Goal: Answer question/provide support: Share knowledge or assist other users

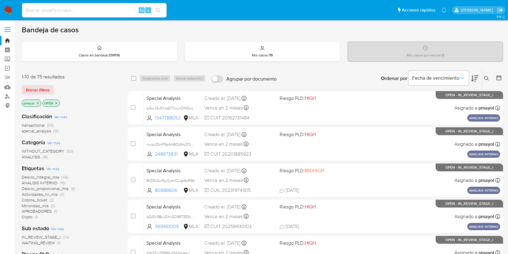
click at [100, 8] on input at bounding box center [94, 10] width 145 height 8
paste input "2upFteqkDPec4dIDGIXQJiPB"
type input "2upFteqkDPec4dIDGIXQJiPB"
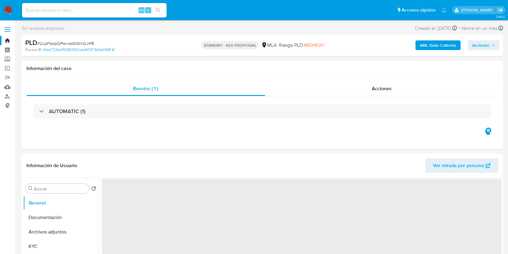
select select "10"
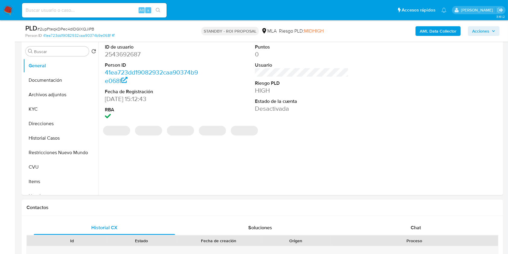
scroll to position [120, 0]
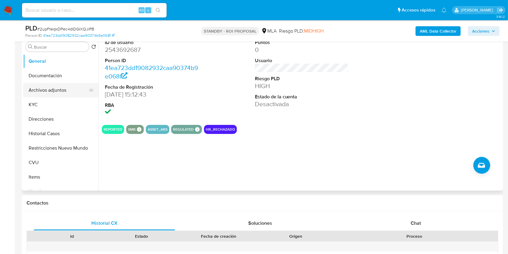
click at [58, 87] on button "Archivos adjuntos" at bounding box center [58, 90] width 70 height 14
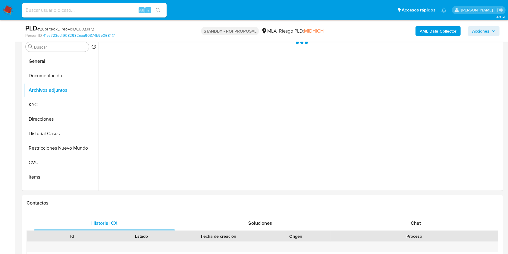
scroll to position [115, 0]
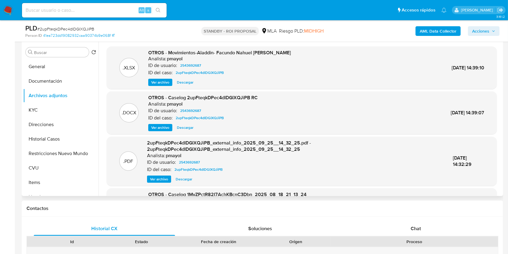
click at [181, 126] on span "Descargar" at bounding box center [185, 127] width 17 height 6
click at [109, 11] on input at bounding box center [94, 10] width 145 height 8
paste input "OVKy8MN8zJVvepfFJ0tHcJAH"
type input "OVKy8MN8zJVvepfFJ0tHcJAH"
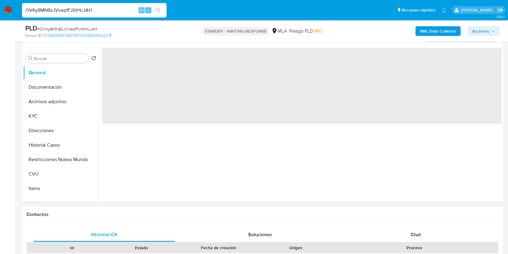
scroll to position [111, 0]
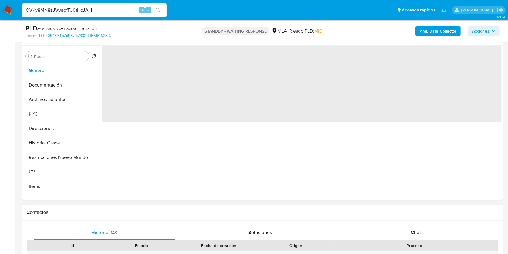
select select "10"
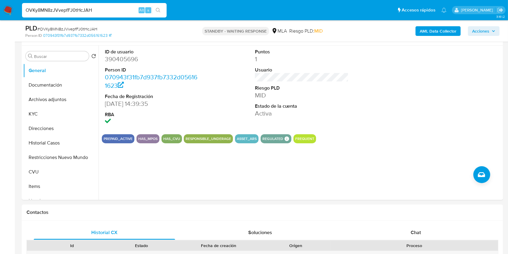
click at [114, 11] on input "OVKy8MN8zJVvepfFJ0tHcJAH" at bounding box center [94, 10] width 145 height 8
paste input "FOULslNO0Vn3CS1UuSEHWvPQ"
type input "FOULslNO0Vn3CS1UuSEHWvPQ"
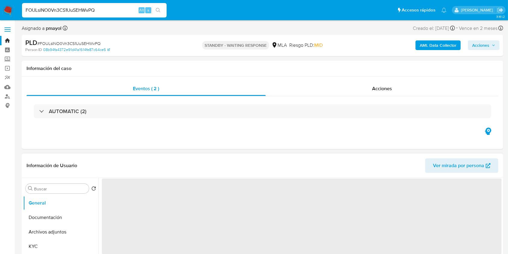
select select "10"
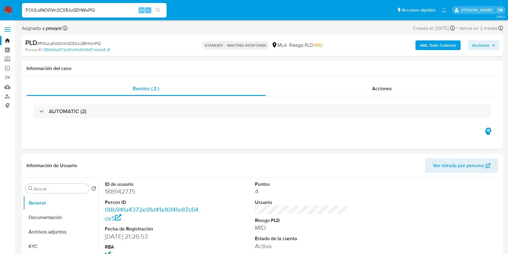
click at [97, 8] on input "FOULslNO0Vn3CS1UuSEHWvPQ" at bounding box center [94, 10] width 145 height 8
paste input "l49X1IRKmve9HWzP9wIx6TpL"
type input "l49X1IRKmve9HWzP9wIx6TpL"
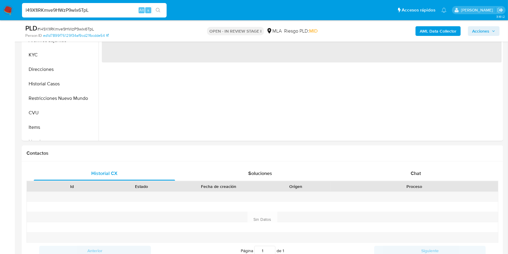
scroll to position [198, 0]
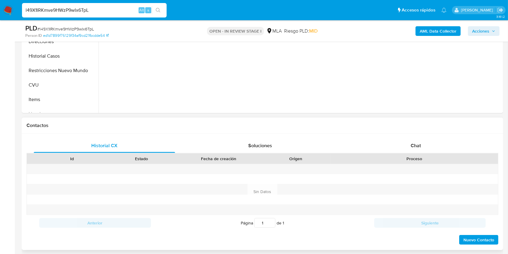
select select "10"
click at [431, 143] on div "Chat" at bounding box center [415, 145] width 141 height 14
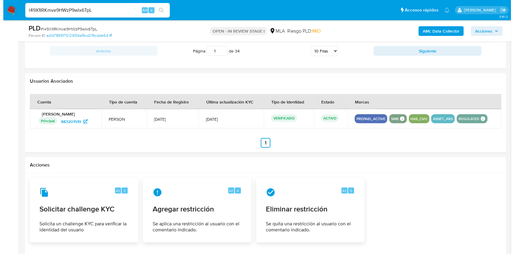
scroll to position [860, 0]
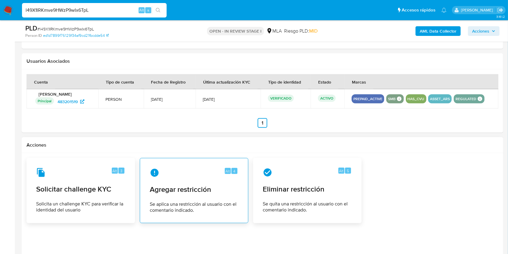
click at [211, 185] on span "Agregar restricción" at bounding box center [194, 189] width 89 height 9
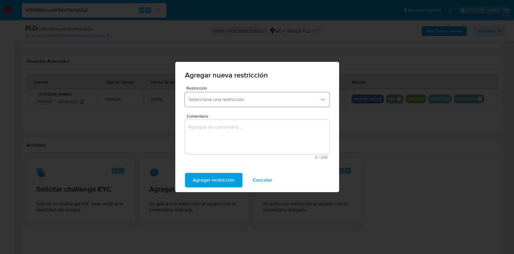
click at [236, 100] on span "Seleccione una restricción" at bounding box center [253, 99] width 131 height 6
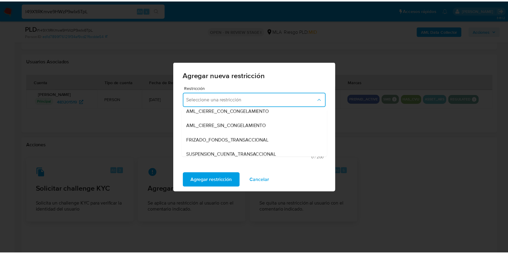
scroll to position [64, 0]
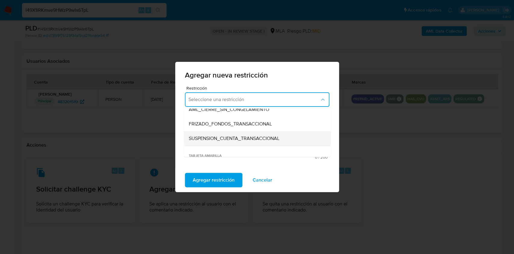
click at [267, 136] on span "SUSPENSION_CUENTA_TRANSACCIONAL" at bounding box center [233, 138] width 91 height 6
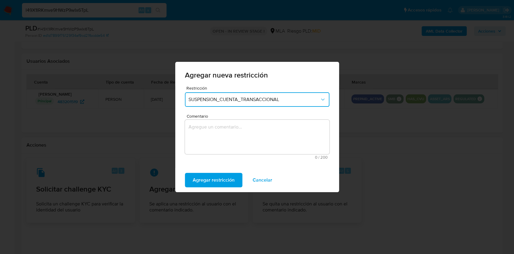
click at [262, 136] on textarea "Comentario" at bounding box center [257, 137] width 145 height 34
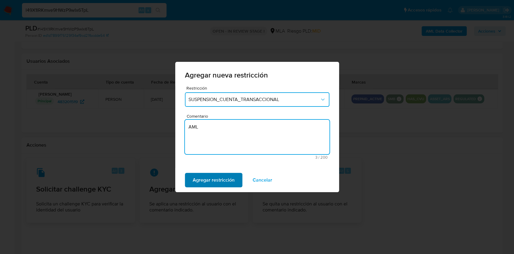
type textarea "AML"
click at [225, 174] on span "Agregar restricción" at bounding box center [214, 179] width 42 height 13
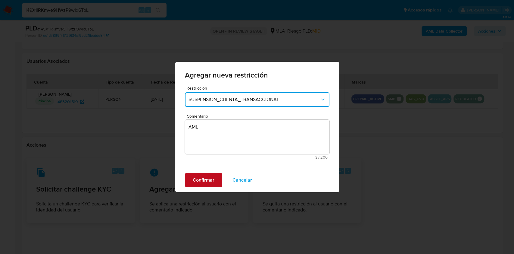
click at [207, 182] on span "Confirmar" at bounding box center [204, 179] width 22 height 13
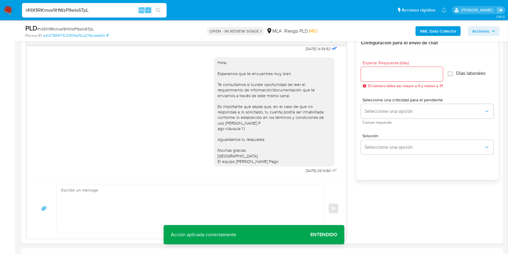
scroll to position [256, 0]
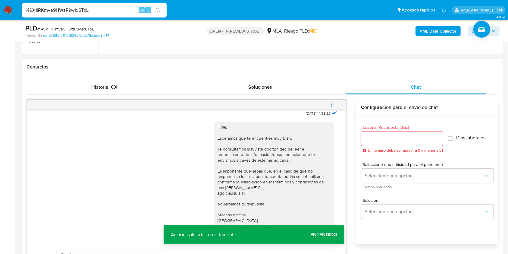
click at [325, 101] on button "menu-action" at bounding box center [331, 104] width 20 height 14
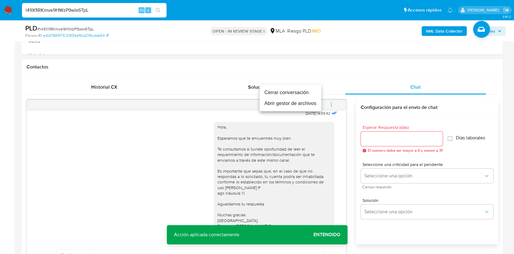
click at [298, 92] on li "Cerrar conversación" at bounding box center [291, 92] width 62 height 11
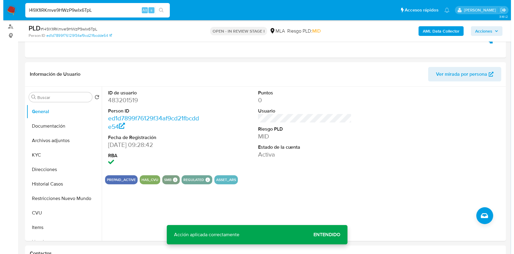
scroll to position [68, 0]
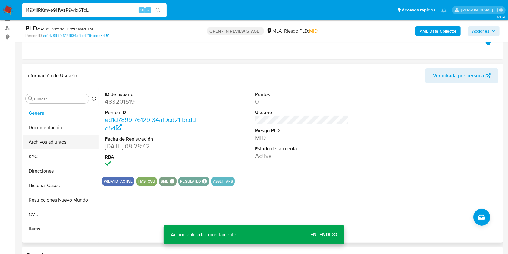
click at [54, 139] on button "Archivos adjuntos" at bounding box center [58, 142] width 70 height 14
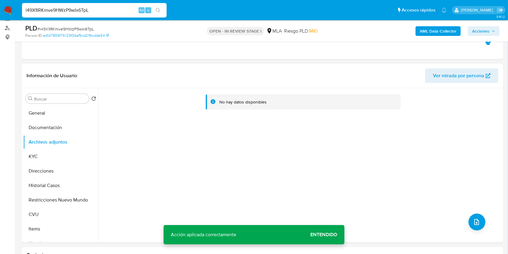
click at [431, 30] on b "AML Data Collector" at bounding box center [437, 31] width 37 height 10
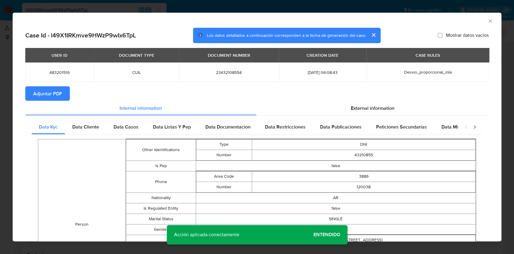
click at [46, 99] on span "Adjuntar PDF" at bounding box center [47, 93] width 29 height 13
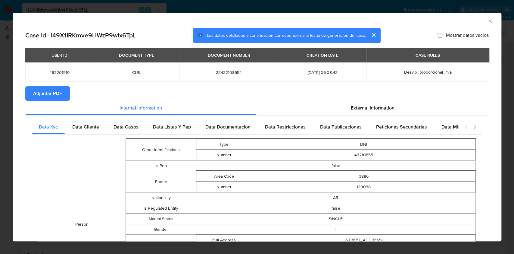
click at [487, 21] on icon "Cerrar ventana" at bounding box center [490, 21] width 6 height 6
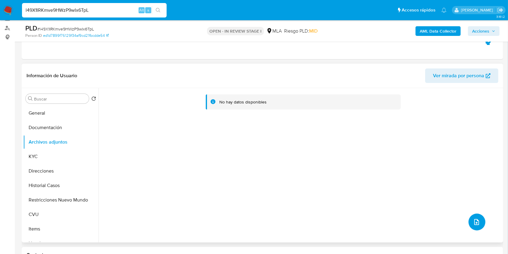
click at [474, 226] on button "upload-file" at bounding box center [476, 221] width 17 height 17
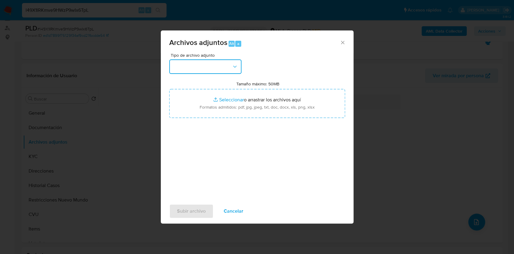
click at [224, 61] on button "button" at bounding box center [205, 66] width 72 height 14
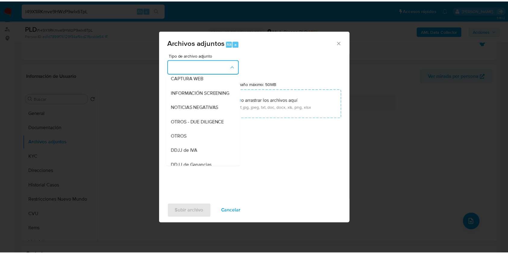
scroll to position [79, 0]
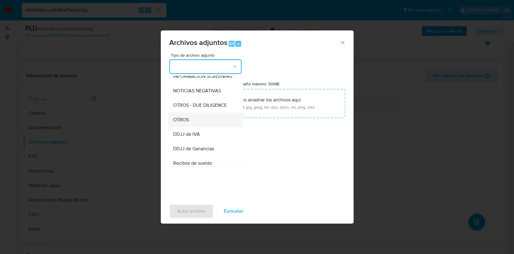
drag, startPoint x: 198, startPoint y: 117, endPoint x: 197, endPoint y: 125, distance: 7.3
click at [197, 125] on ul "IDENTIFICACIÓN INGRESOS CAPTURA BUREAU CAPTURA GOOGLE CAPTURA WEB INFORMACIÓN S…" at bounding box center [205, 166] width 75 height 338
click at [207, 124] on div "OTROS" at bounding box center [203, 119] width 61 height 14
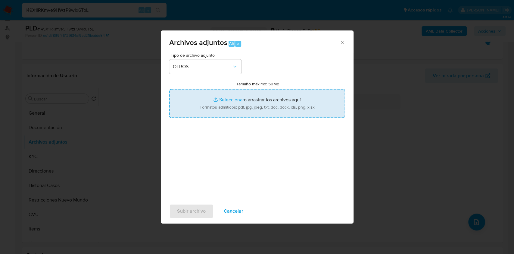
click at [232, 106] on input "Tamaño máximo: 50MB Seleccionar archivos" at bounding box center [257, 103] width 176 height 29
type input "C:\fakepath\Caselog l49X1IRKmve9HWzP9wIx6TpL.docx"
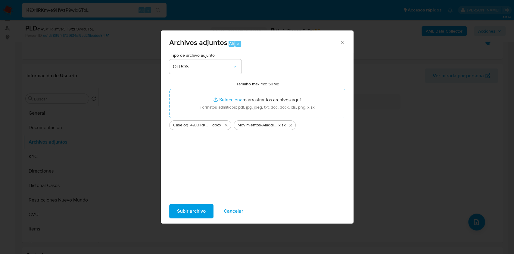
click at [187, 211] on span "Subir archivo" at bounding box center [191, 210] width 29 height 13
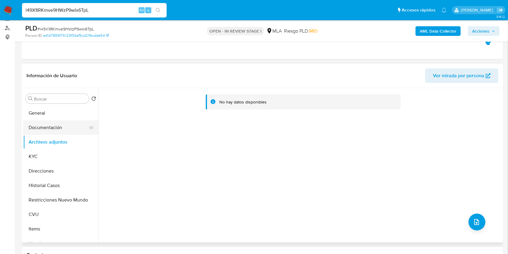
click at [57, 126] on button "Documentación" at bounding box center [58, 127] width 70 height 14
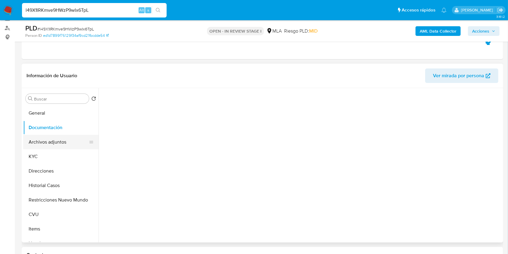
click at [59, 142] on button "Archivos adjuntos" at bounding box center [58, 142] width 70 height 14
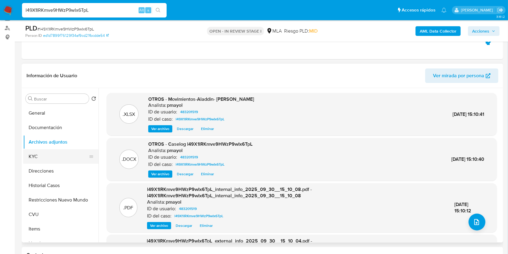
click at [42, 156] on button "KYC" at bounding box center [58, 156] width 70 height 14
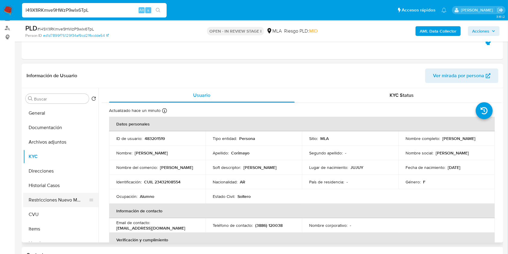
click at [64, 203] on button "Restricciones Nuevo Mundo" at bounding box center [58, 199] width 70 height 14
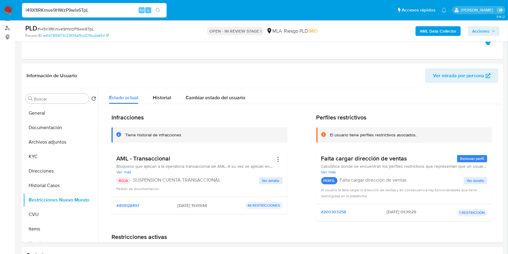
click at [483, 27] on span "Acciones" at bounding box center [480, 31] width 17 height 10
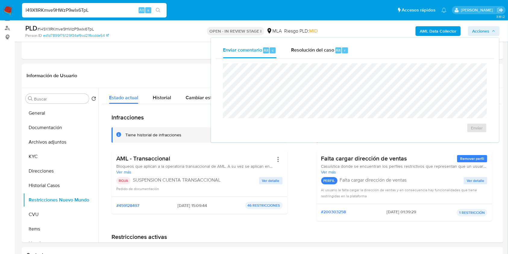
click at [312, 60] on div "Enviar" at bounding box center [355, 97] width 278 height 79
click at [312, 52] on span "Resolución del caso" at bounding box center [312, 49] width 43 height 7
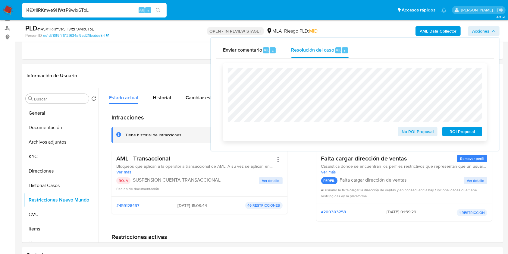
click at [465, 135] on span "ROI Proposal" at bounding box center [461, 131] width 31 height 8
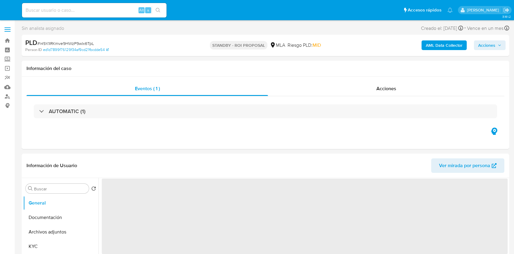
select select "10"
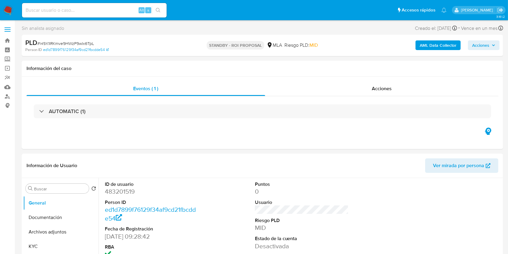
click at [109, 13] on input at bounding box center [94, 10] width 145 height 8
paste input "2XSO34Ey4uEjpdbfX9iES6El"
type input "2XSO34Ey4uEjpdbfX9iES6El"
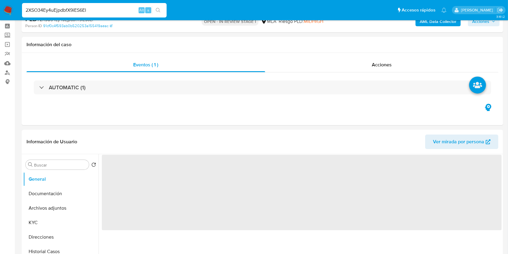
select select "10"
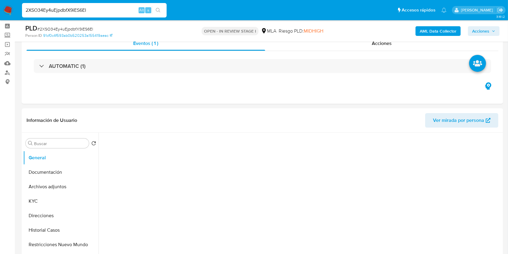
scroll to position [39, 0]
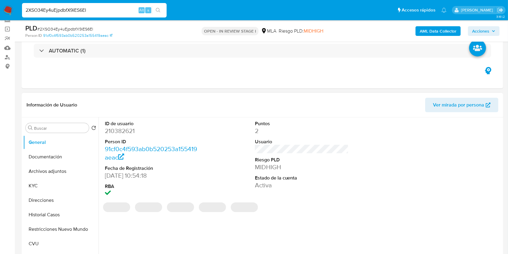
click at [125, 129] on dd "210382621" at bounding box center [152, 130] width 94 height 8
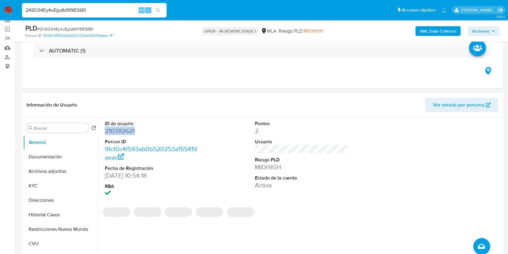
copy dd "210382621"
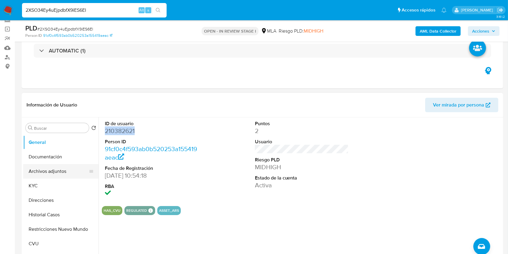
click at [49, 171] on button "Archivos adjuntos" at bounding box center [58, 171] width 70 height 14
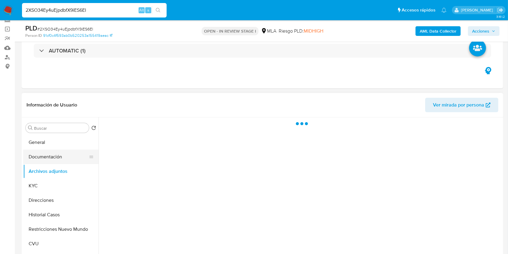
click at [60, 159] on button "Documentación" at bounding box center [58, 156] width 70 height 14
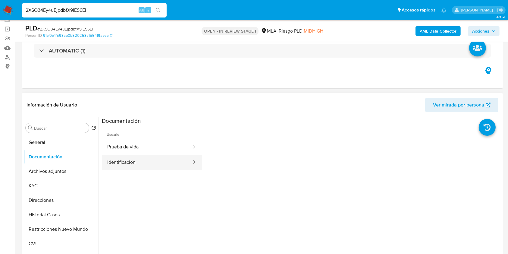
click at [159, 160] on button "Identificación" at bounding box center [147, 161] width 90 height 15
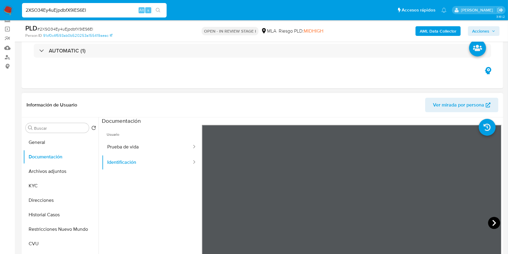
click at [488, 226] on icon at bounding box center [494, 222] width 12 height 12
click at [64, 196] on button "Direcciones" at bounding box center [58, 200] width 70 height 14
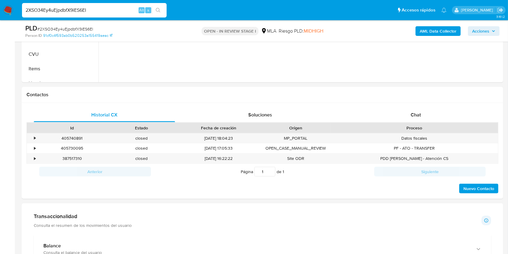
scroll to position [240, 0]
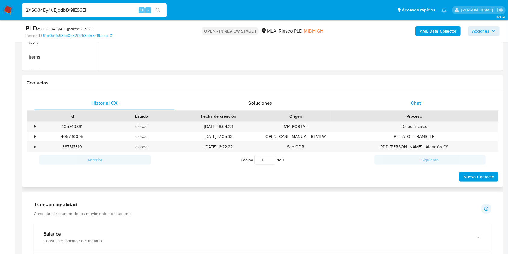
click at [398, 100] on div "Chat" at bounding box center [415, 103] width 141 height 14
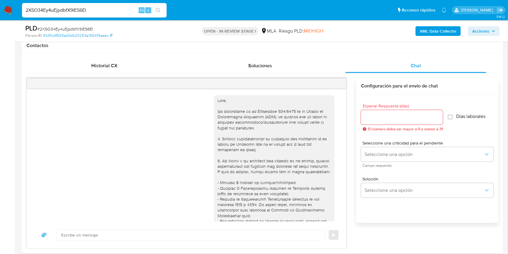
scroll to position [334, 0]
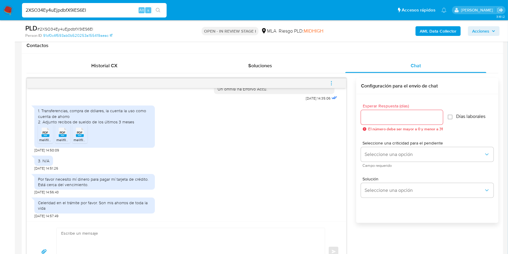
click at [74, 113] on div "1. Transferencias, compra de dólares, la cuenta la uso como cuenta de ahorro 2.…" at bounding box center [94, 116] width 113 height 17
drag, startPoint x: 78, startPoint y: 109, endPoint x: 41, endPoint y: 103, distance: 37.6
click at [41, 108] on div "1. Transferencias, compra de dólares, la cuenta la uso como cuenta de ahorro 2.…" at bounding box center [94, 116] width 113 height 17
copy div "Transferencias, compra de dólares, la cuenta la uso como cuenta de ahorro"
click at [76, 29] on span "# 2XSO34Ey4uEjpdbfX9iES6El" at bounding box center [65, 29] width 56 height 6
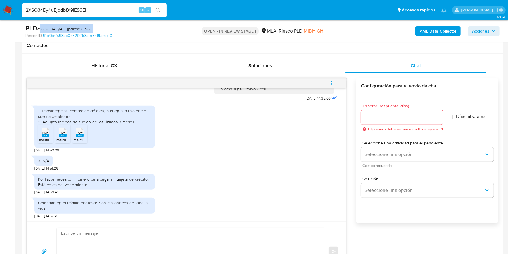
click at [76, 29] on span "# 2XSO34Ey4uEjpdbfX9iES6El" at bounding box center [65, 29] width 56 height 6
copy span "2XSO34Ey4uEjpdbfX9iES6El"
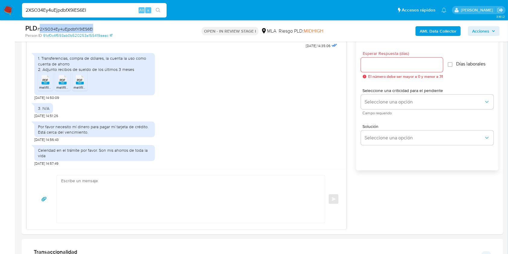
scroll to position [328, 0]
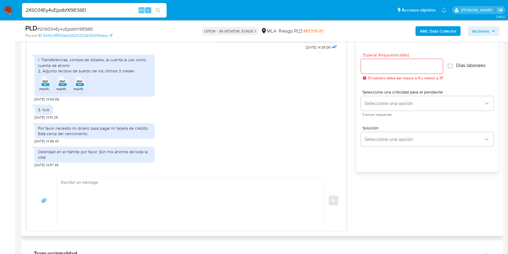
click at [170, 175] on div "Enviar" at bounding box center [186, 200] width 319 height 60
click at [169, 191] on textarea at bounding box center [189, 200] width 256 height 47
paste textarea "Hola, ¡Muchas gracias por tu respuesta! Confirmamos la recepción de la document…"
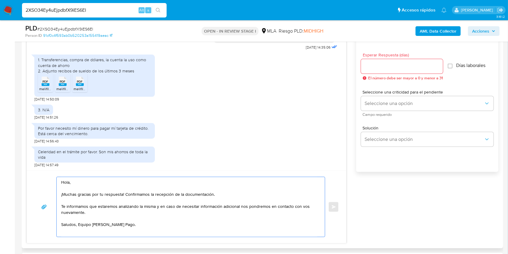
click at [79, 226] on textarea "Hola, ¡Muchas gracias por tu respuesta! Confirmamos la recepción de la document…" at bounding box center [189, 207] width 256 height 60
type textarea "Hola, ¡Muchas gracias por tu respuesta! Confirmamos la recepción de la document…"
click at [372, 60] on div at bounding box center [402, 66] width 82 height 14
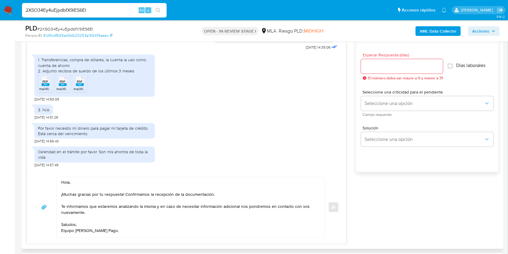
click at [372, 66] on input "Esperar Respuesta (días)" at bounding box center [402, 66] width 82 height 8
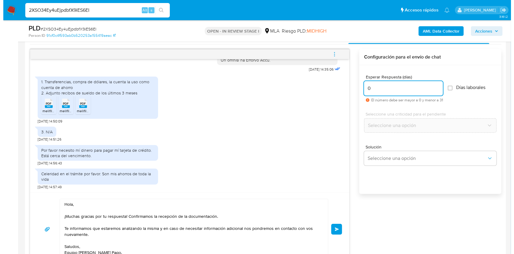
scroll to position [297, 0]
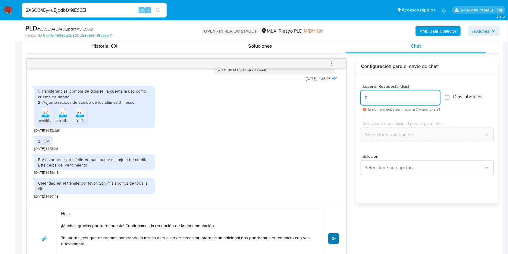
type input "0"
click at [334, 235] on button "Enviar" at bounding box center [333, 238] width 11 height 11
click at [330, 64] on icon "menu-action" at bounding box center [330, 63] width 5 height 5
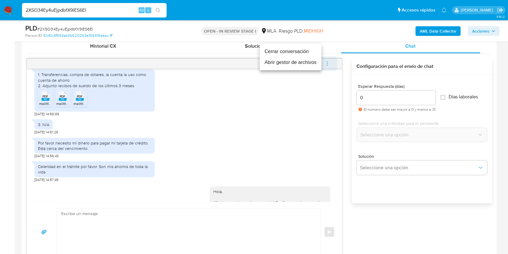
scroll to position [412, 0]
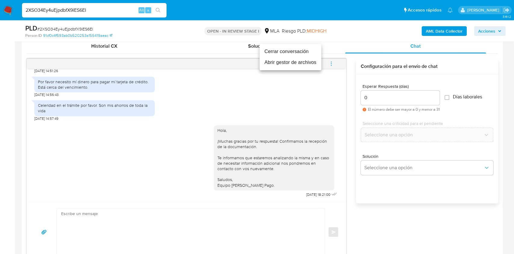
click at [290, 50] on li "Cerrar conversación" at bounding box center [291, 51] width 62 height 11
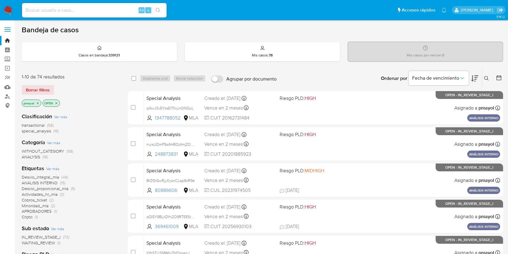
click at [385, 76] on icon at bounding box center [486, 78] width 5 height 5
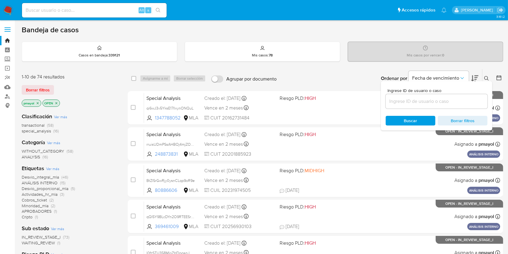
click at [385, 105] on div at bounding box center [436, 101] width 102 height 14
click at [385, 101] on input at bounding box center [436, 101] width 102 height 8
paste input "2XSO34Ey4uEjpdbfX9iES6El"
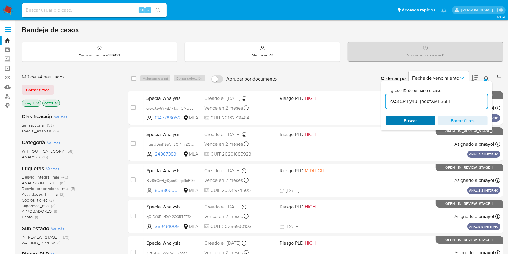
type input "2XSO34Ey4uEjpdbfX9iES6El"
click at [385, 123] on div "Buscar Borrar filtros" at bounding box center [436, 121] width 102 height 10
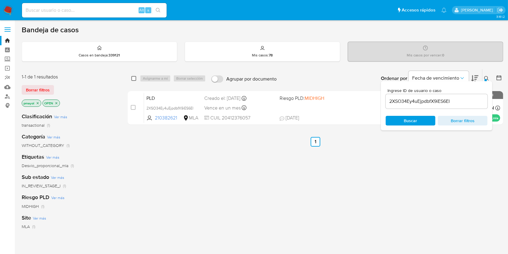
click at [134, 78] on input "checkbox" at bounding box center [133, 78] width 5 height 5
checkbox input "true"
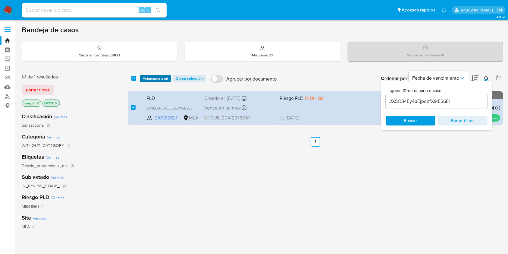
click at [151, 76] on span "Asignarme a mí" at bounding box center [155, 78] width 25 height 6
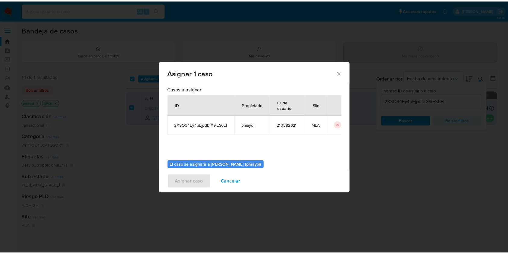
scroll to position [31, 0]
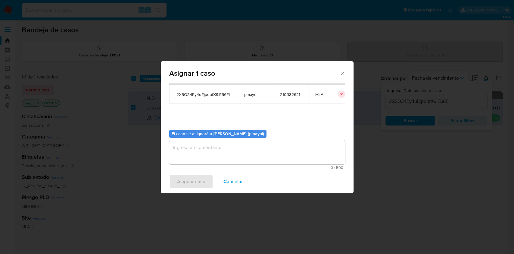
click at [310, 155] on textarea "assign-modal" at bounding box center [257, 152] width 176 height 24
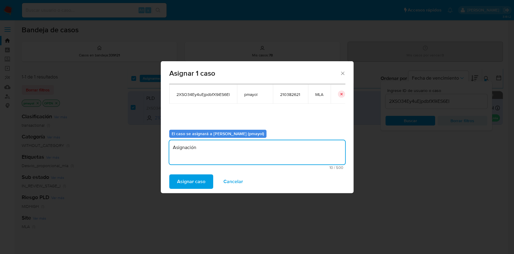
type textarea "Asignación"
click at [189, 186] on span "Asignar caso" at bounding box center [191, 181] width 28 height 13
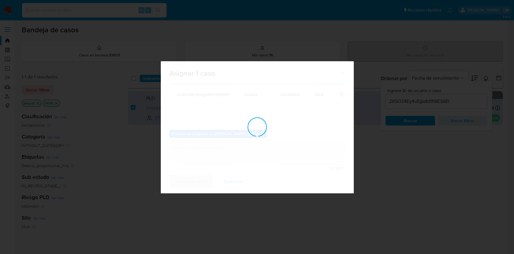
checkbox input "false"
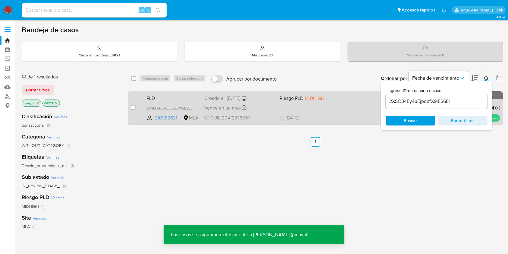
click at [262, 111] on div "PLD 2XSO34Ey4uEjpdbfX9iES6El 210382621 MLA Riesgo PLD: MIDHIGH Creado el: 12/09…" at bounding box center [322, 107] width 356 height 30
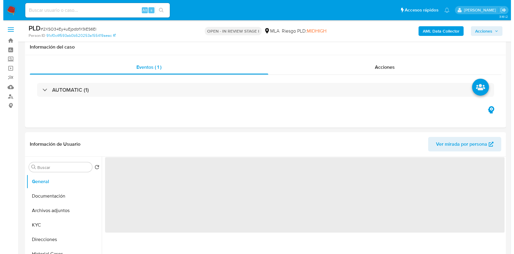
scroll to position [92, 0]
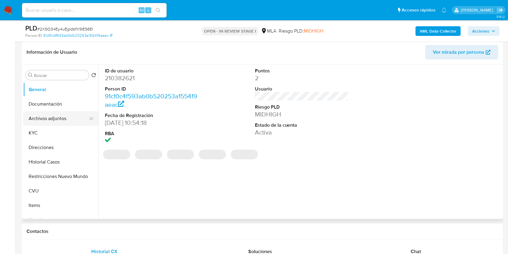
click at [70, 116] on button "Archivos adjuntos" at bounding box center [58, 118] width 70 height 14
select select "10"
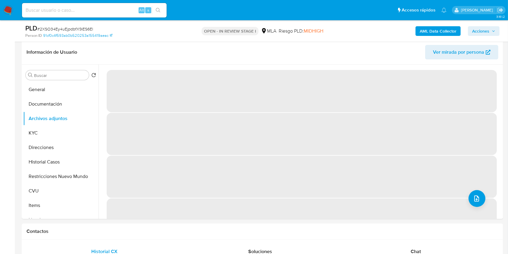
click at [436, 28] on b "AML Data Collector" at bounding box center [437, 31] width 37 height 10
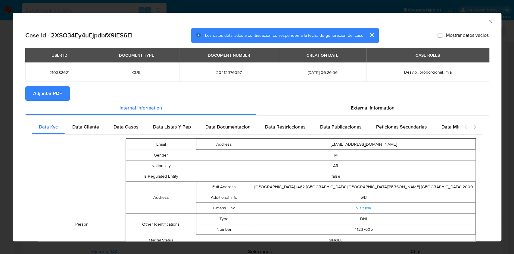
click at [45, 88] on span "Adjuntar PDF" at bounding box center [47, 93] width 29 height 13
click at [487, 18] on icon "Cerrar ventana" at bounding box center [490, 21] width 6 height 6
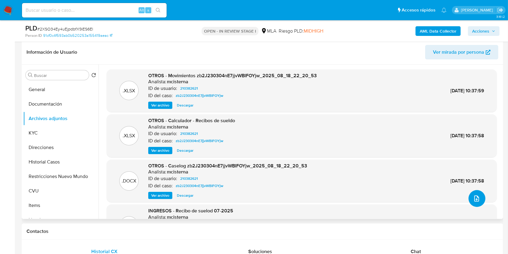
click at [477, 193] on button "upload-file" at bounding box center [476, 198] width 17 height 17
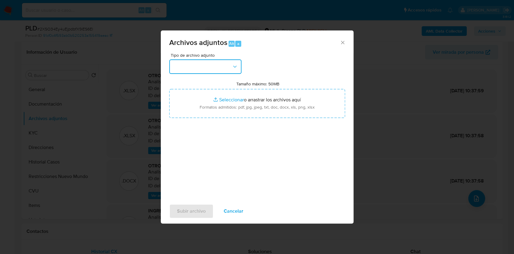
click at [224, 72] on button "button" at bounding box center [205, 66] width 72 height 14
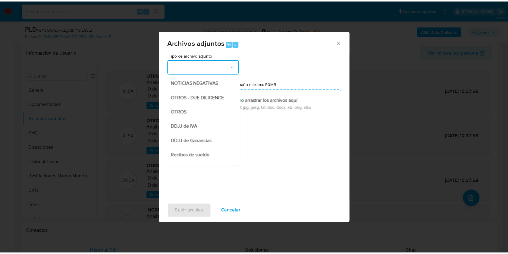
scroll to position [94, 0]
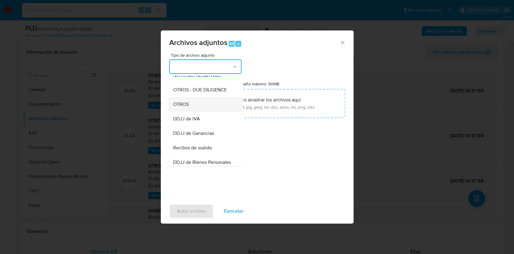
click at [219, 107] on div "OTROS" at bounding box center [203, 104] width 61 height 14
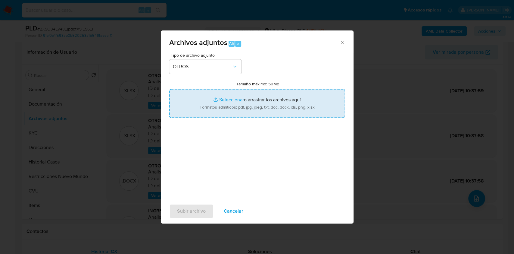
click at [258, 95] on input "Tamaño máximo: 50MB Seleccionar archivos" at bounding box center [257, 103] width 176 height 29
type input "C:\fakepath\Caselog 2XSO34Ey4uEjpdbfX9iES6El.docx"
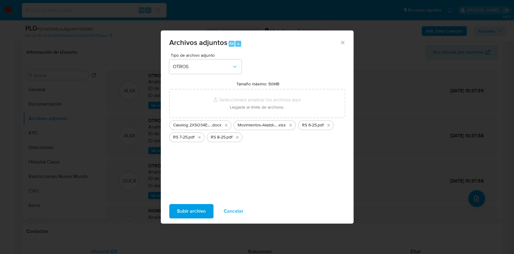
click at [191, 212] on span "Subir archivo" at bounding box center [191, 210] width 29 height 13
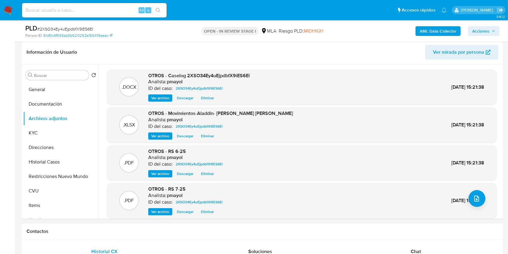
click at [482, 27] on span "Acciones" at bounding box center [480, 31] width 17 height 10
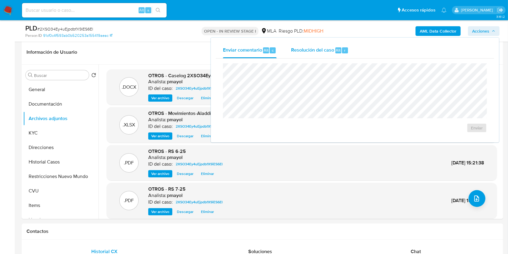
click at [327, 54] on div "Resolución del caso Alt r" at bounding box center [320, 50] width 58 height 16
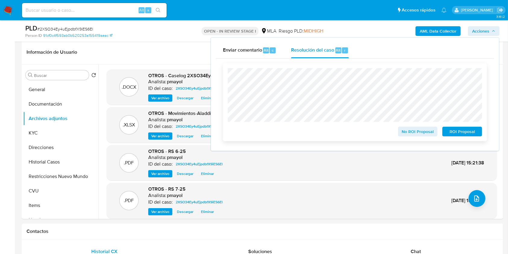
click at [420, 131] on span "No ROI Proposal" at bounding box center [417, 131] width 31 height 8
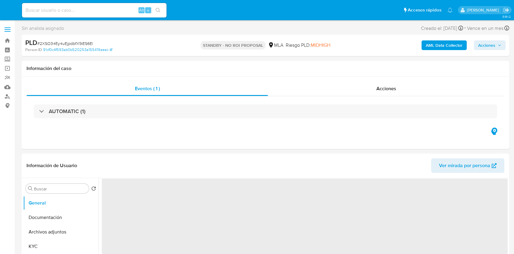
select select "10"
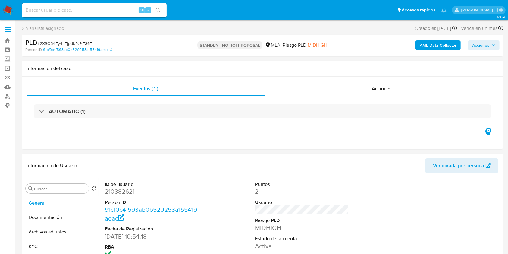
click at [10, 7] on img at bounding box center [8, 10] width 10 height 10
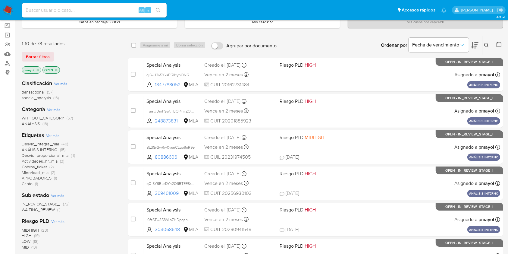
scroll to position [31, 0]
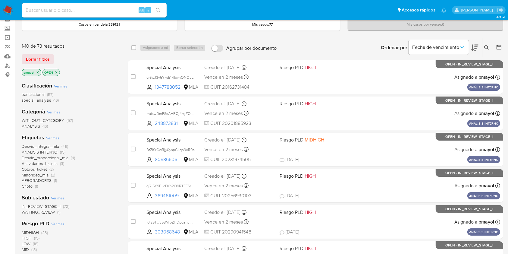
click at [36, 70] on icon "close-filter" at bounding box center [38, 72] width 4 height 4
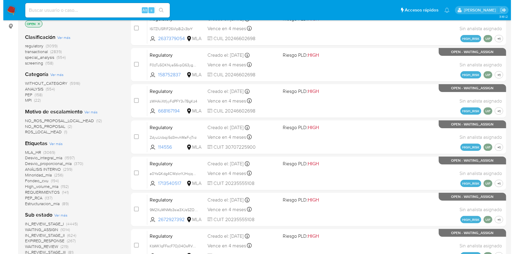
scroll to position [202, 0]
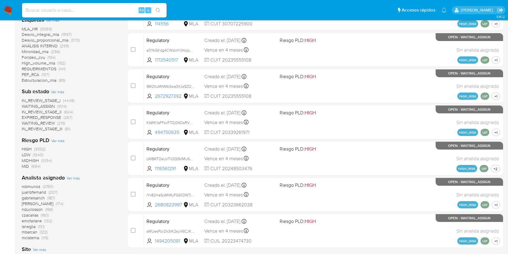
click at [71, 176] on span "Ver más" at bounding box center [73, 177] width 13 height 5
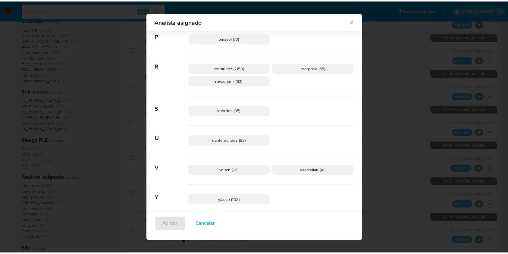
scroll to position [443, 0]
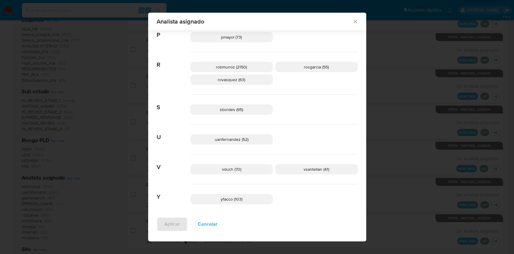
click at [353, 20] on icon "Cerrar" at bounding box center [355, 21] width 6 height 6
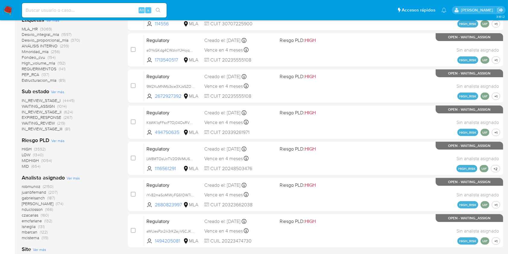
click at [111, 9] on input at bounding box center [94, 10] width 145 height 8
paste input "BYTDEcsTQTGJ2GCZUU5SVOsH"
type input "BYTDEcsTQTGJ2GCZUU5SVOsH"
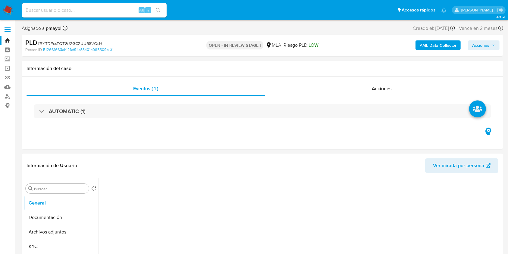
select select "10"
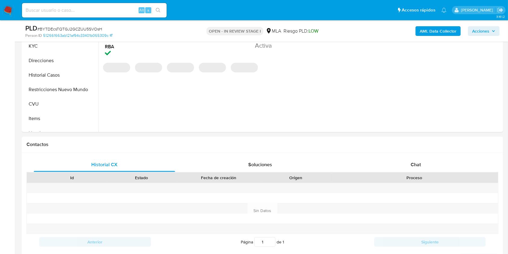
scroll to position [188, 0]
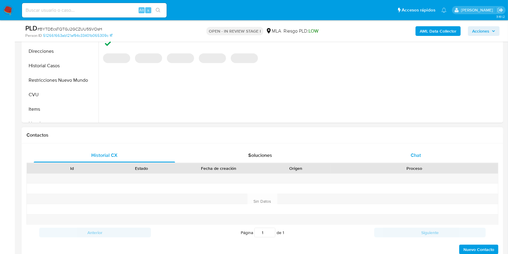
click at [414, 156] on span "Chat" at bounding box center [415, 154] width 10 height 7
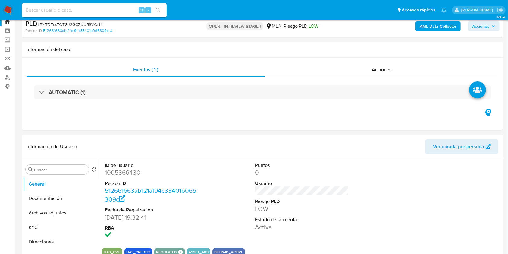
scroll to position [8, 0]
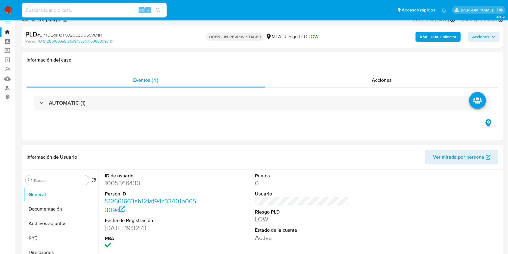
click at [115, 183] on dd "1005366430" at bounding box center [152, 183] width 94 height 8
copy dd "1005366430"
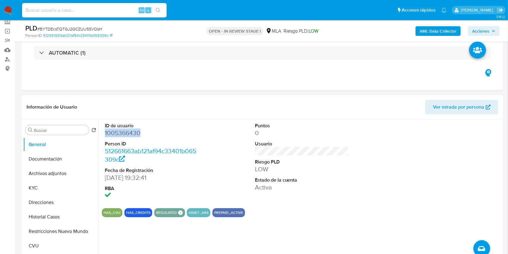
scroll to position [36, 0]
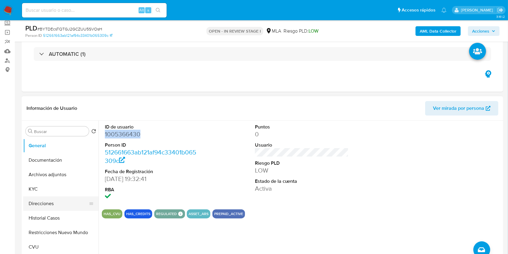
click at [53, 199] on button "Direcciones" at bounding box center [58, 203] width 70 height 14
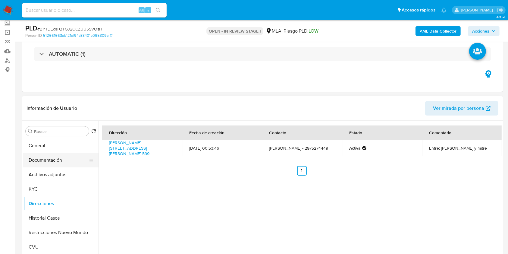
click at [52, 154] on button "Documentación" at bounding box center [58, 160] width 70 height 14
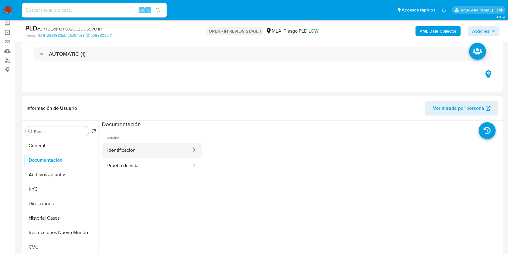
click at [170, 152] on button "Identificación" at bounding box center [147, 149] width 90 height 15
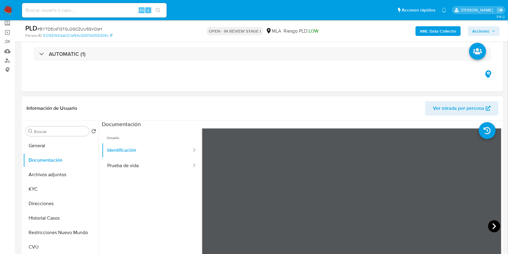
click at [489, 222] on icon at bounding box center [494, 226] width 12 height 12
click at [45, 200] on button "Direcciones" at bounding box center [58, 203] width 70 height 14
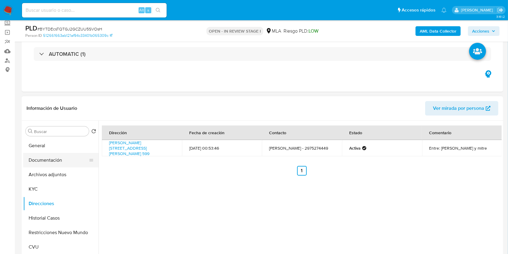
click at [48, 157] on button "Documentación" at bounding box center [58, 160] width 70 height 14
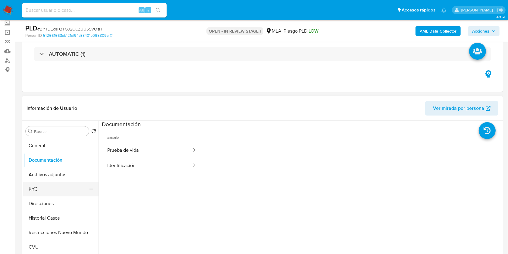
click at [64, 185] on button "KYC" at bounding box center [58, 189] width 70 height 14
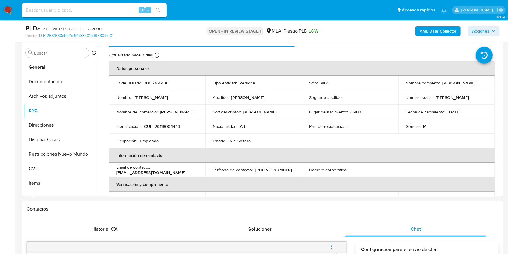
scroll to position [6, 0]
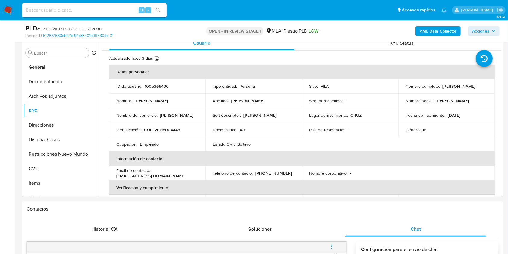
click at [450, 84] on p "[PERSON_NAME]" at bounding box center [458, 85] width 33 height 5
click at [436, 27] on b "AML Data Collector" at bounding box center [437, 31] width 37 height 10
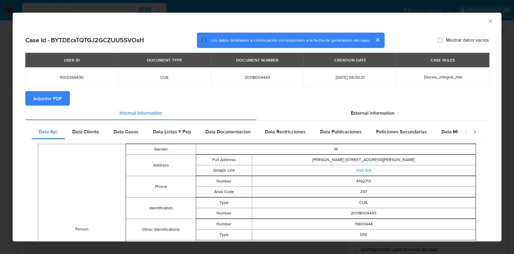
click at [60, 97] on span "Adjuntar PDF" at bounding box center [47, 98] width 29 height 13
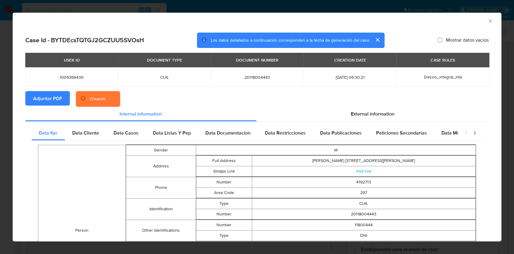
click at [487, 19] on icon "Cerrar ventana" at bounding box center [490, 21] width 6 height 6
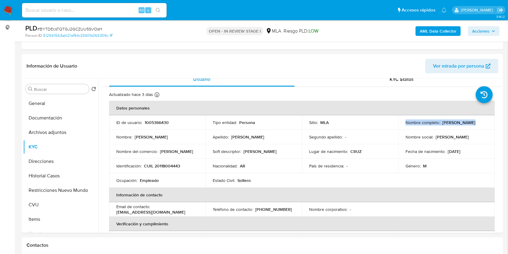
scroll to position [73, 0]
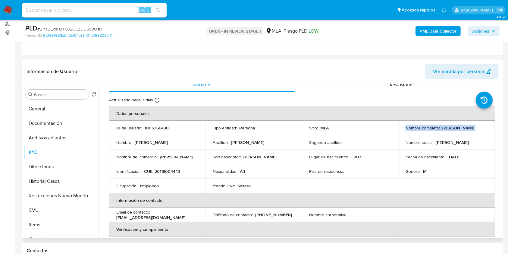
click at [445, 66] on span "Ver mirada por persona" at bounding box center [458, 71] width 51 height 14
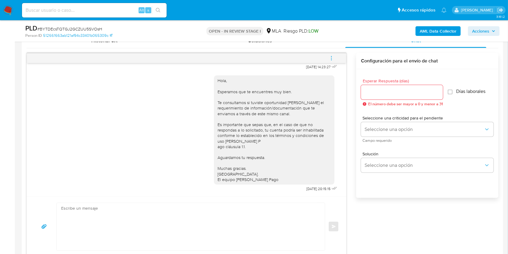
scroll to position [340, 0]
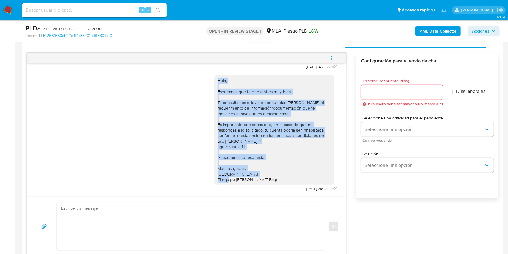
drag, startPoint x: 264, startPoint y: 175, endPoint x: 207, endPoint y: 73, distance: 115.9
click at [207, 73] on div "Hola, Esperamos que te encuentres muy bien. Te consultamos si tuviste oportunid…" at bounding box center [186, 132] width 304 height 122
copy div "Hola, Esperamos que te encuentres muy bien. Te consultamos si tuviste oportunid…"
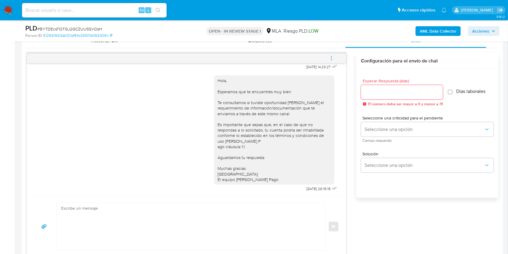
click at [202, 230] on textarea at bounding box center [189, 226] width 256 height 47
paste textarea "Hola, Esperamos que te encuentres muy bien. Te consultamos si tuviste oportunid…"
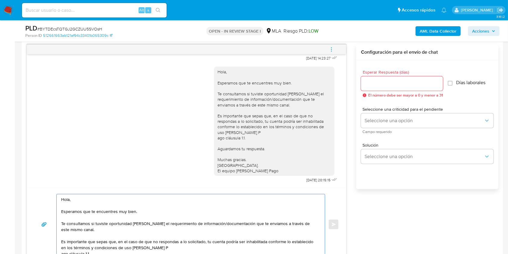
scroll to position [40, 0]
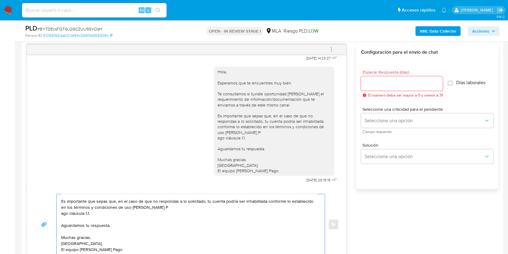
click at [63, 227] on textarea "Hola, Esperamos que te encuentres muy bien. Te consultamos si tuviste oportunid…" at bounding box center [189, 224] width 256 height 60
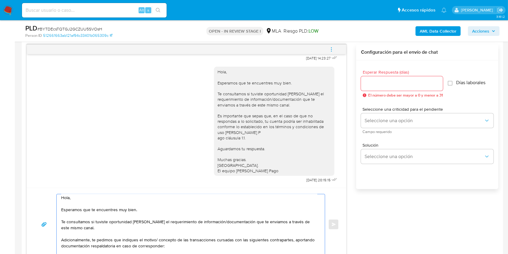
scroll to position [3, 0]
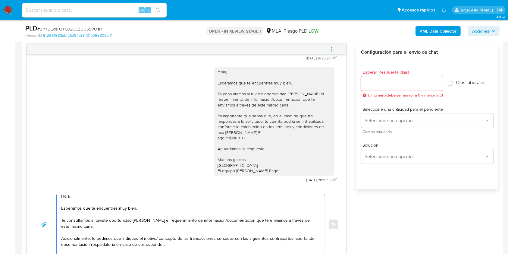
paste textarea "- [PERSON_NAME] - CUIT 27342584204 (ACTIVIDAD: Servicios empresariales n.c.p.),…"
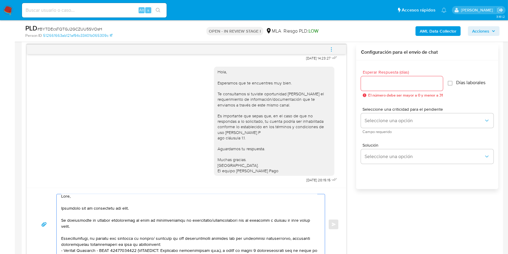
scroll to position [53, 0]
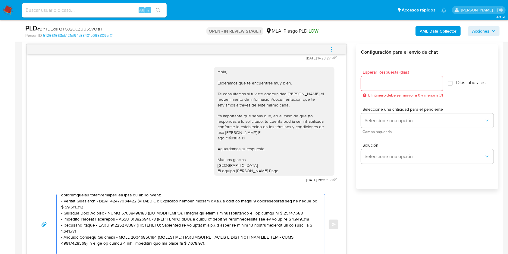
drag, startPoint x: 205, startPoint y: 246, endPoint x: 149, endPoint y: 238, distance: 56.0
click at [149, 238] on textarea at bounding box center [189, 224] width 256 height 60
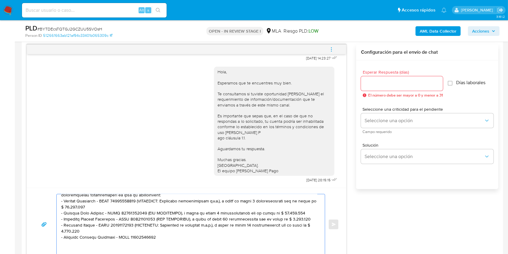
drag, startPoint x: 174, startPoint y: 233, endPoint x: 132, endPoint y: 226, distance: 41.8
click at [132, 226] on textarea at bounding box center [189, 224] width 256 height 60
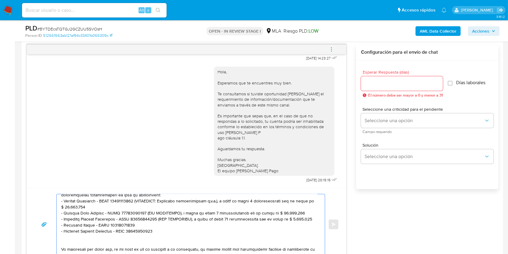
drag, startPoint x: 294, startPoint y: 220, endPoint x: 149, endPoint y: 220, distance: 145.1
click at [149, 220] on textarea at bounding box center [189, 224] width 256 height 60
drag, startPoint x: 297, startPoint y: 213, endPoint x: 142, endPoint y: 213, distance: 154.2
click at [142, 213] on textarea at bounding box center [189, 224] width 256 height 60
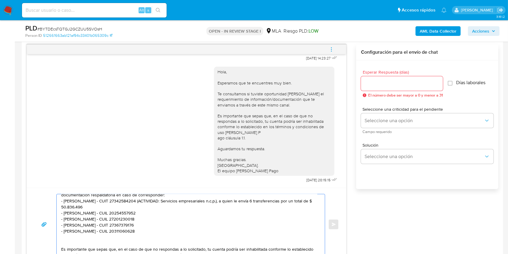
drag, startPoint x: 150, startPoint y: 207, endPoint x: 135, endPoint y: 201, distance: 15.8
click at [135, 201] on textarea "Hola, Esperamos que te encuentres muy bien. Te consultamos si tuviste oportunid…" at bounding box center [189, 224] width 256 height 60
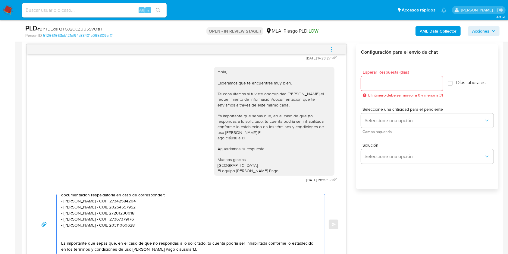
click at [108, 238] on textarea "Hola, Esperamos que te encuentres muy bien. Te consultamos si tuviste oportunid…" at bounding box center [189, 224] width 256 height 60
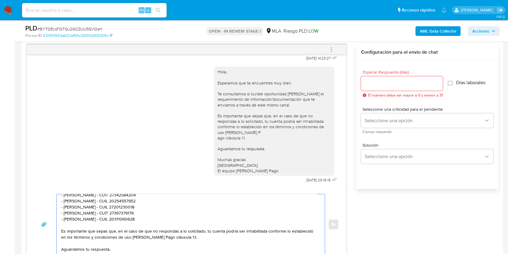
scroll to position [83, 0]
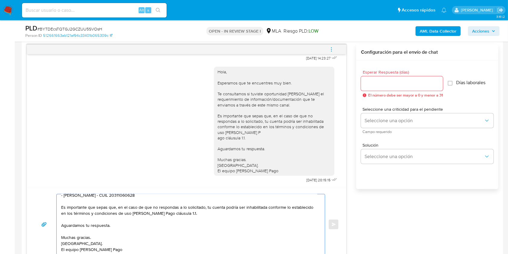
type textarea "Hola, Esperamos que te encuentres muy bien. Te consultamos si tuviste oportunid…"
click at [378, 82] on input "Esperar Respuesta (días)" at bounding box center [402, 83] width 82 height 8
type input "0"
type input "1"
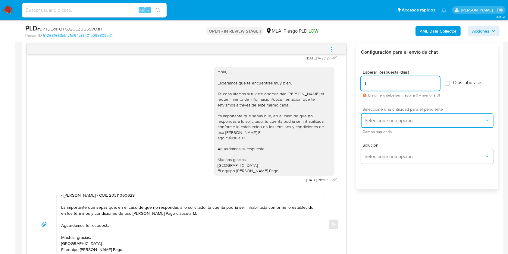
click at [379, 117] on span "Seleccione una opción" at bounding box center [423, 120] width 119 height 6
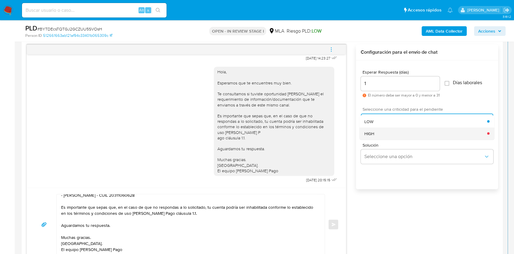
click at [379, 132] on div "HIGH" at bounding box center [425, 133] width 123 height 12
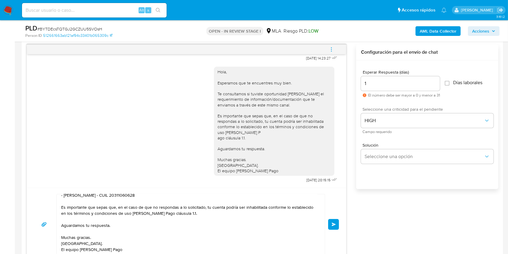
click at [331, 223] on span "Enviar" at bounding box center [333, 224] width 4 height 4
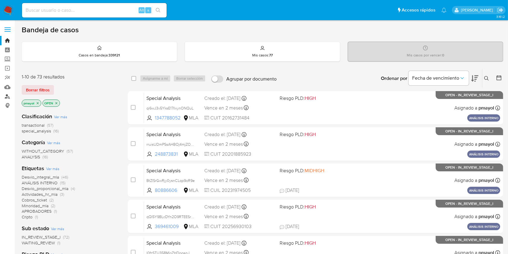
click at [5, 96] on link "Buscador de personas" at bounding box center [36, 96] width 72 height 9
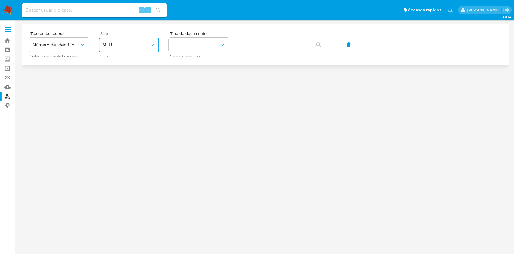
click at [138, 46] on span "MLU" at bounding box center [125, 45] width 47 height 6
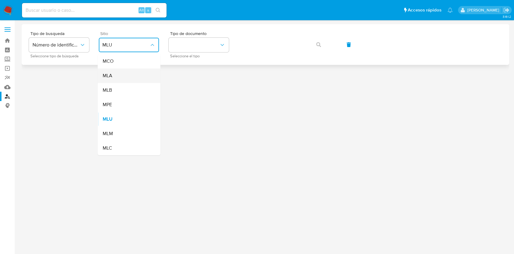
click at [135, 72] on div "MLA" at bounding box center [126, 75] width 49 height 14
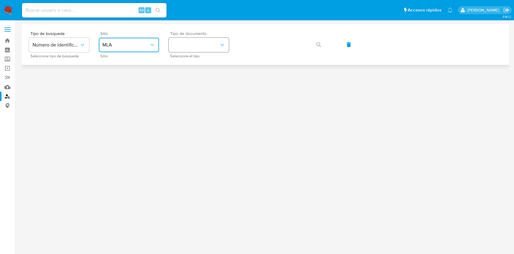
click at [212, 49] on button "identificationType" at bounding box center [199, 45] width 60 height 14
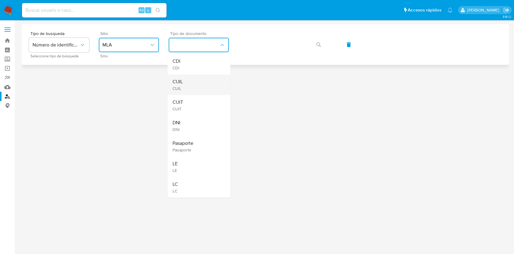
click at [202, 79] on div "CUIL CUIL" at bounding box center [196, 84] width 49 height 20
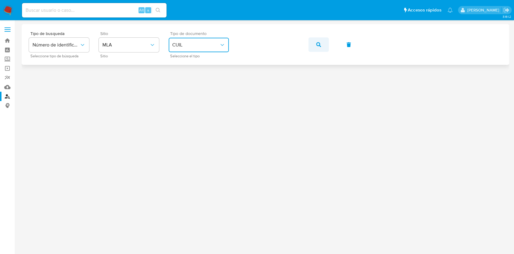
click at [319, 43] on icon "button" at bounding box center [318, 44] width 5 height 5
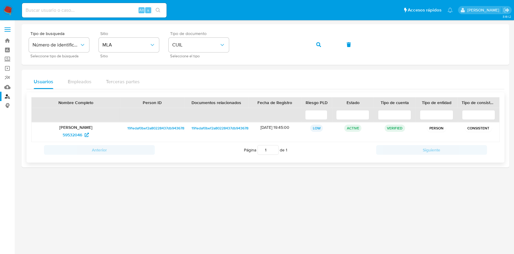
click at [160, 127] on span "191edaf0bef2a80228437db943678ece" at bounding box center [158, 127] width 63 height 7
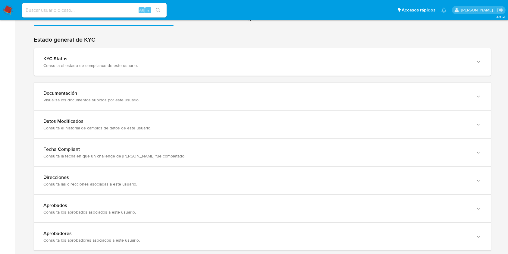
scroll to position [586, 0]
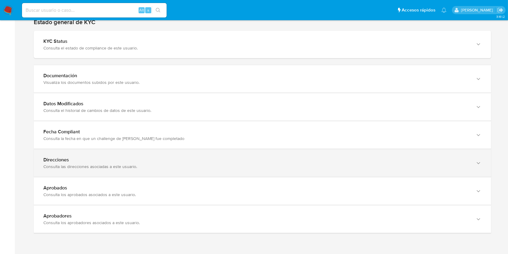
click at [450, 173] on div "Direcciones Consulta las direcciones asociadas a este usuario." at bounding box center [262, 162] width 457 height 27
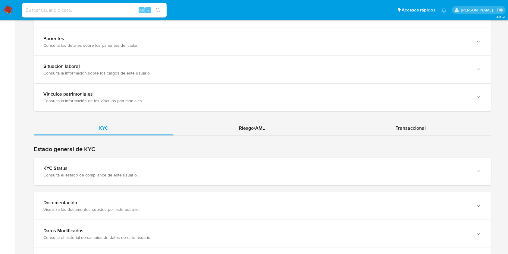
scroll to position [461, 0]
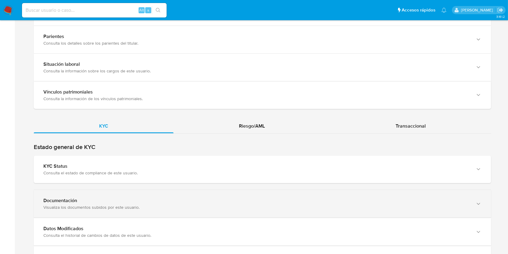
click at [422, 195] on div "Documentación Visualiza los documentos subidos por este usuario." at bounding box center [262, 203] width 457 height 27
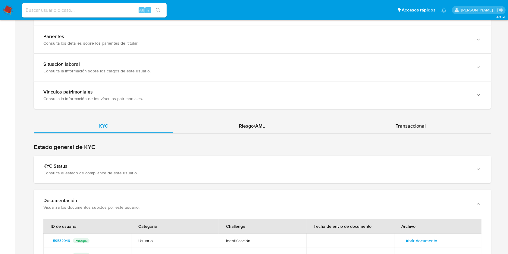
scroll to position [529, 0]
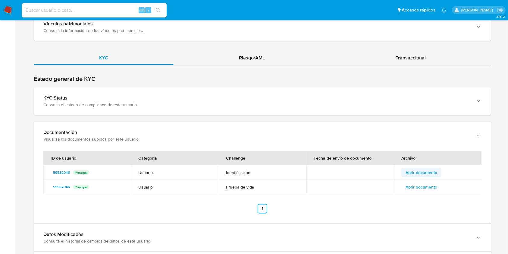
click at [426, 173] on span "Abrir documento" at bounding box center [421, 172] width 32 height 8
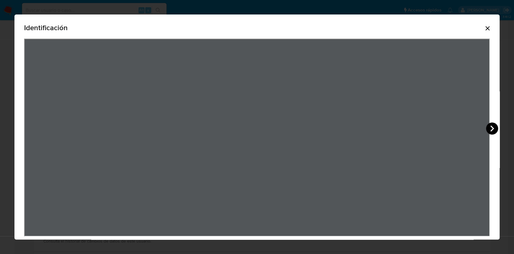
click at [494, 126] on icon "View Document Modal" at bounding box center [492, 128] width 12 height 12
click at [484, 28] on icon "Cerrar" at bounding box center [487, 28] width 7 height 7
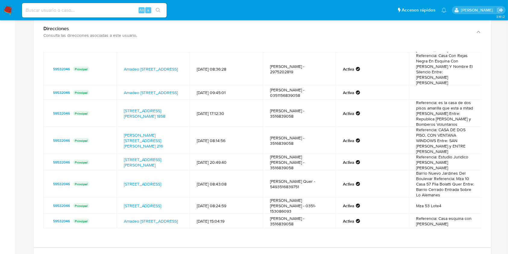
scroll to position [0, 0]
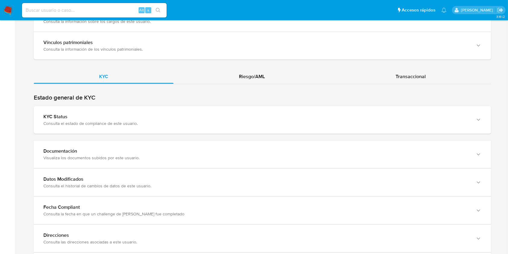
scroll to position [517, 0]
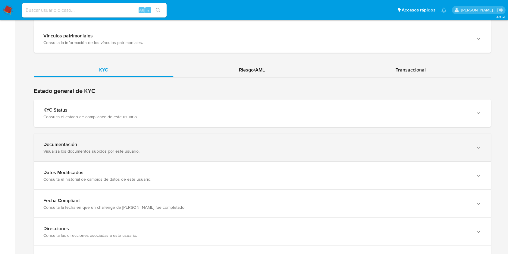
click at [462, 157] on div "Documentación Visualiza los documentos subidos por este usuario." at bounding box center [262, 147] width 457 height 27
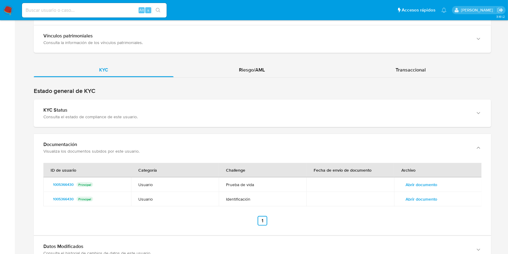
scroll to position [525, 0]
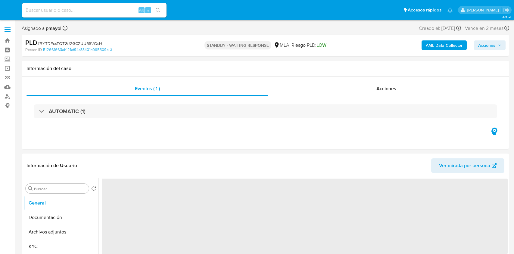
select select "10"
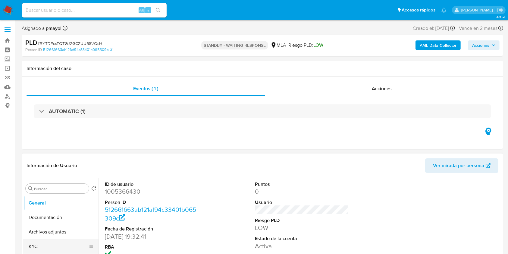
click at [40, 239] on button "KYC" at bounding box center [58, 246] width 70 height 14
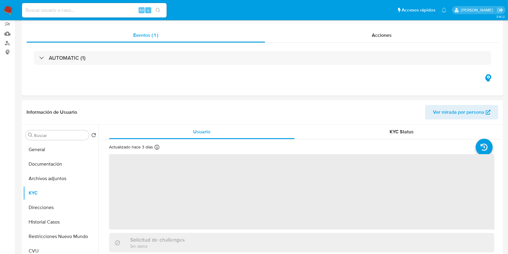
scroll to position [65, 0]
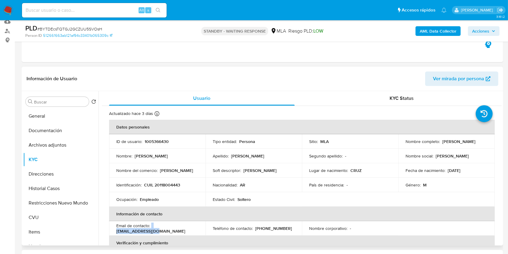
drag, startPoint x: 195, startPoint y: 229, endPoint x: 151, endPoint y: 228, distance: 43.4
click at [151, 228] on div "Email de contacto : jv660528@gmail.com" at bounding box center [157, 227] width 82 height 11
copy div "jv660528@gmail.com"
click at [123, 8] on input at bounding box center [94, 10] width 145 height 8
paste input "tiqwUI4X8kzZVuOnW1WEQzC0"
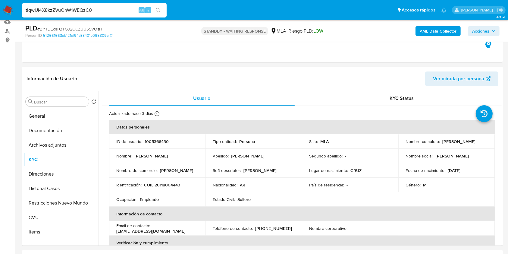
type input "tiqwUI4X8kzZVuOnW1WEQzC0"
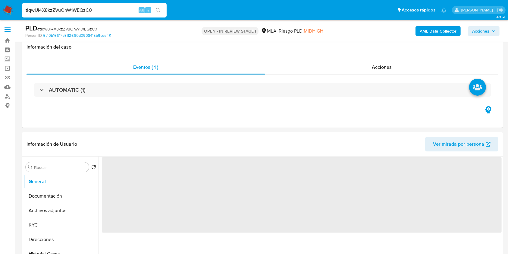
scroll to position [168, 0]
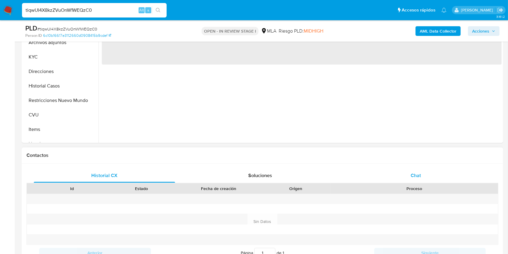
select select "10"
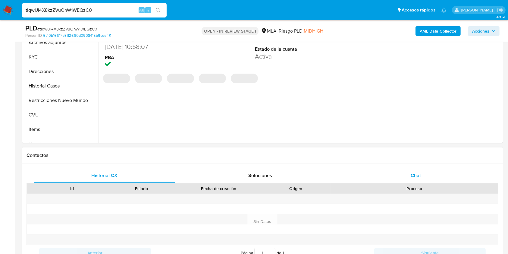
click at [399, 175] on div "Chat" at bounding box center [415, 175] width 141 height 14
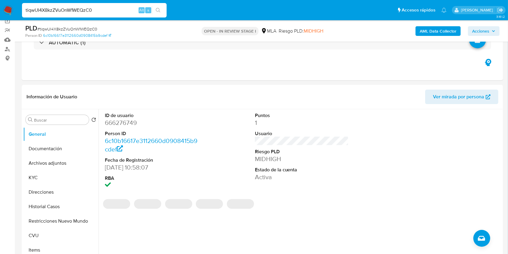
scroll to position [31, 0]
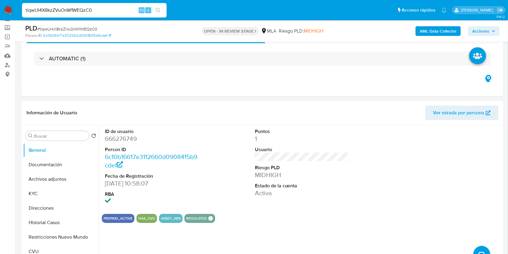
click at [118, 136] on dd "666276749" at bounding box center [152, 138] width 94 height 8
copy dd "666276749"
click at [44, 193] on button "KYC" at bounding box center [58, 193] width 70 height 14
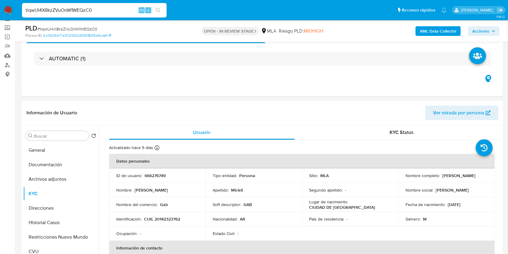
scroll to position [75, 0]
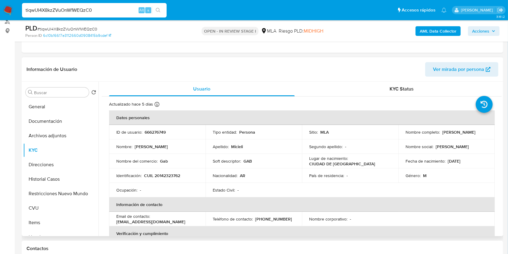
click at [165, 179] on td "Identificación : CUIL 20142323762" at bounding box center [157, 175] width 96 height 14
click at [161, 173] on p "CUIL 20142323762" at bounding box center [162, 175] width 36 height 5
copy p "20142323762"
click at [471, 74] on span "Ver mirada por persona" at bounding box center [458, 69] width 51 height 14
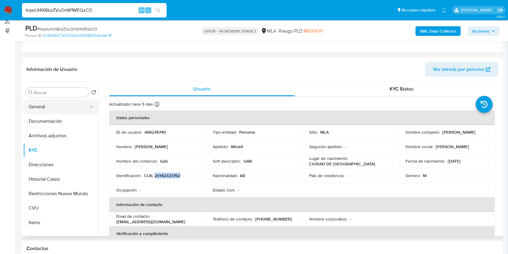
click at [41, 105] on button "General" at bounding box center [58, 106] width 70 height 14
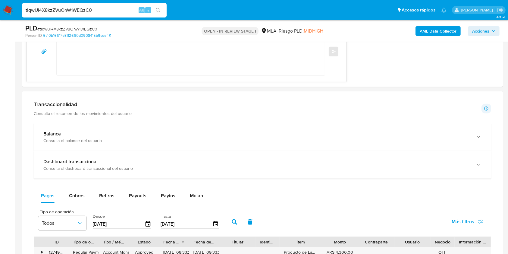
scroll to position [487, 0]
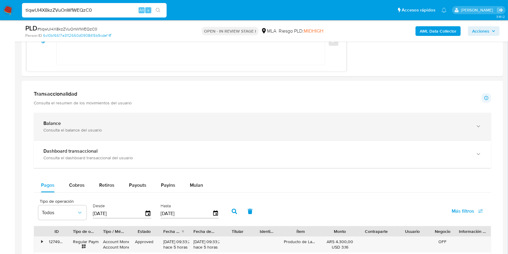
click at [458, 125] on div "Balance" at bounding box center [256, 123] width 426 height 6
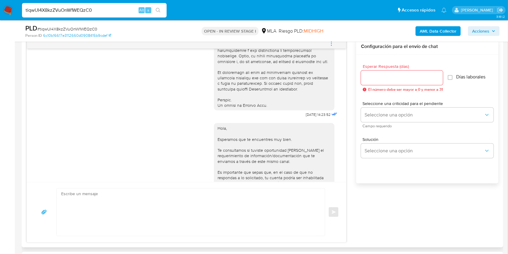
scroll to position [340, 0]
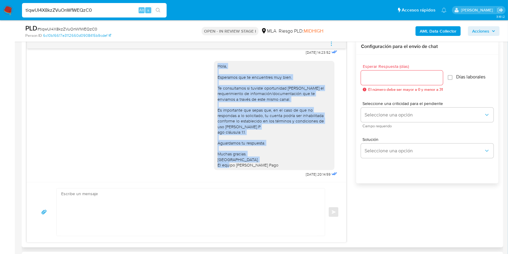
drag, startPoint x: 275, startPoint y: 161, endPoint x: 211, endPoint y: 59, distance: 120.4
click at [217, 63] on div "Hola, Esperamos que te encuentres muy bien. Te consultamos si tuviste oportunid…" at bounding box center [273, 115] width 113 height 104
copy div "Hola, Esperamos que te encuentres muy bien. Te consultamos si tuviste oportunid…"
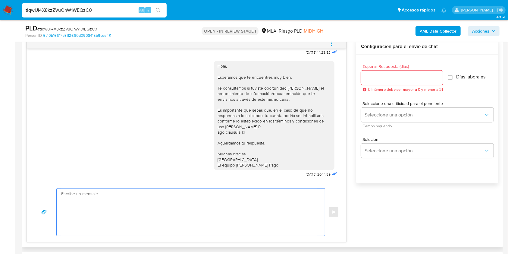
click at [179, 230] on textarea at bounding box center [189, 211] width 256 height 47
paste textarea "Hola, Esperamos que te encuentres muy bien. Te consultamos si tuviste oportunid…"
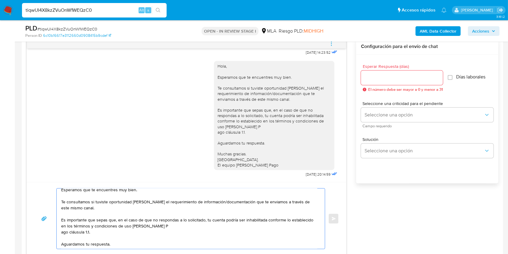
scroll to position [23, 0]
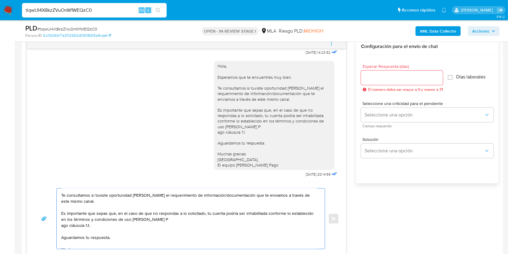
click at [62, 226] on textarea "Hola, Esperamos que te encuentres muy bien. Te consultamos si tuviste oportunid…" at bounding box center [189, 218] width 256 height 60
click at [155, 197] on textarea "Hola, Esperamos que te encuentres muy bien. Te consultamos si tuviste oportunid…" at bounding box center [189, 218] width 256 height 60
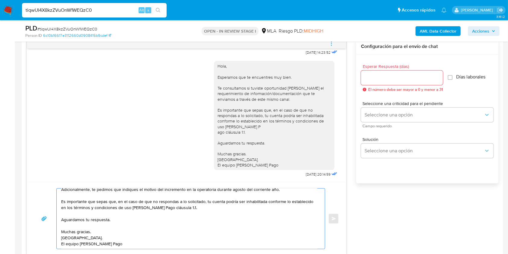
scroll to position [48, 0]
type textarea "Hola, Esperamos que te encuentres muy bien. Te consultamos si tuviste oportunid…"
click at [393, 77] on input "Esperar Respuesta (días)" at bounding box center [402, 78] width 82 height 8
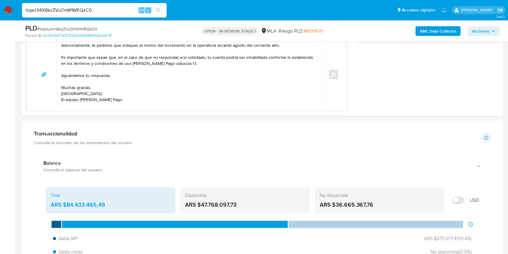
drag, startPoint x: 393, startPoint y: 77, endPoint x: 101, endPoint y: 272, distance: 350.1
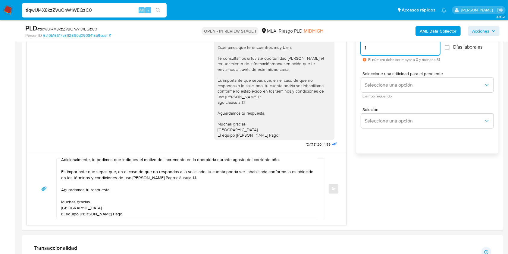
scroll to position [328, 0]
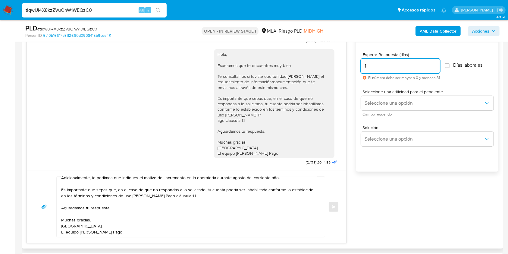
type input "1"
click at [120, 199] on textarea "Hola, Esperamos que te encuentres muy bien. Te consultamos si tuviste oportunid…" at bounding box center [189, 206] width 256 height 60
click at [116, 207] on textarea "Hola, Esperamos que te encuentres muy bien. Te consultamos si tuviste oportunid…" at bounding box center [189, 206] width 256 height 60
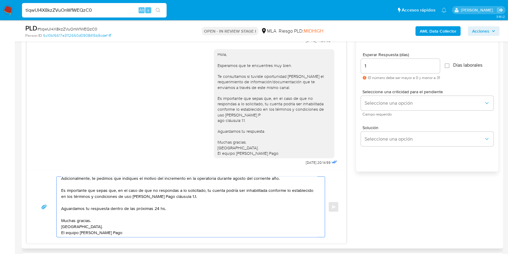
scroll to position [48, 0]
type textarea "Hola, Esperamos que te encuentres muy bien. Te consultamos si tuviste oportunid…"
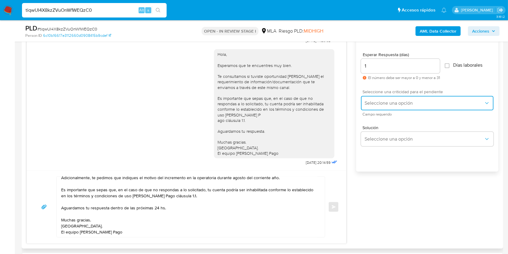
click at [372, 101] on span "Seleccione una opción" at bounding box center [423, 103] width 119 height 6
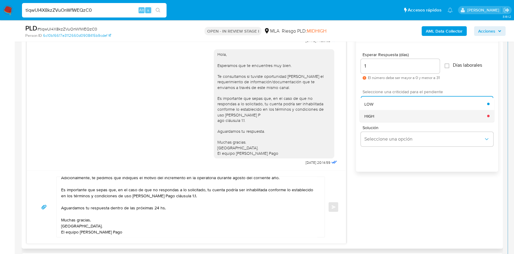
click at [375, 115] on div "HIGH" at bounding box center [425, 116] width 123 height 12
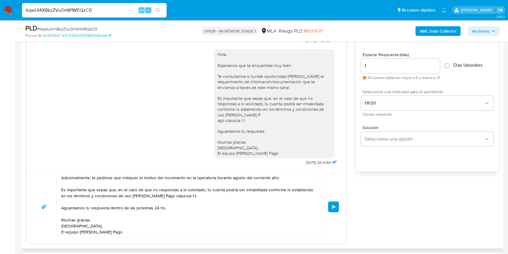
click at [332, 205] on span "Enviar" at bounding box center [333, 207] width 4 height 4
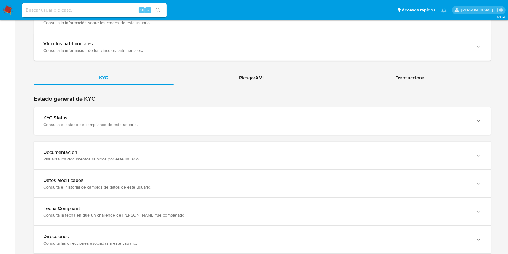
scroll to position [511, 0]
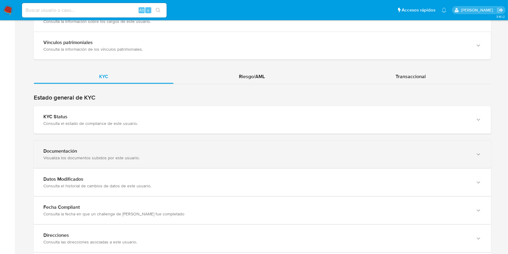
click at [467, 160] on div "Documentación Visualiza los documentos subidos por este usuario." at bounding box center [262, 153] width 457 height 27
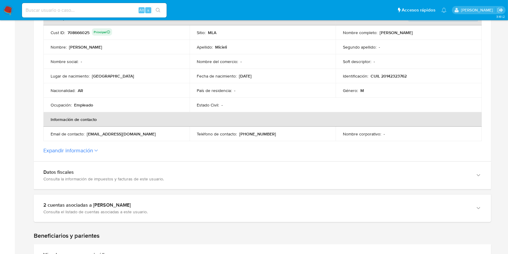
scroll to position [128, 0]
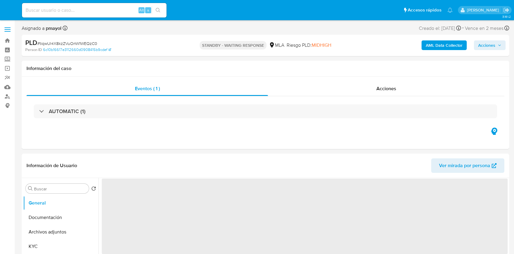
select select "10"
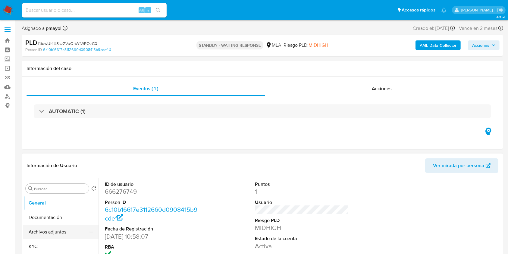
click at [40, 237] on button "Archivos adjuntos" at bounding box center [58, 231] width 70 height 14
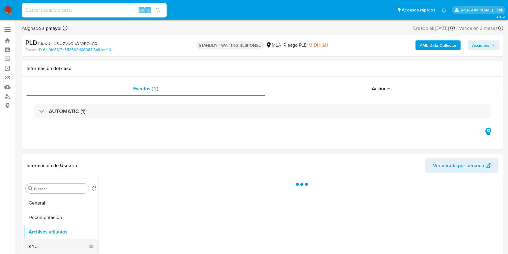
click at [43, 241] on button "KYC" at bounding box center [58, 246] width 70 height 14
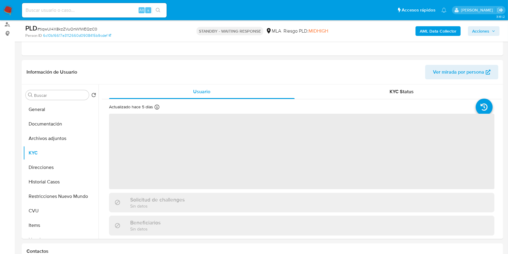
scroll to position [74, 0]
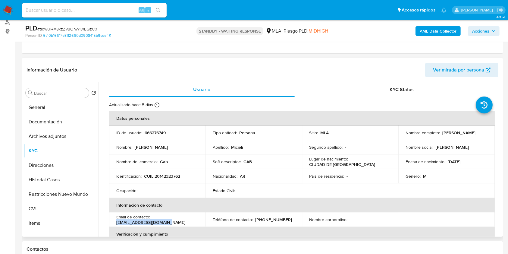
drag, startPoint x: 172, startPoint y: 223, endPoint x: 112, endPoint y: 220, distance: 59.4
click at [112, 220] on td "Email de contacto : gabriel3960@hotmail.com" at bounding box center [157, 219] width 96 height 14
copy p "gabriel3960@hotmail.com"
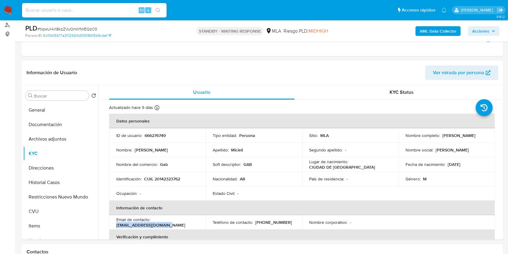
scroll to position [0, 0]
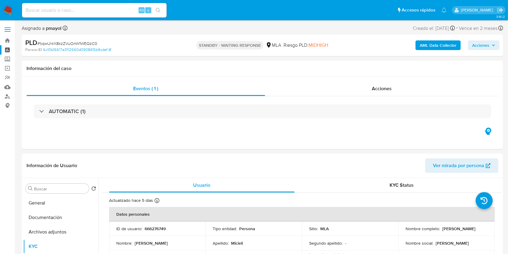
click at [5, 47] on link "Tablero" at bounding box center [36, 49] width 72 height 9
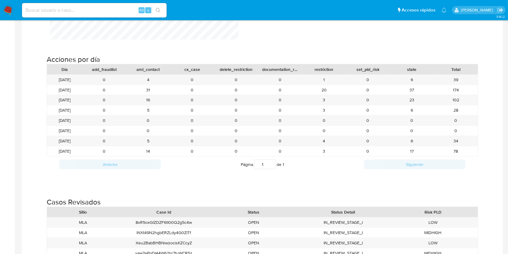
scroll to position [650, 0]
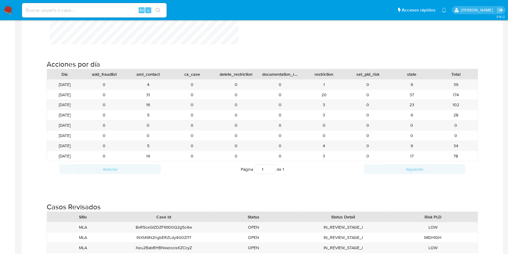
click at [10, 12] on img at bounding box center [8, 10] width 10 height 10
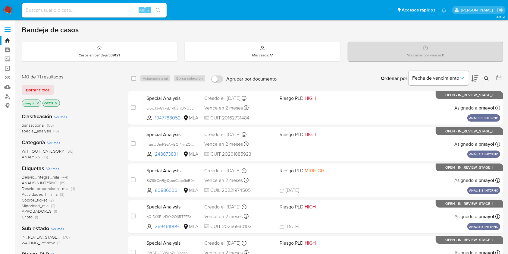
click at [86, 12] on input at bounding box center [94, 10] width 145 height 8
paste input "yjUam4MZspIWNfE7QOulXxwR"
type input "yjUam4MZspIWNfE7QOulXxwR"
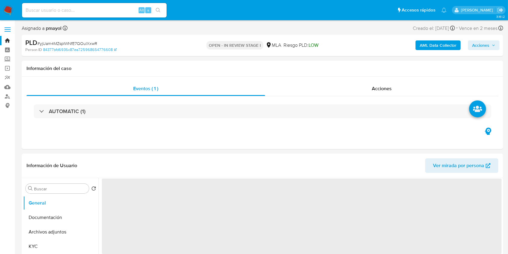
select select "10"
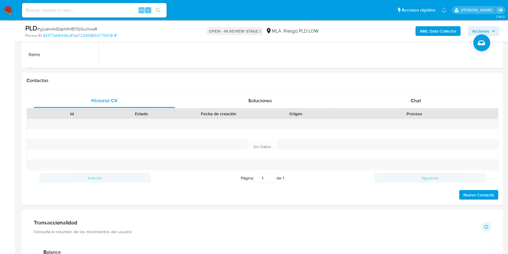
scroll to position [245, 0]
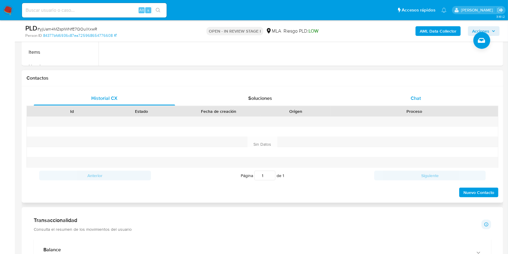
click at [430, 101] on div "Chat" at bounding box center [415, 98] width 141 height 14
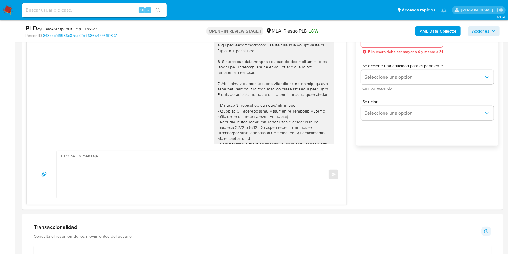
scroll to position [321, 0]
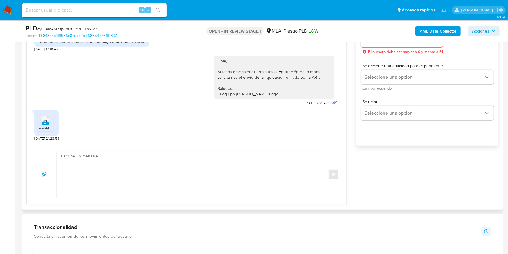
click at [46, 122] on span "JPG" at bounding box center [45, 121] width 5 height 4
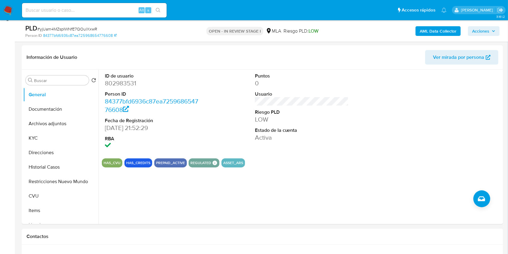
scroll to position [88, 0]
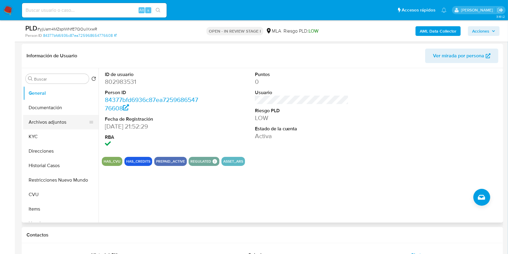
click at [58, 122] on button "Archivos adjuntos" at bounding box center [58, 122] width 70 height 14
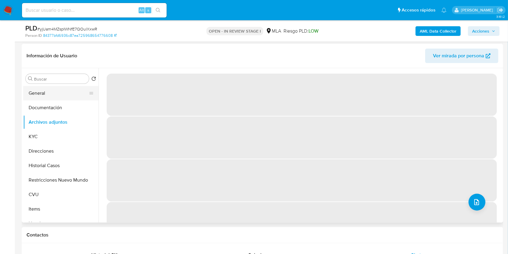
click at [58, 86] on button "General" at bounding box center [58, 93] width 70 height 14
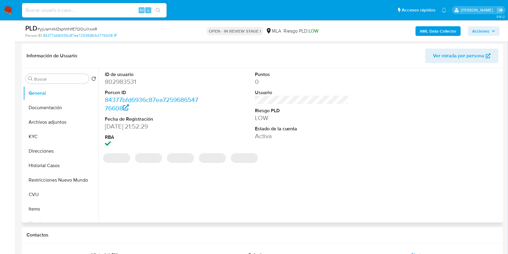
click at [125, 83] on dd "802983531" at bounding box center [152, 81] width 94 height 8
copy dd "802983531"
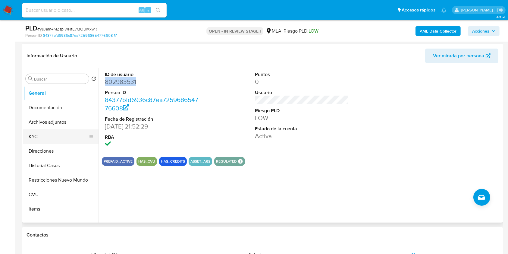
click at [56, 134] on button "KYC" at bounding box center [58, 136] width 70 height 14
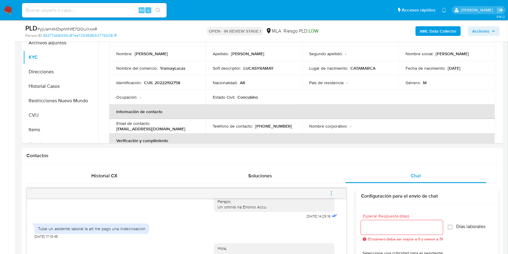
scroll to position [130, 0]
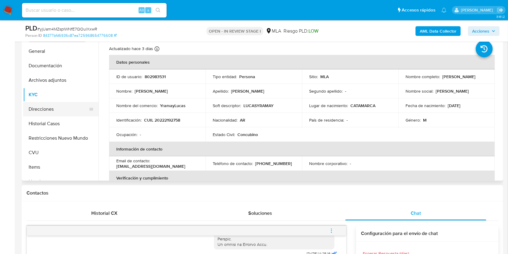
click at [49, 106] on button "Direcciones" at bounding box center [58, 109] width 70 height 14
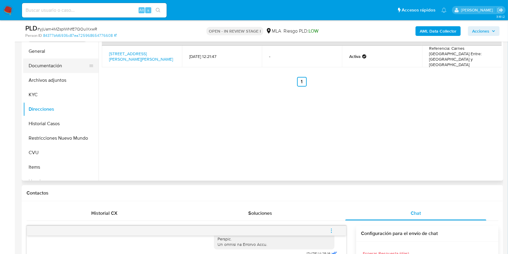
click at [46, 68] on button "Documentación" at bounding box center [58, 65] width 70 height 14
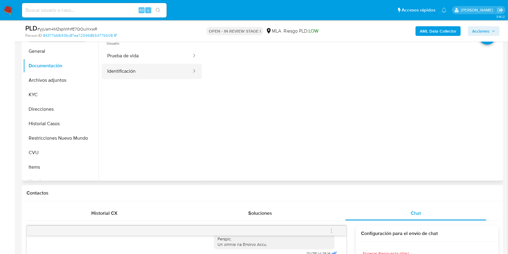
click at [187, 69] on div at bounding box center [192, 71] width 10 height 7
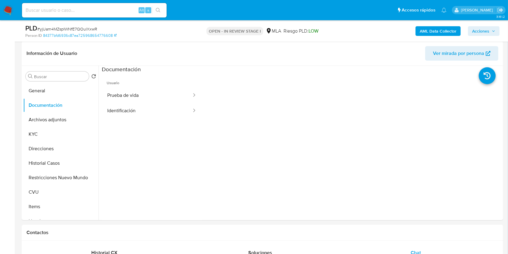
scroll to position [89, 0]
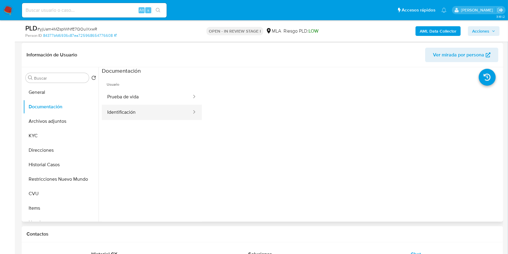
click at [161, 110] on button "Identificación" at bounding box center [147, 111] width 90 height 15
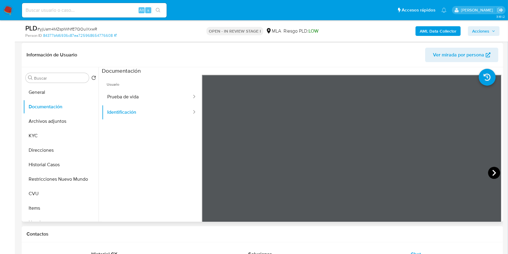
click at [492, 170] on icon at bounding box center [494, 173] width 4 height 6
click at [54, 133] on button "KYC" at bounding box center [58, 135] width 70 height 14
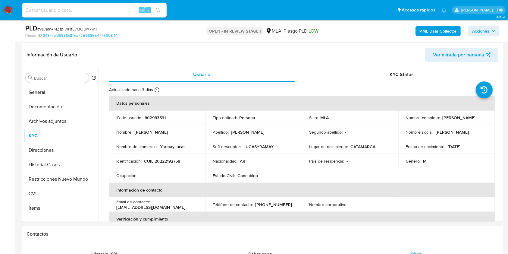
click at [167, 160] on p "CUIL 20222192758" at bounding box center [162, 160] width 36 height 5
copy p "20222192758"
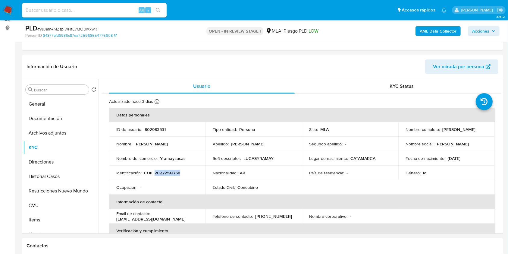
scroll to position [92, 0]
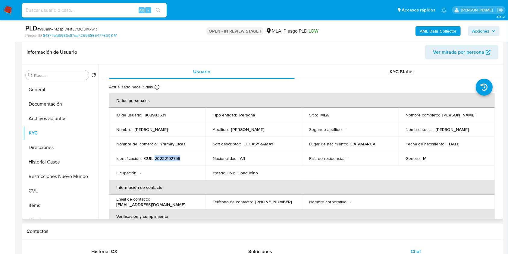
click at [468, 50] on span "Ver mirada por persona" at bounding box center [458, 52] width 51 height 14
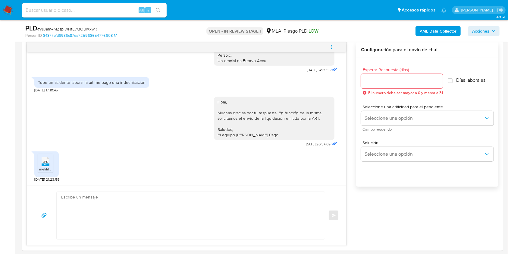
scroll to position [387, 0]
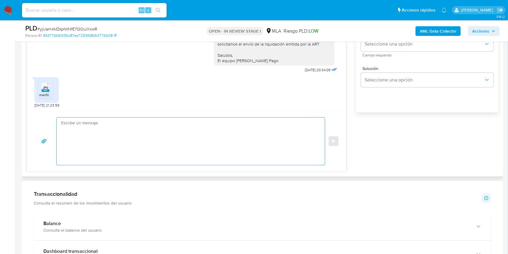
click at [186, 161] on textarea at bounding box center [189, 140] width 256 height 47
type textarea "H"
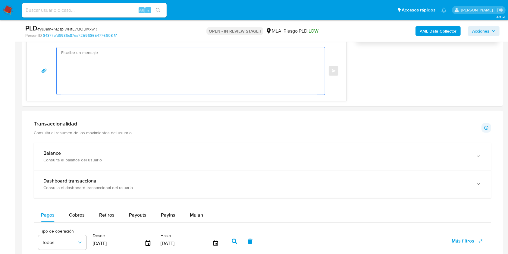
scroll to position [440, 0]
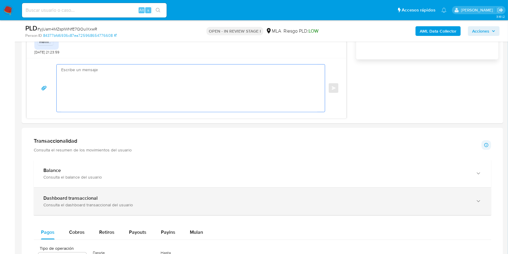
click at [379, 199] on div "Dashboard transaccional" at bounding box center [256, 198] width 426 height 6
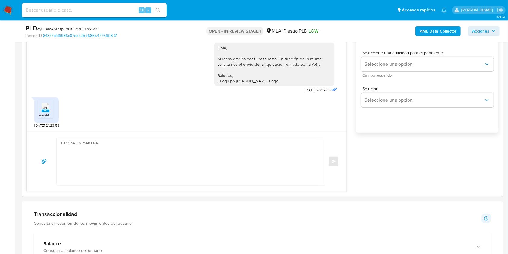
scroll to position [374, 0]
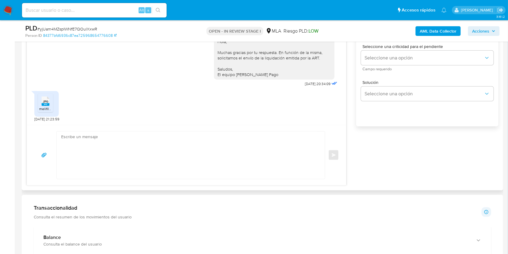
click at [195, 162] on textarea at bounding box center [189, 154] width 256 height 47
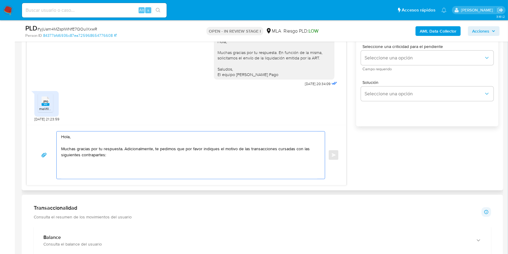
paste textarea "Claudia Emilce Carrizo - CUIL 27387930596 (SIN ACTIVIDAD), a quien le envía 2 t…"
drag, startPoint x: 195, startPoint y: 162, endPoint x: 155, endPoint y: 167, distance: 40.2
click at [155, 167] on textarea "Hola, Muchas gracias por tu respuesta. Adicionalmente, te pedimos que por favor…" at bounding box center [189, 154] width 256 height 47
click at [191, 170] on textarea "Hola, Muchas gracias por tu respuesta. Adicionalmente, te pedimos que por favor…" at bounding box center [189, 154] width 256 height 47
drag, startPoint x: 188, startPoint y: 167, endPoint x: 148, endPoint y: 167, distance: 39.7
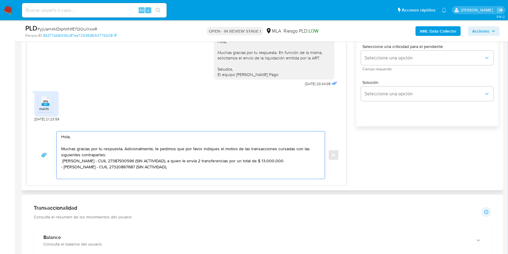
click at [148, 167] on textarea "Hola, Muchas gracias por tu respuesta. Adicionalmente, te pedimos que por favor…" at bounding box center [189, 154] width 256 height 47
drag, startPoint x: 297, startPoint y: 163, endPoint x: 145, endPoint y: 161, distance: 152.1
click at [145, 161] on textarea "Hola, Muchas gracias por tu respuesta. Adicionalmente, te pedimos que por favor…" at bounding box center [189, 154] width 256 height 47
click at [161, 166] on textarea "Hola, Muchas gracias por tu respuesta. Adicionalmente, te pedimos que por favor…" at bounding box center [189, 154] width 256 height 47
click at [63, 160] on textarea "Hola, Muchas gracias por tu respuesta. Adicionalmente, te pedimos que por favor…" at bounding box center [189, 154] width 256 height 47
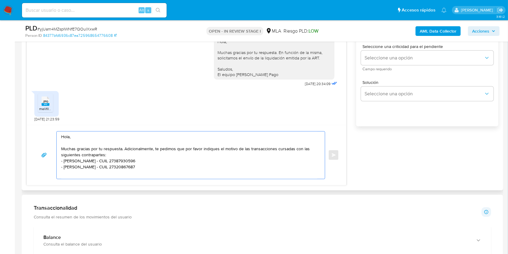
click at [156, 166] on textarea "Hola, Muchas gracias por tu respuesta. Adicionalmente, te pedimos que por favor…" at bounding box center [189, 154] width 256 height 47
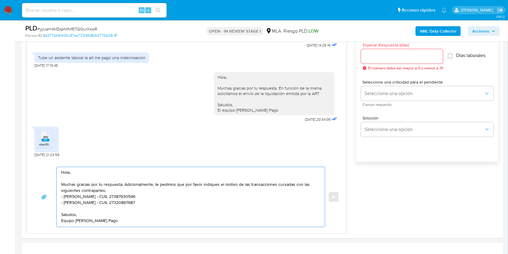
scroll to position [330, 0]
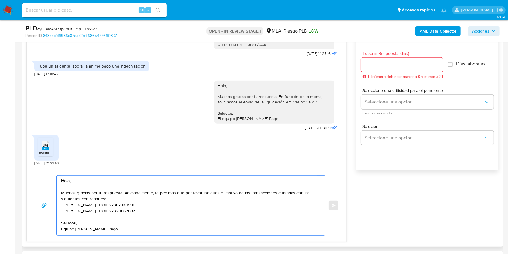
type textarea "Hola, Muchas gracias por tu respuesta. Adicionalmente, te pedimos que por favor…"
click at [417, 65] on input "Esperar Respuesta (días)" at bounding box center [402, 65] width 82 height 8
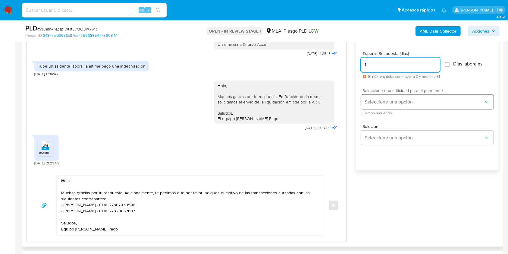
type input "1"
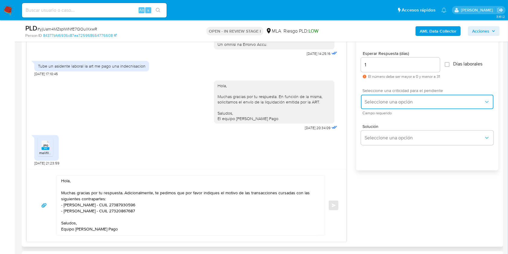
click at [371, 101] on span "Seleccione una opción" at bounding box center [423, 102] width 119 height 6
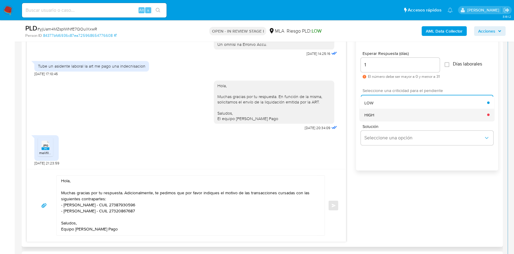
click at [370, 112] on span "HIGH" at bounding box center [369, 114] width 10 height 5
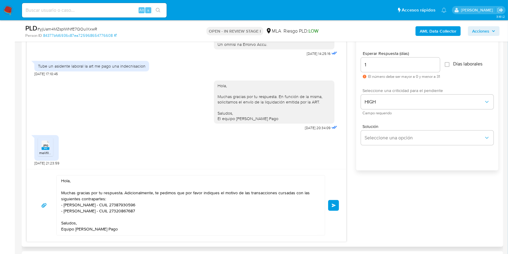
click at [333, 204] on span "Enviar" at bounding box center [333, 205] width 4 height 4
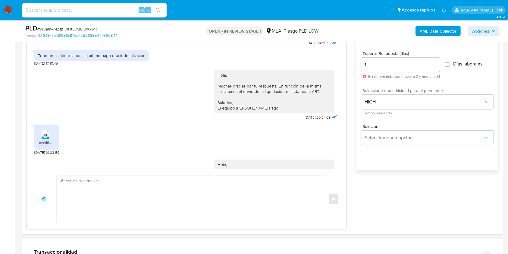
scroll to position [393, 0]
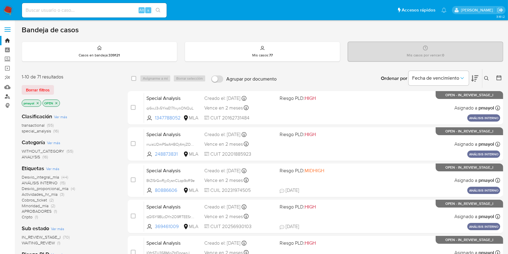
click at [7, 97] on link "Buscador de personas" at bounding box center [36, 96] width 72 height 9
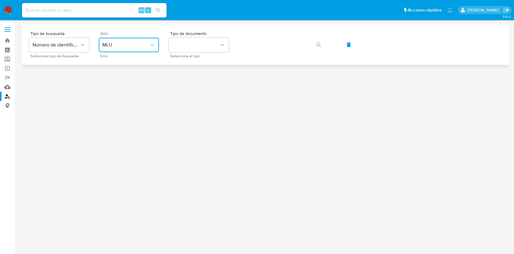
click at [130, 47] on span "MLU" at bounding box center [125, 45] width 47 height 6
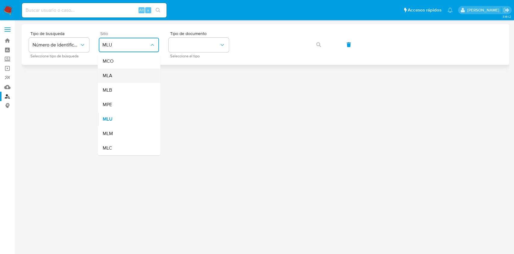
click at [126, 76] on div "MLA" at bounding box center [126, 75] width 49 height 14
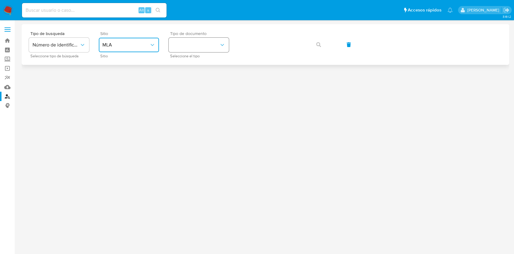
click at [202, 47] on button "identificationType" at bounding box center [199, 45] width 60 height 14
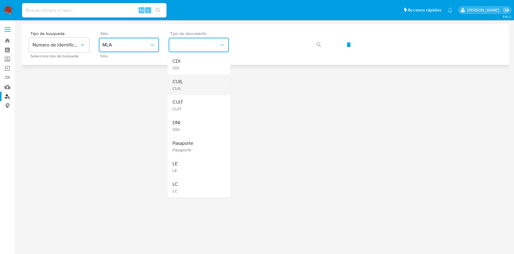
click at [191, 84] on div "CUIL CUIL" at bounding box center [196, 84] width 49 height 20
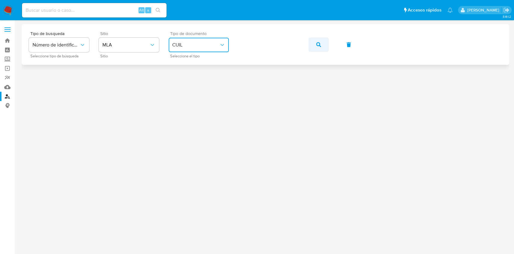
click at [326, 42] on button "button" at bounding box center [318, 44] width 20 height 14
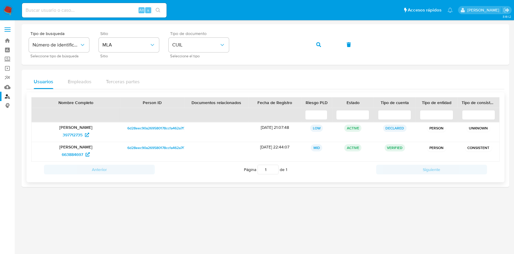
click at [140, 128] on span "6d28eec90a269580178ccfa462a7f7cb" at bounding box center [158, 127] width 62 height 7
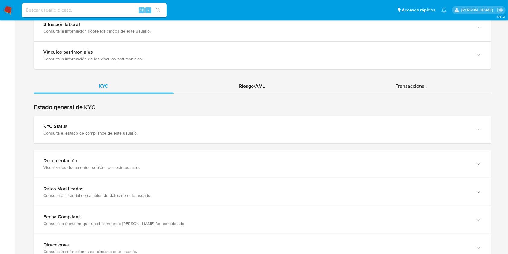
scroll to position [511, 0]
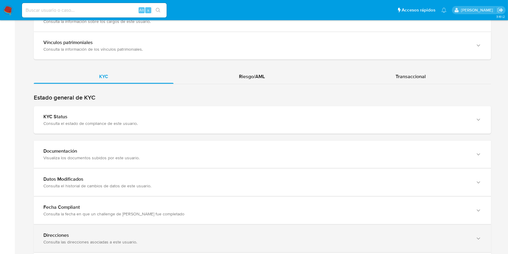
click at [394, 228] on div "Direcciones Consulta las direcciones asociadas a este usuario." at bounding box center [262, 237] width 457 height 27
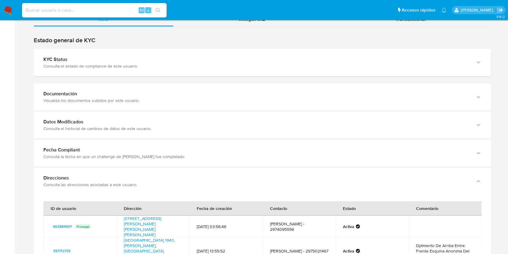
scroll to position [526, 0]
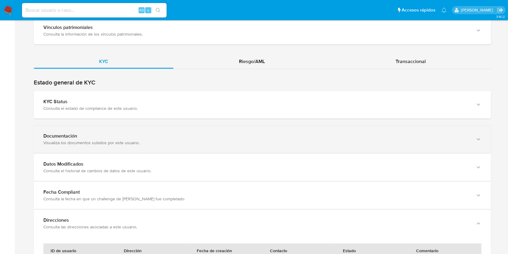
click at [439, 138] on div "Documentación Visualiza los documentos subidos por este usuario." at bounding box center [256, 139] width 426 height 12
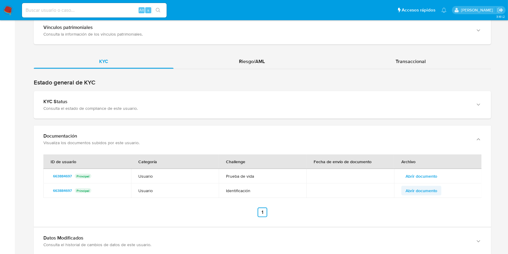
click at [429, 189] on span "Abrir documento" at bounding box center [421, 190] width 32 height 8
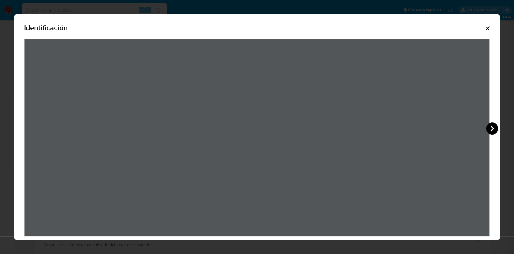
click at [489, 127] on icon "View Document Modal" at bounding box center [492, 128] width 12 height 12
click at [484, 28] on icon "Cerrar" at bounding box center [487, 28] width 7 height 7
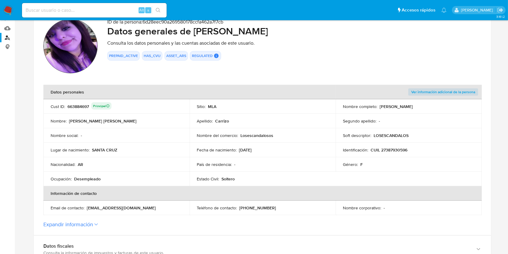
scroll to position [54, 0]
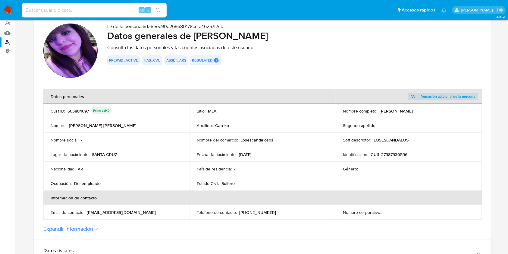
click at [402, 153] on p "CUIL 27387930596" at bounding box center [388, 153] width 37 height 5
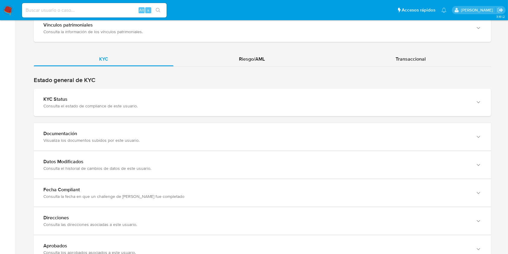
scroll to position [533, 0]
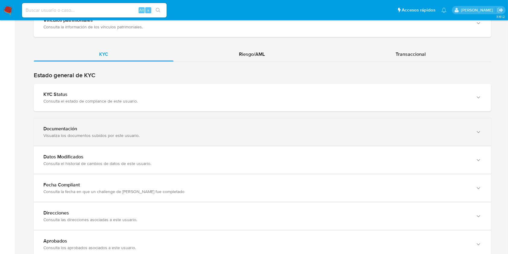
click at [476, 129] on icon "button" at bounding box center [478, 132] width 6 height 6
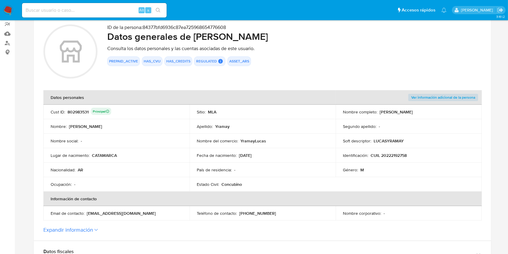
scroll to position [44, 0]
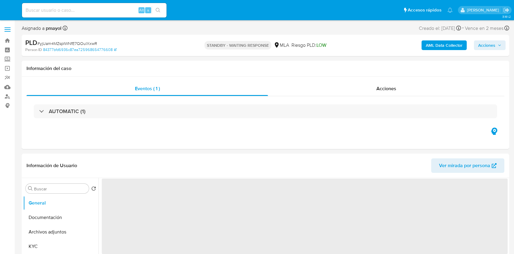
select select "10"
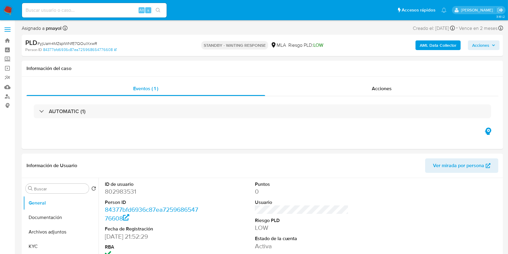
click at [116, 11] on input at bounding box center [94, 10] width 145 height 8
paste input "8xR5oxGlZDZF6tI00Q2g5c4w"
type input "8xR5oxGlZDZF6tI00Q2g5c4w"
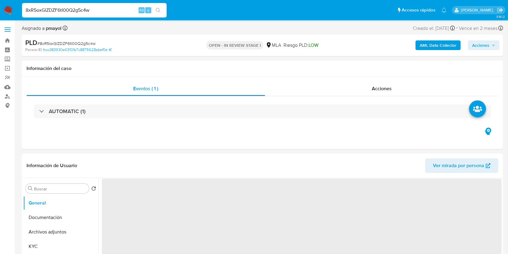
select select "10"
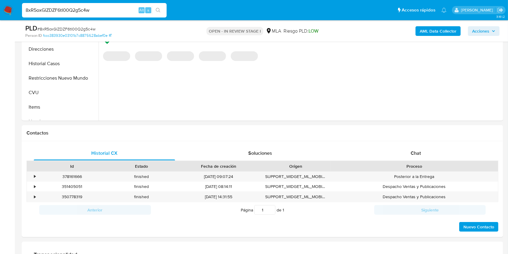
scroll to position [194, 0]
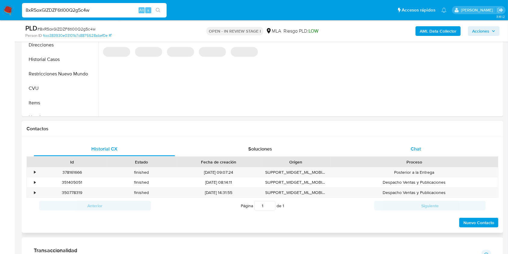
click at [408, 151] on div "Chat" at bounding box center [415, 149] width 141 height 14
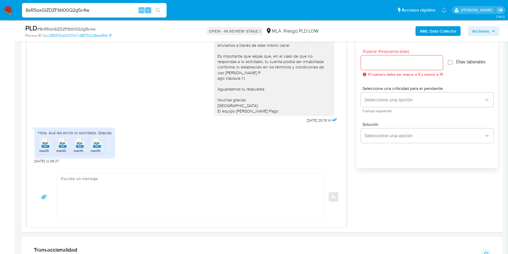
scroll to position [303, 0]
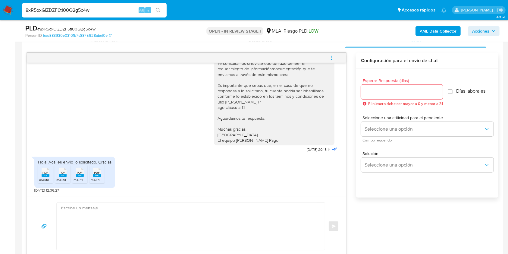
click at [46, 175] on rect at bounding box center [46, 175] width 8 height 3
click at [60, 173] on span "PDF" at bounding box center [63, 172] width 6 height 4
click at [80, 177] on icon "PDF" at bounding box center [80, 172] width 8 height 11
click at [99, 174] on rect at bounding box center [97, 175] width 8 height 3
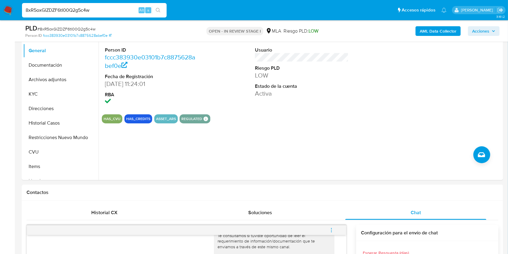
scroll to position [37, 0]
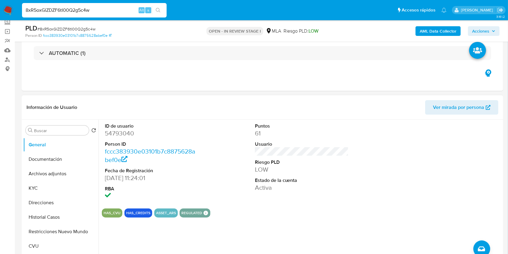
click at [115, 136] on dd "54793040" at bounding box center [152, 133] width 94 height 8
drag, startPoint x: 115, startPoint y: 136, endPoint x: 124, endPoint y: 129, distance: 12.0
click at [115, 136] on dd "54793040" at bounding box center [152, 133] width 94 height 8
click at [43, 218] on button "Historial Casos" at bounding box center [58, 217] width 70 height 14
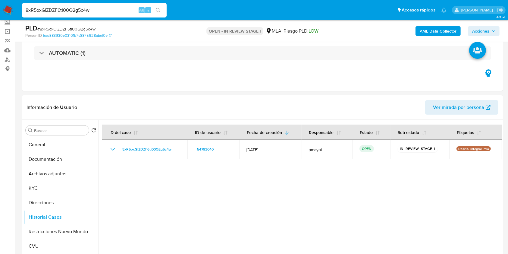
click at [64, 28] on span "# 8xR5oxGlZDZF6tI00Q2g5c4w" at bounding box center [66, 29] width 58 height 6
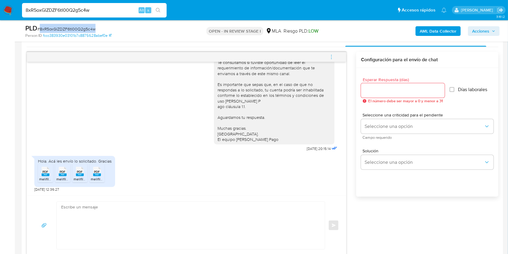
scroll to position [302, 0]
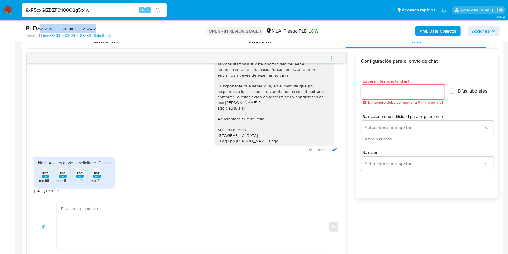
click at [432, 30] on b "AML Data Collector" at bounding box center [437, 31] width 37 height 10
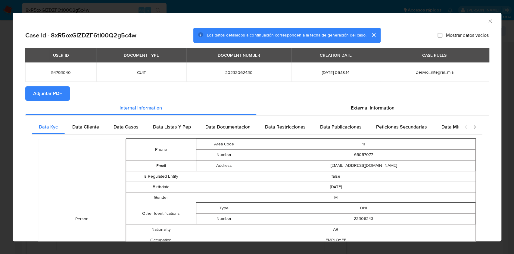
click at [48, 91] on span "Adjuntar PDF" at bounding box center [47, 93] width 29 height 13
click at [487, 23] on icon "Cerrar ventana" at bounding box center [490, 21] width 6 height 6
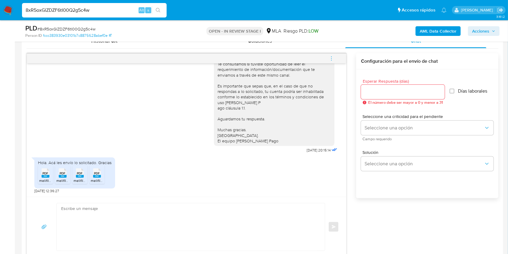
click at [231, 206] on textarea at bounding box center [189, 226] width 256 height 47
paste textarea "Hola, ¡Muchas gracias por tu respuesta! Confirmamos la recepción de la document…"
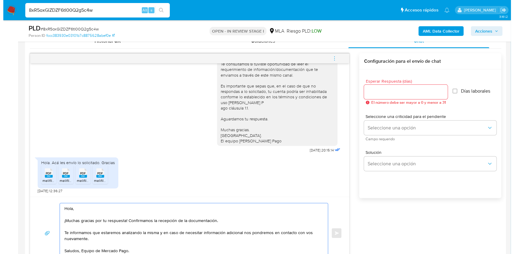
scroll to position [308, 0]
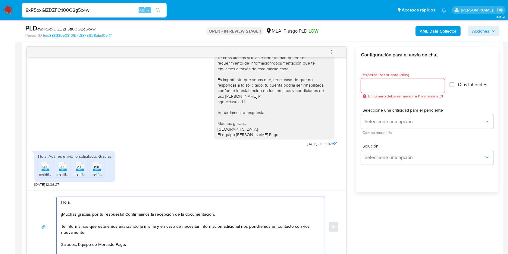
click at [78, 245] on textarea "Hola, ¡Muchas gracias por tu respuesta! Confirmamos la recepción de la document…" at bounding box center [189, 227] width 256 height 60
type textarea "Hola, ¡Muchas gracias por tu respuesta! Confirmamos la recepción de la document…"
click at [384, 84] on input "Esperar Respuesta (días)" at bounding box center [403, 86] width 84 height 8
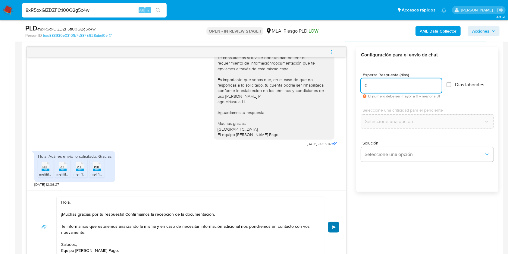
type input "0"
click at [334, 222] on button "Enviar" at bounding box center [333, 226] width 11 height 11
click at [329, 50] on icon "menu-action" at bounding box center [330, 51] width 5 height 5
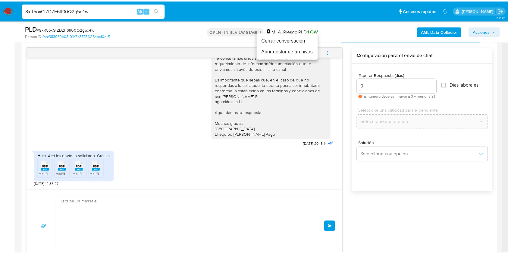
scroll to position [457, 0]
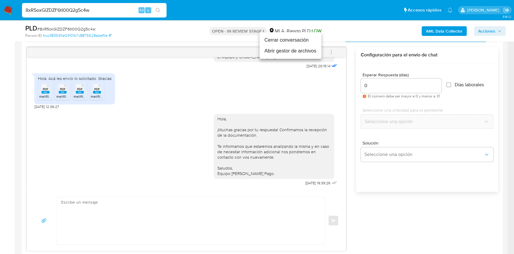
click at [295, 39] on li "Cerrar conversación" at bounding box center [291, 40] width 62 height 11
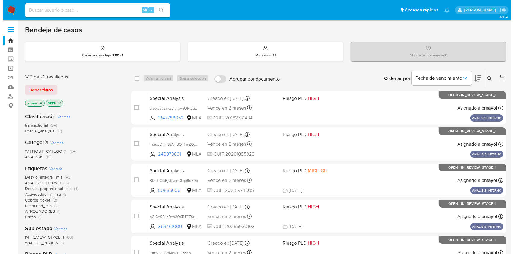
scroll to position [14, 0]
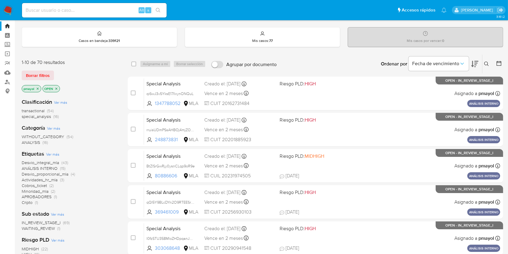
click at [485, 61] on icon at bounding box center [486, 63] width 5 height 5
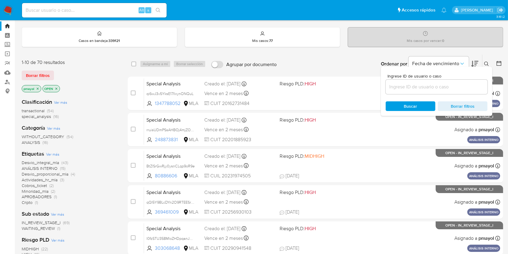
click at [410, 87] on input at bounding box center [436, 87] width 102 height 8
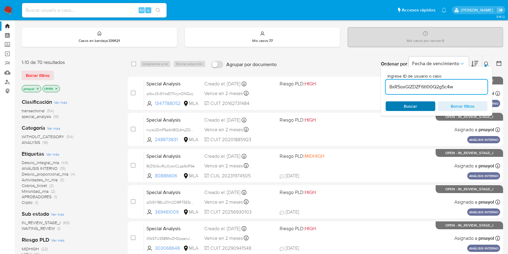
type input "8xR5oxGlZDZF6tI00Q2g5c4w"
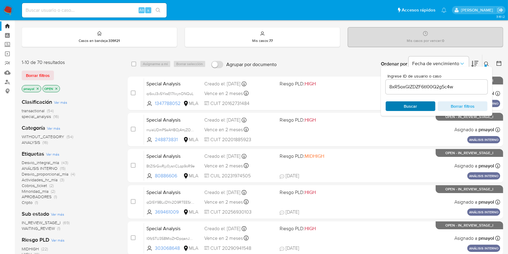
click at [400, 109] on span "Buscar" at bounding box center [410, 106] width 41 height 8
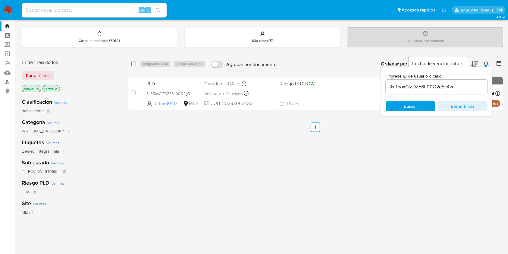
click at [134, 63] on input "checkbox" at bounding box center [133, 63] width 5 height 5
checkbox input "true"
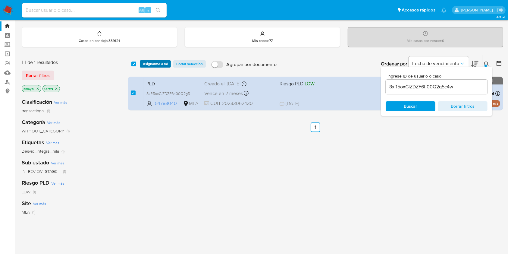
click at [149, 61] on span "Asignarme a mí" at bounding box center [155, 64] width 25 height 6
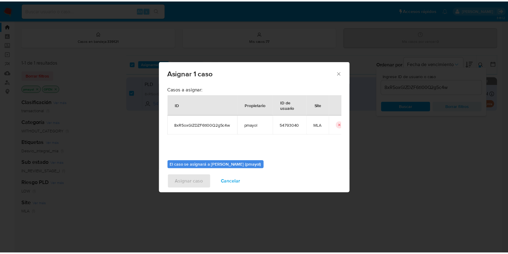
scroll to position [31, 0]
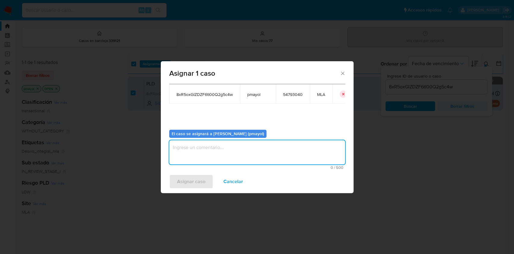
click at [269, 151] on textarea "assign-modal" at bounding box center [257, 152] width 176 height 24
type textarea "Asignación"
click at [196, 181] on span "Asignar caso" at bounding box center [191, 181] width 28 height 13
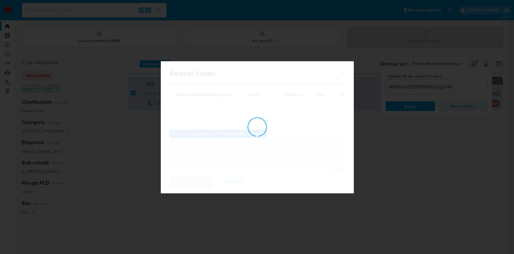
checkbox input "false"
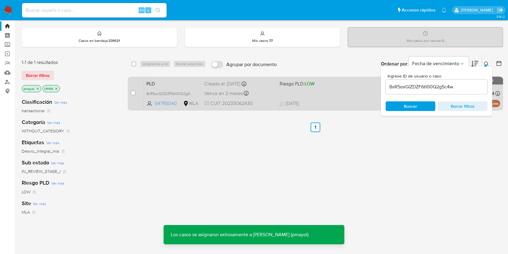
click at [327, 95] on div "PLD 8xR5oxGlZDZF6tI00Q2g5c4w 54793040 MLA Riesgo PLD: LOW Creado el: 12/09/2025…" at bounding box center [322, 93] width 356 height 30
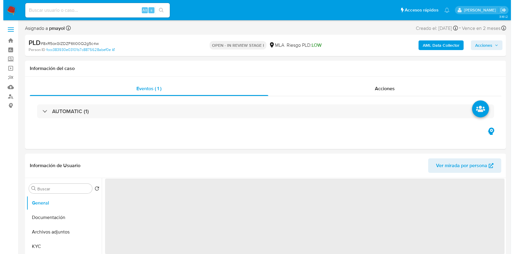
scroll to position [61, 0]
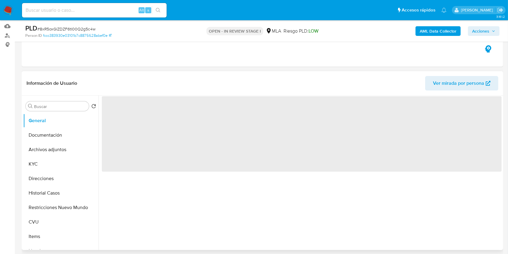
select select "10"
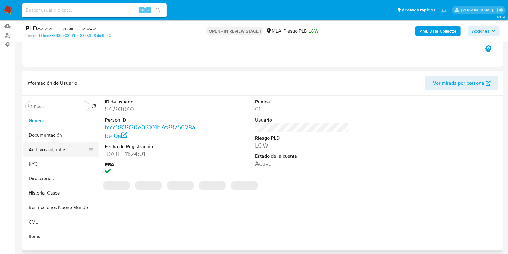
click at [48, 149] on button "Archivos adjuntos" at bounding box center [58, 149] width 70 height 14
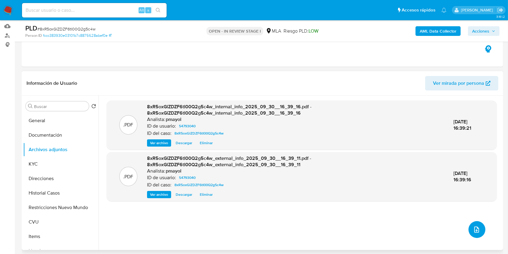
click at [475, 228] on icon "upload-file" at bounding box center [476, 229] width 7 height 7
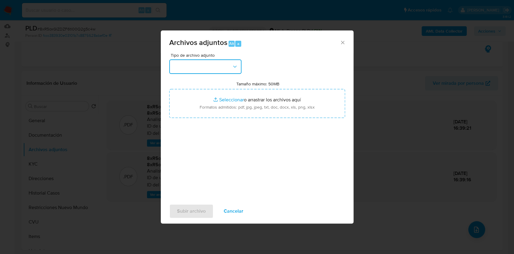
click at [216, 66] on button "button" at bounding box center [205, 66] width 72 height 14
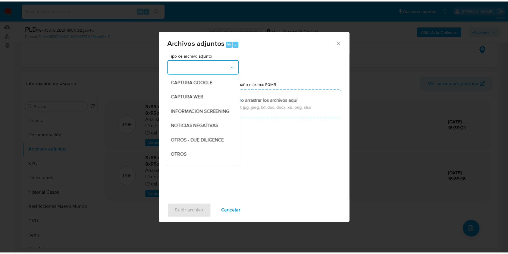
scroll to position [63, 0]
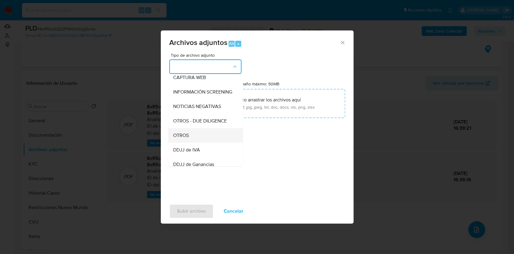
click at [214, 141] on div "OTROS" at bounding box center [203, 135] width 61 height 14
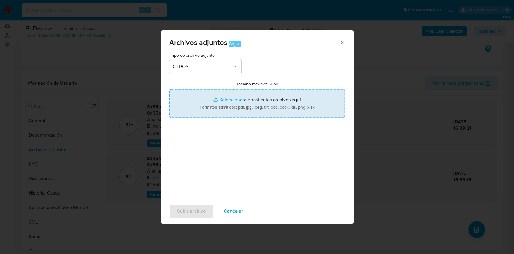
click at [238, 103] on input "Tamaño máximo: 50MB Seleccionar archivos" at bounding box center [257, 103] width 176 height 29
type input "C:\fakepath\Caselog 8xR5oxGlZDZF6tI00Q2g5c4w.docx"
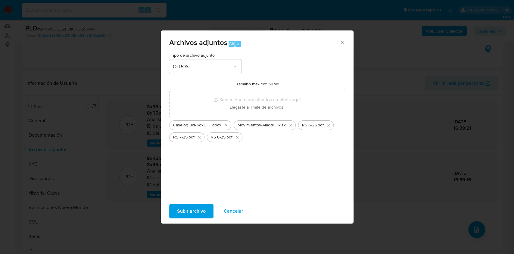
click at [198, 211] on span "Subir archivo" at bounding box center [191, 210] width 29 height 13
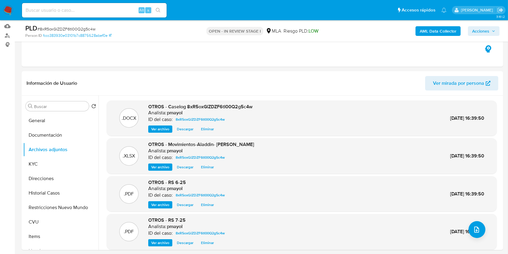
click at [480, 30] on span "Acciones" at bounding box center [480, 31] width 17 height 10
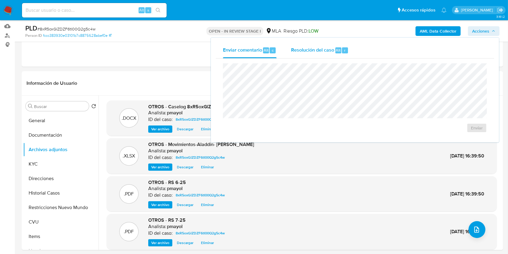
click at [329, 48] on span "Resolución del caso" at bounding box center [312, 49] width 43 height 7
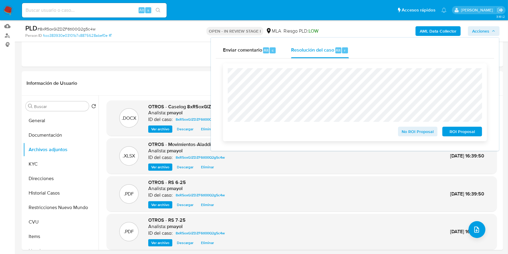
click at [414, 131] on span "No ROI Proposal" at bounding box center [417, 131] width 31 height 8
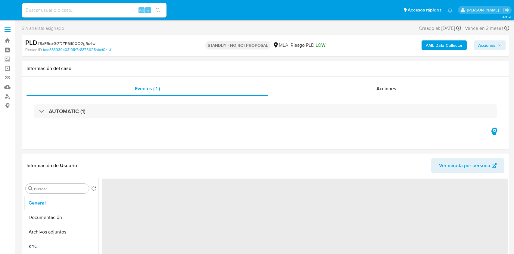
select select "10"
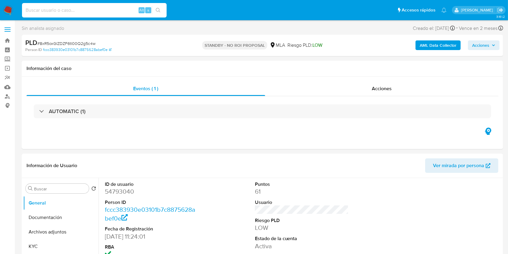
click at [106, 9] on input at bounding box center [94, 10] width 145 height 8
paste input "Z9L1hizYqATe1P5JV0Je4YD4"
type input "Z9L1hizYqATe1P5JV0Je4YD4"
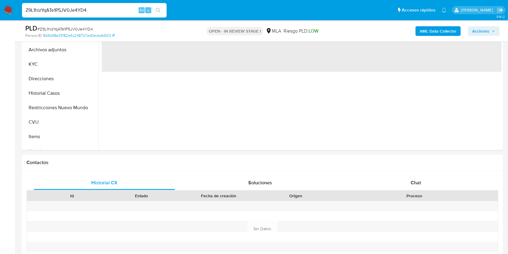
scroll to position [186, 0]
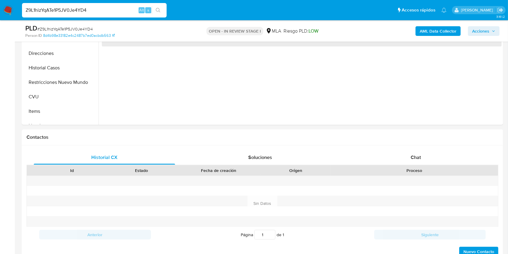
select select "10"
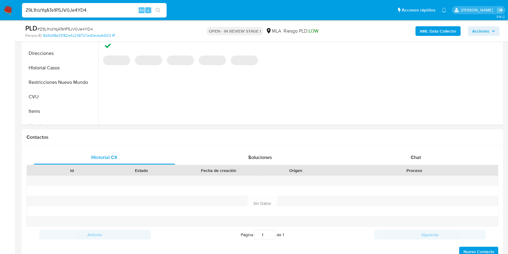
click at [400, 142] on div "Contactos" at bounding box center [262, 137] width 481 height 16
click at [403, 150] on div "Chat" at bounding box center [415, 157] width 141 height 14
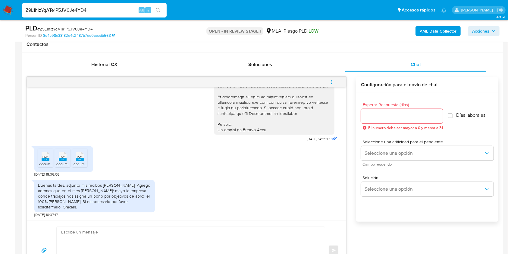
scroll to position [280, 0]
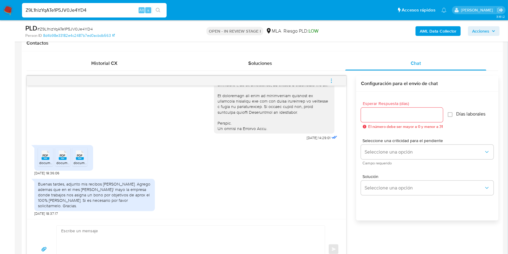
click at [46, 160] on icon "PDF" at bounding box center [46, 155] width 8 height 11
click at [59, 160] on icon "PDF" at bounding box center [63, 155] width 8 height 11
click at [79, 160] on rect at bounding box center [80, 158] width 8 height 3
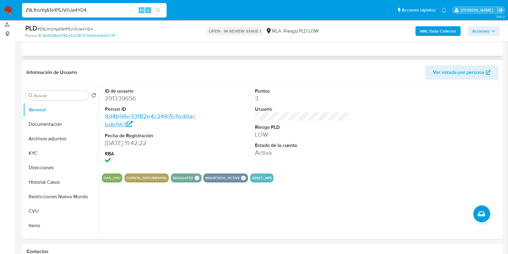
scroll to position [67, 0]
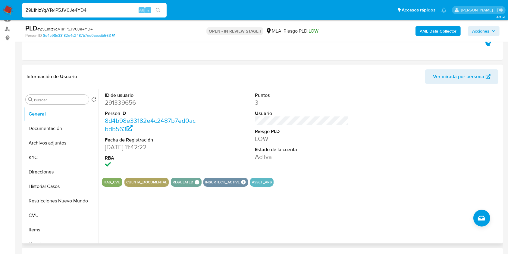
click at [111, 102] on dd "291339656" at bounding box center [152, 102] width 94 height 8
copy dd "291339656"
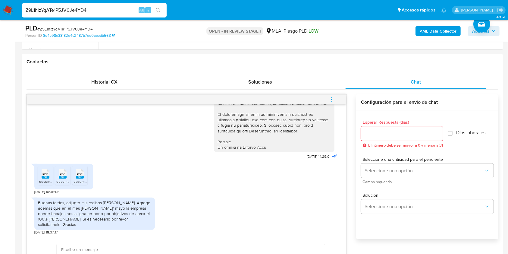
scroll to position [272, 0]
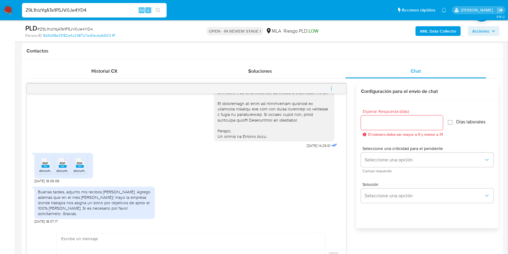
click at [79, 28] on span "# Z9L1hizYqATe1P5JV0Je4YD4" at bounding box center [64, 29] width 55 height 6
copy span "Z9L1hizYqATe1P5JV0Je4YD4"
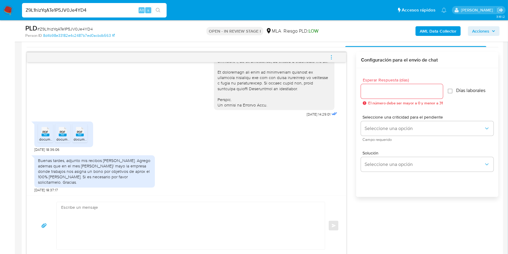
click at [161, 235] on textarea at bounding box center [189, 225] width 256 height 47
paste textarea "Hola, ¡Muchas gracias por tu respuesta! Confirmamos la recepción de la document…"
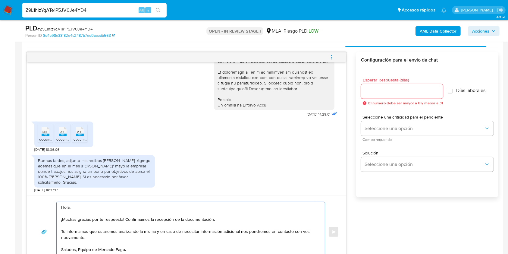
scroll to position [308, 0]
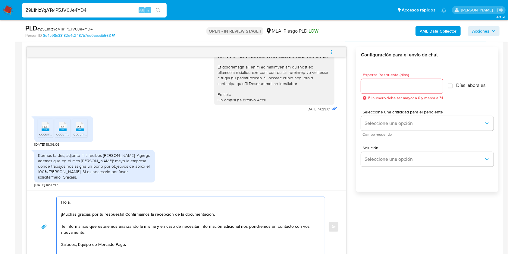
click at [77, 245] on textarea "Hola, ¡Muchas gracias por tu respuesta! Confirmamos la recepción de la document…" at bounding box center [189, 227] width 256 height 60
type textarea "Hola, ¡Muchas gracias por tu respuesta! Confirmamos la recepción de la document…"
click at [378, 83] on input "Esperar Respuesta (días)" at bounding box center [402, 86] width 82 height 8
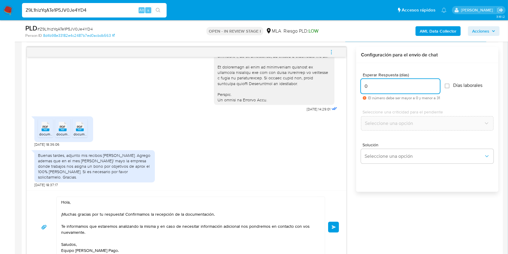
type input "0"
click at [334, 225] on span "Enviar" at bounding box center [333, 227] width 4 height 4
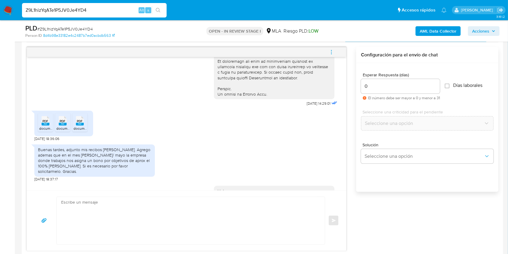
click at [330, 47] on span "menu-action" at bounding box center [330, 52] width 5 height 14
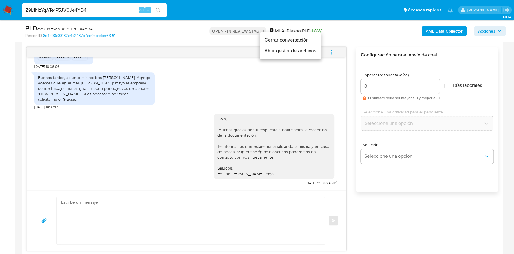
click at [300, 38] on li "Cerrar conversación" at bounding box center [291, 40] width 62 height 11
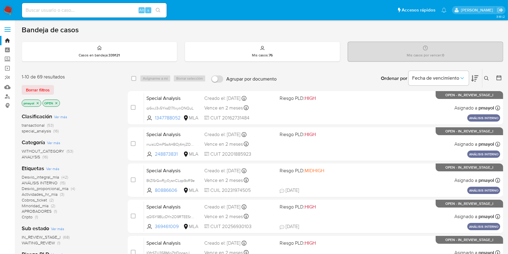
click at [488, 76] on icon at bounding box center [486, 78] width 5 height 5
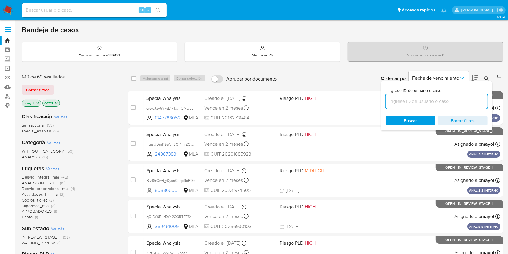
click at [425, 100] on input at bounding box center [436, 101] width 102 height 8
type input "Z9L1hizYqATe1P5JV0Je4YD4"
click at [405, 118] on span "Buscar" at bounding box center [410, 121] width 13 height 10
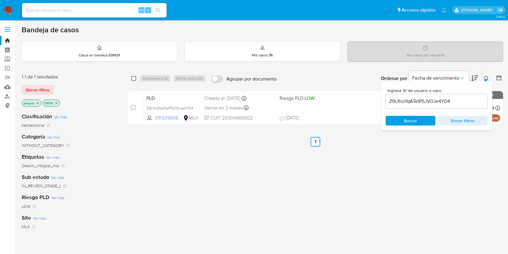
click at [133, 77] on input "checkbox" at bounding box center [133, 78] width 5 height 5
checkbox input "true"
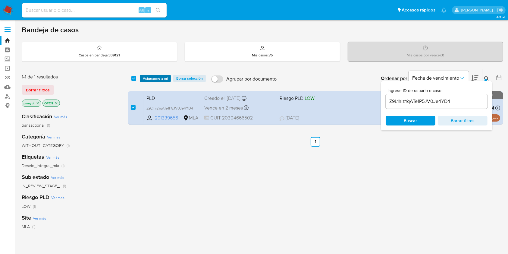
click at [150, 79] on span "Asignarme a mí" at bounding box center [155, 78] width 25 height 6
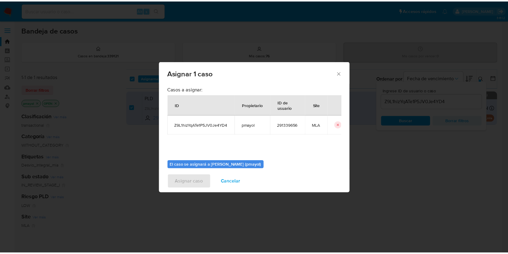
scroll to position [31, 0]
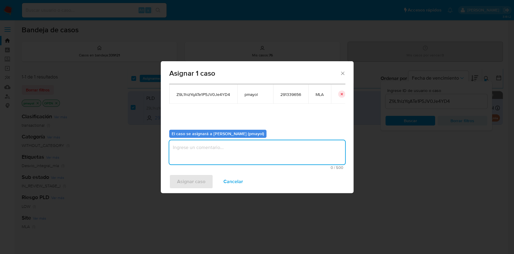
click at [263, 155] on textarea "assign-modal" at bounding box center [257, 152] width 176 height 24
type textarea "Asignación"
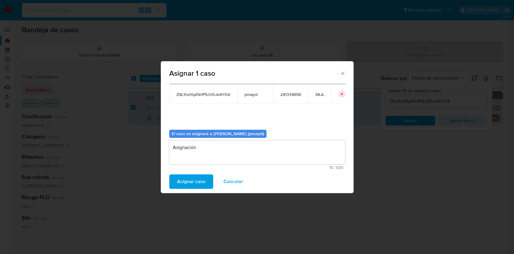
click at [197, 177] on span "Asignar caso" at bounding box center [191, 181] width 28 height 13
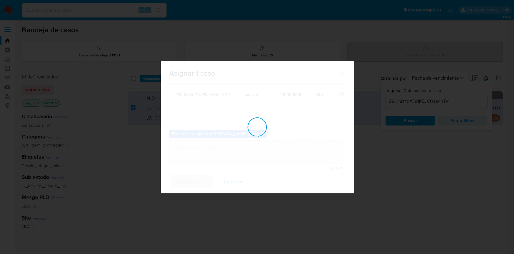
checkbox input "false"
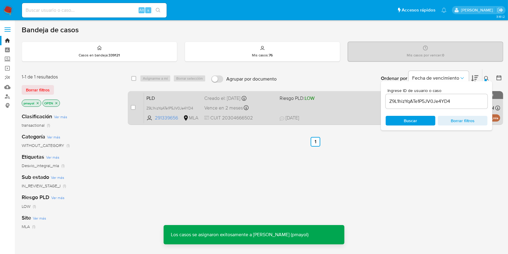
click at [265, 101] on div "PLD Z9L1hizYqATe1P5JV0Je4YD4 291339656 MLA Riesgo PLD: LOW Creado el: 12/09/202…" at bounding box center [322, 107] width 356 height 30
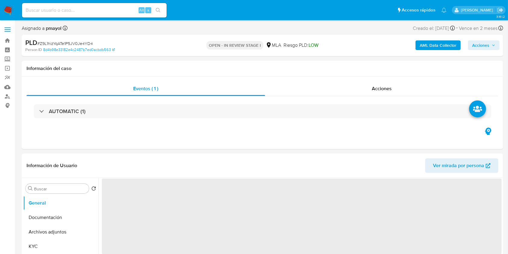
click at [443, 46] on b "AML Data Collector" at bounding box center [437, 45] width 37 height 10
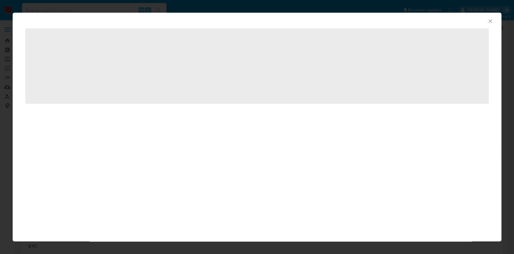
select select "10"
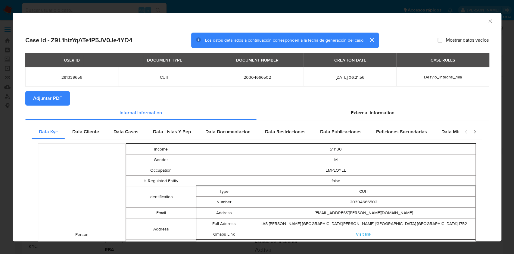
click at [53, 104] on span "Adjuntar PDF" at bounding box center [47, 98] width 29 height 13
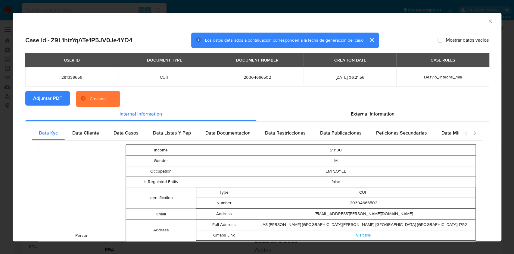
click at [487, 23] on icon "Cerrar ventana" at bounding box center [490, 21] width 6 height 6
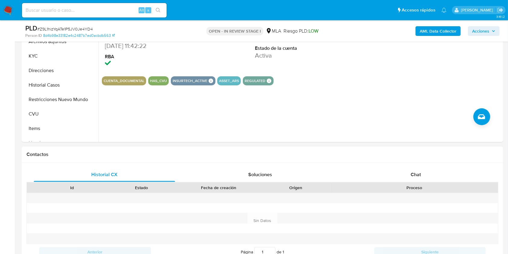
scroll to position [188, 0]
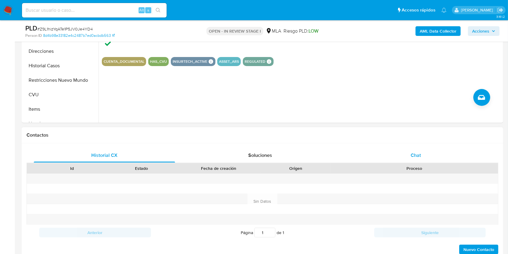
click at [417, 151] on span "Chat" at bounding box center [415, 154] width 10 height 7
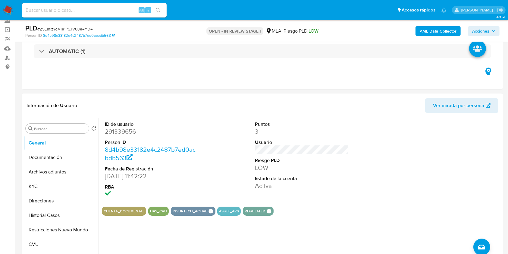
scroll to position [41, 0]
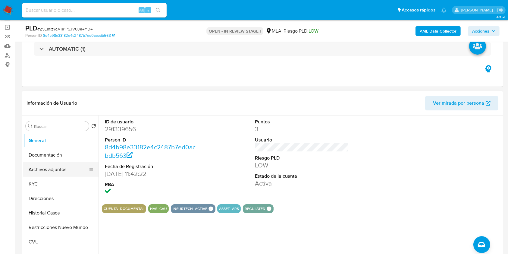
click at [71, 167] on button "Archivos adjuntos" at bounding box center [58, 169] width 70 height 14
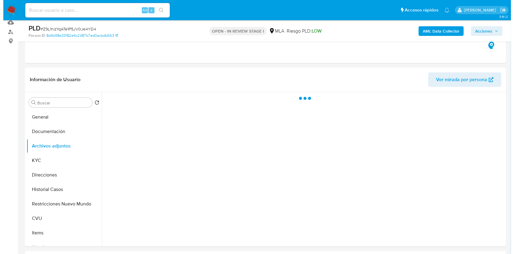
scroll to position [76, 0]
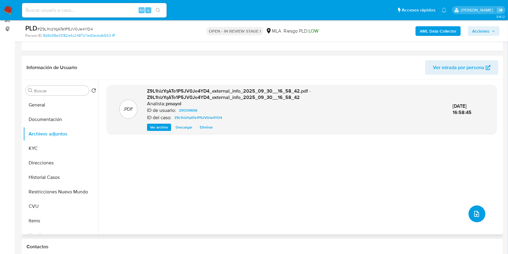
click at [473, 207] on button "upload-file" at bounding box center [476, 213] width 17 height 17
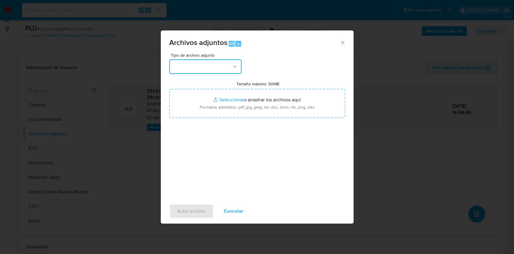
click at [216, 70] on button "button" at bounding box center [205, 66] width 72 height 14
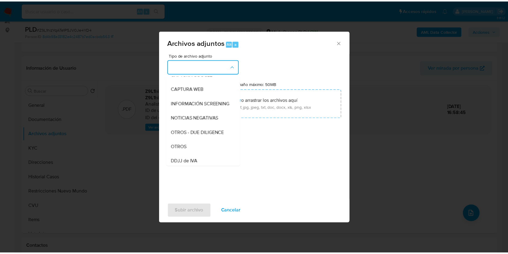
scroll to position [56, 0]
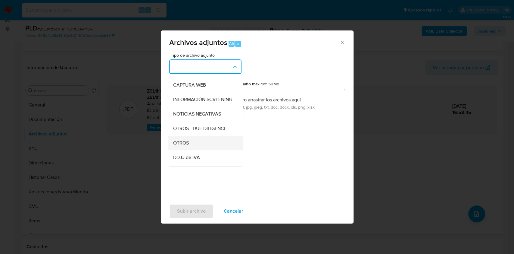
click at [199, 143] on div "OTROS" at bounding box center [203, 142] width 61 height 14
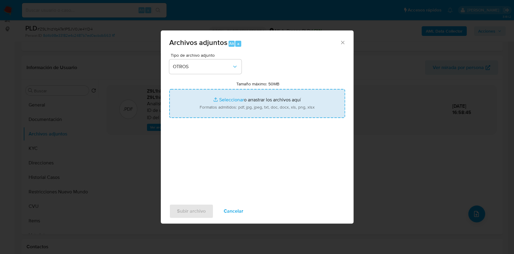
click at [222, 114] on input "Tamaño máximo: 50MB Seleccionar archivos" at bounding box center [257, 103] width 176 height 29
type input "C:\fakepath\Caselog Z9L1hizYqATe1P5JV0Je4YD4.docx"
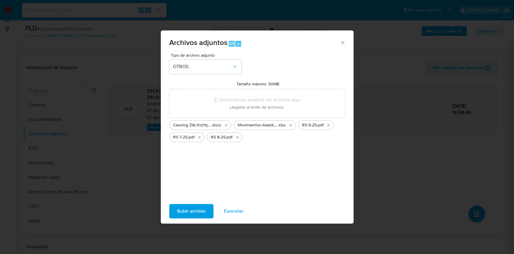
click at [198, 204] on span "Subir archivo" at bounding box center [191, 210] width 29 height 13
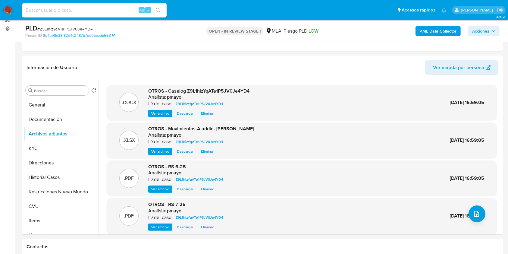
click at [480, 28] on span "Acciones" at bounding box center [480, 31] width 17 height 10
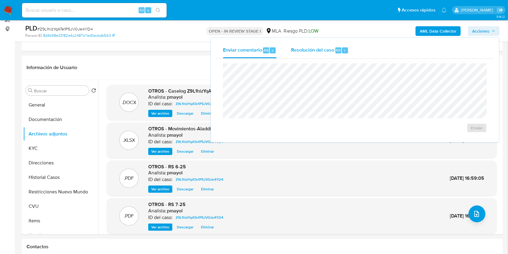
click at [325, 54] on div "Resolución del caso Alt r" at bounding box center [320, 50] width 58 height 16
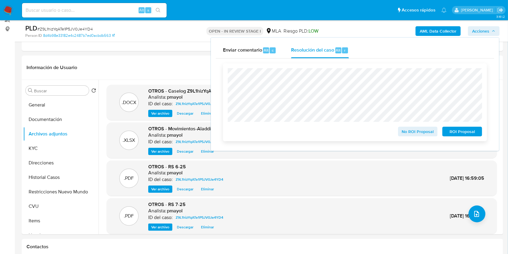
click at [410, 129] on span "No ROI Proposal" at bounding box center [417, 131] width 31 height 8
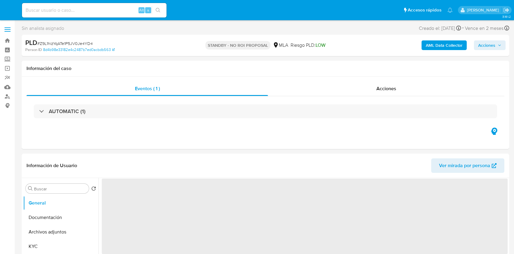
select select "10"
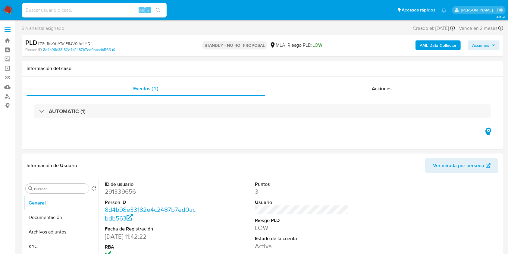
click at [7, 9] on img at bounding box center [8, 10] width 10 height 10
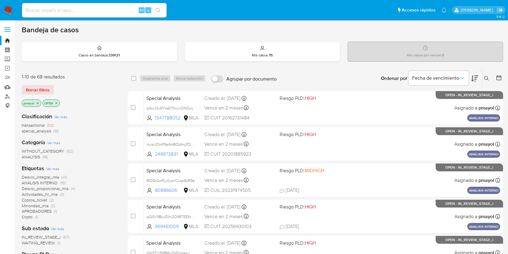
click at [107, 8] on input at bounding box center [94, 10] width 145 height 8
paste input "FA12Y4vnHGzC2vmF3YfcQrtX"
type input "FA12Y4vnHGzC2vmF3YfcQrtX"
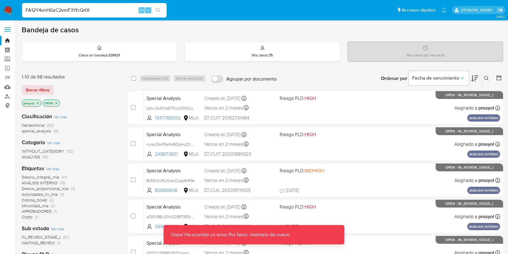
click at [10, 5] on img at bounding box center [8, 10] width 10 height 10
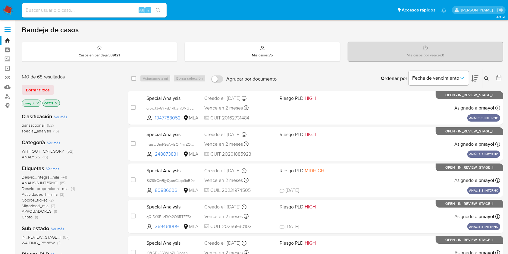
click at [484, 77] on icon at bounding box center [486, 78] width 5 height 5
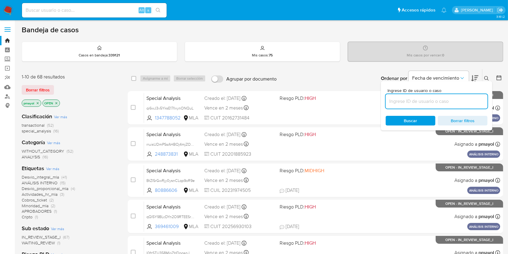
click at [403, 101] on input at bounding box center [436, 101] width 102 height 8
type input "FA12Y4vnHGzC2vmF3YfcQrtX"
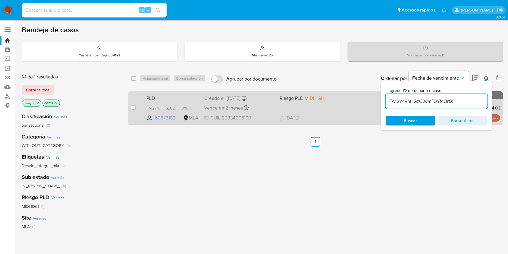
click at [274, 107] on div "Vence en 2 meses Vence el 29/11/2025 03:12:48" at bounding box center [239, 108] width 70 height 8
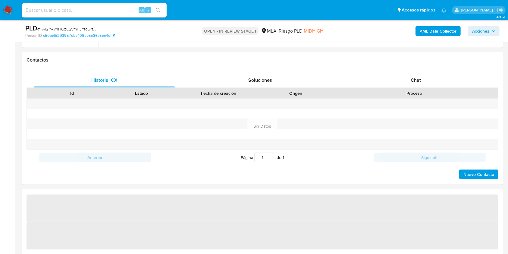
scroll to position [282, 0]
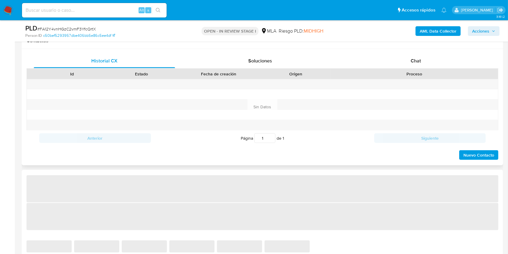
select select "10"
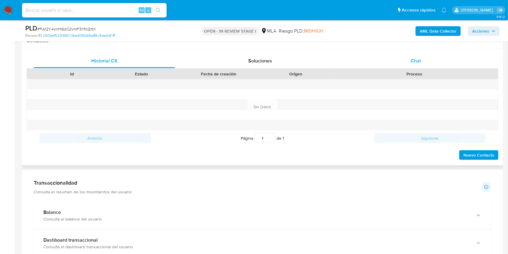
click at [420, 60] on span "Chat" at bounding box center [415, 60] width 10 height 7
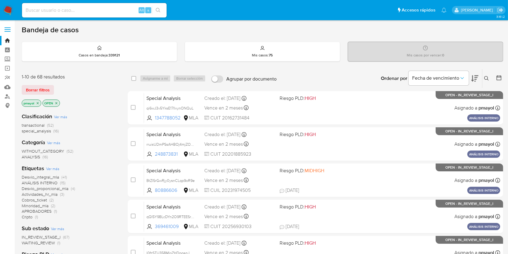
click at [350, 78] on icon at bounding box center [486, 78] width 5 height 5
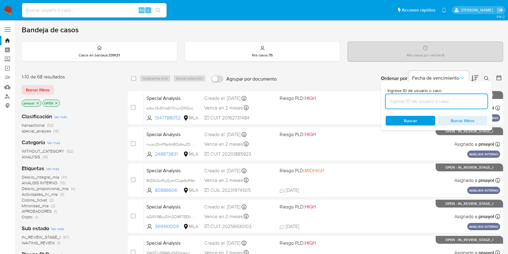
click at [350, 103] on input at bounding box center [436, 101] width 102 height 8
type input "FA12Y4vnHGzC2vmF3YfcQrtX"
click at [350, 121] on span "Buscar" at bounding box center [410, 121] width 13 height 10
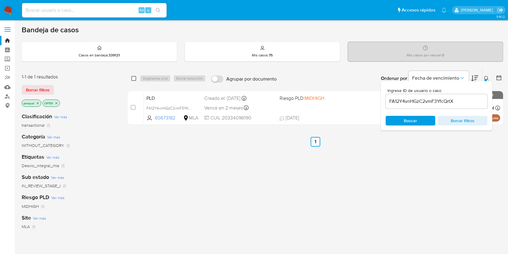
click at [132, 80] on input "checkbox" at bounding box center [133, 78] width 5 height 5
checkbox input "true"
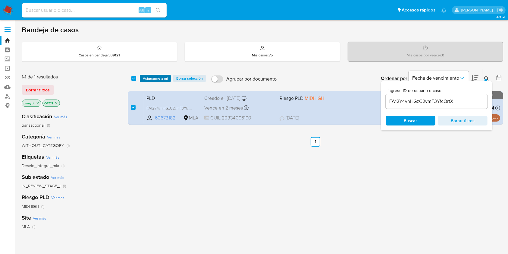
click at [146, 79] on span "Asignarme a mí" at bounding box center [155, 78] width 25 height 6
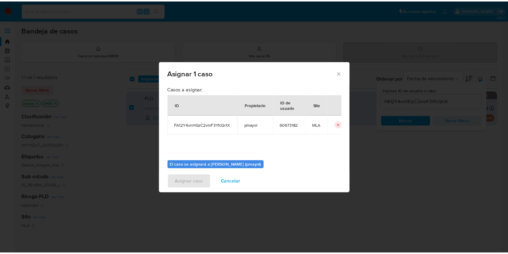
scroll to position [31, 0]
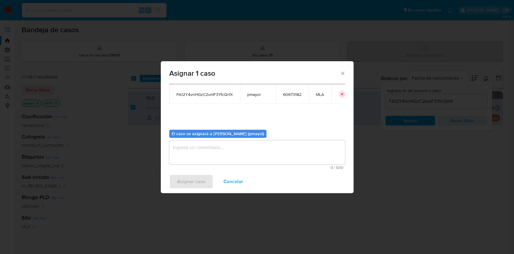
click at [261, 157] on textarea "assign-modal" at bounding box center [257, 152] width 176 height 24
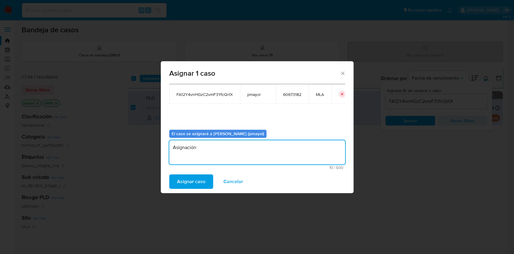
type textarea "Asignación"
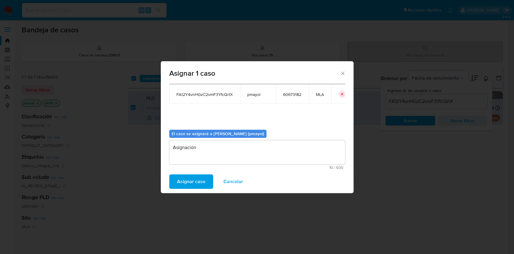
click at [190, 173] on span "Asignar caso" at bounding box center [191, 181] width 28 height 13
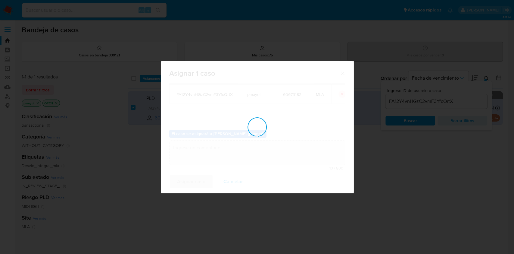
checkbox input "false"
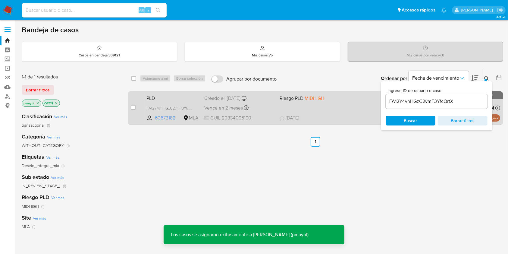
click at [289, 107] on span at bounding box center [314, 107] width 70 height 1
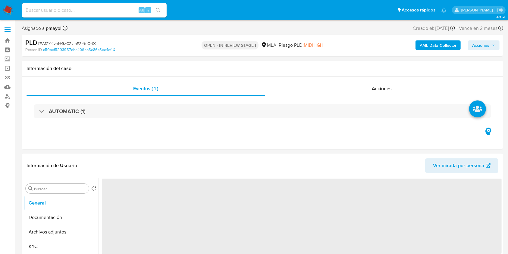
click at [428, 49] on b "AML Data Collector" at bounding box center [437, 45] width 37 height 10
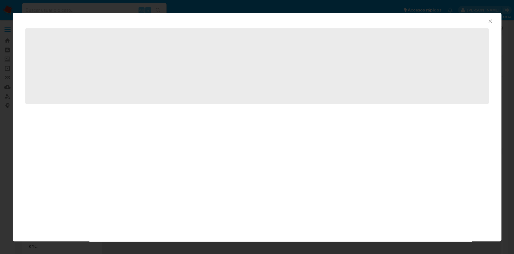
select select "10"
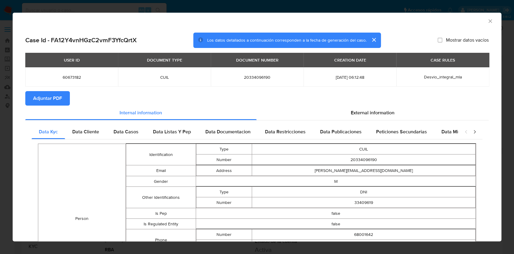
click at [57, 96] on span "Adjuntar PDF" at bounding box center [47, 98] width 29 height 13
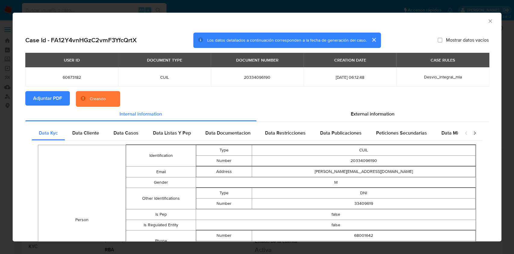
click at [488, 21] on icon "Cerrar ventana" at bounding box center [489, 20] width 3 height 3
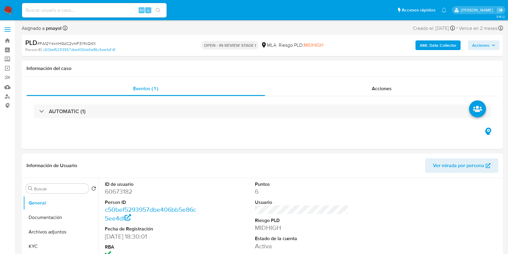
scroll to position [66, 0]
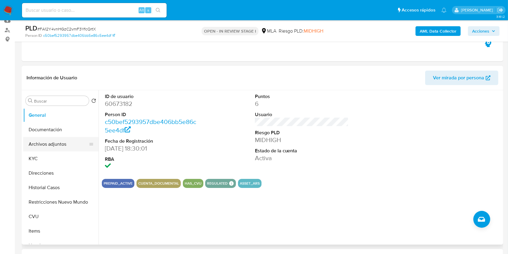
click at [56, 140] on button "Archivos adjuntos" at bounding box center [58, 144] width 70 height 14
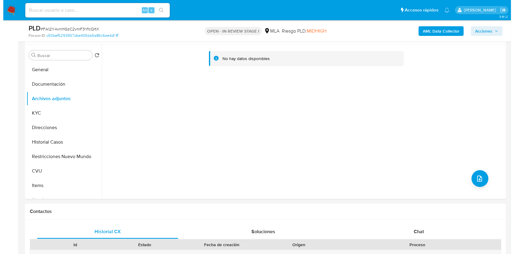
scroll to position [96, 0]
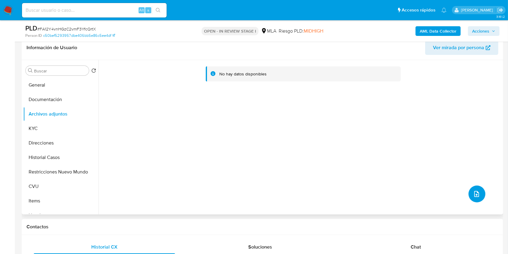
click at [473, 198] on button "upload-file" at bounding box center [476, 193] width 17 height 17
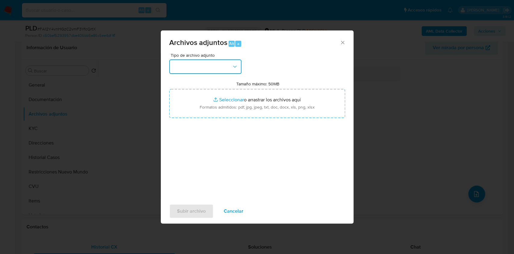
click at [221, 66] on button "button" at bounding box center [205, 66] width 72 height 14
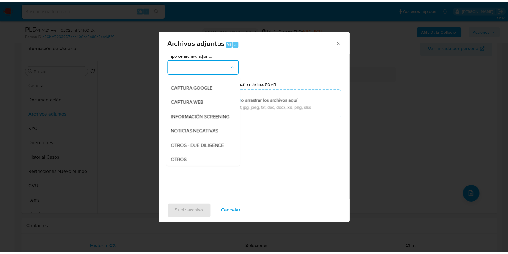
scroll to position [57, 0]
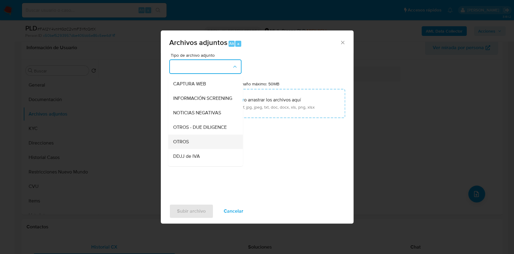
click at [187, 145] on span "OTROS" at bounding box center [181, 141] width 16 height 6
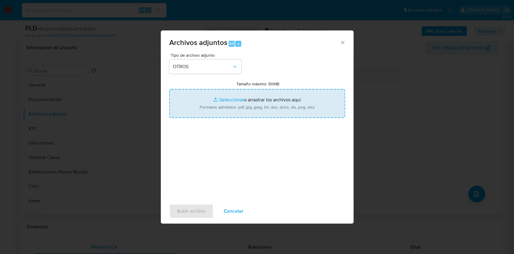
click at [234, 107] on input "Tamaño máximo: 50MB Seleccionar archivos" at bounding box center [257, 103] width 176 height 29
type input "C:\fakepath\Caselog FA12Y4vnHGzC2vmF3YfcQrtX.docx"
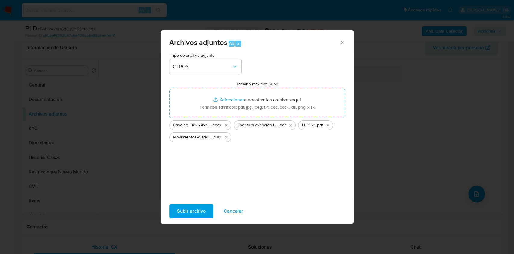
click at [180, 209] on span "Subir archivo" at bounding box center [191, 210] width 29 height 13
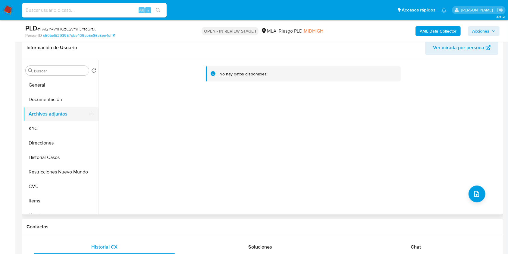
click at [53, 116] on button "Archivos adjuntos" at bounding box center [58, 114] width 70 height 14
click at [57, 100] on button "Documentación" at bounding box center [58, 99] width 70 height 14
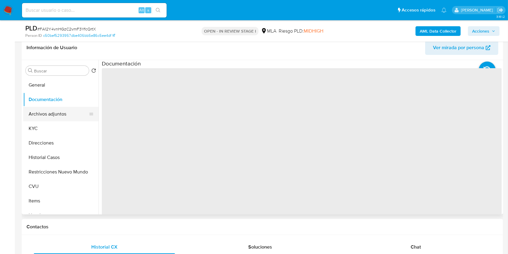
click at [55, 119] on button "Archivos adjuntos" at bounding box center [58, 114] width 70 height 14
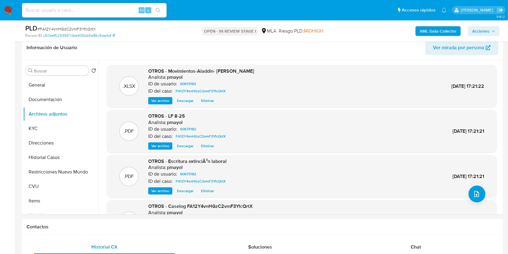
click at [481, 31] on span "Acciones" at bounding box center [480, 31] width 17 height 10
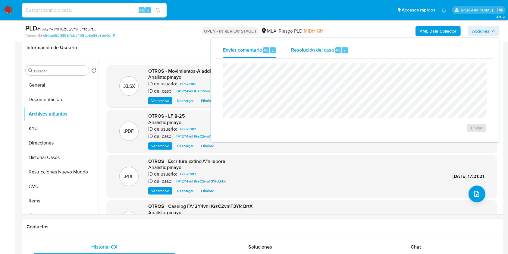
click at [323, 52] on span "Resolución del caso" at bounding box center [312, 49] width 43 height 7
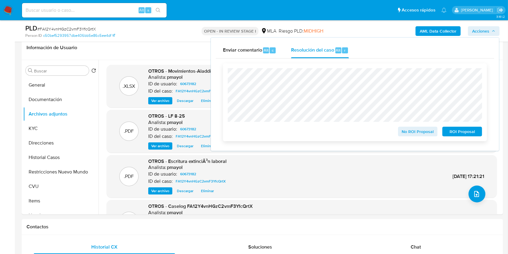
click at [409, 133] on span "No ROI Proposal" at bounding box center [417, 131] width 31 height 8
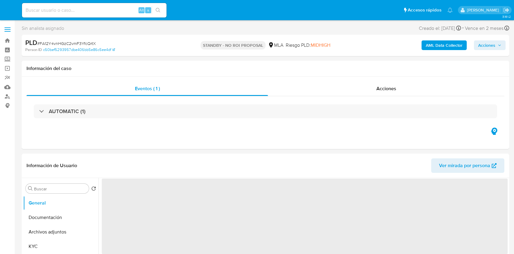
select select "10"
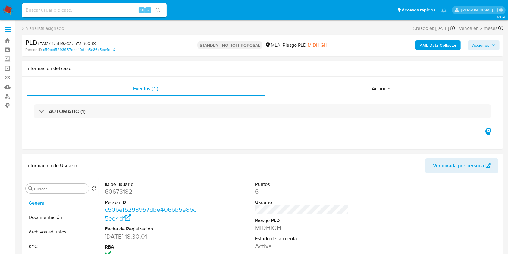
click at [7, 6] on img at bounding box center [8, 10] width 10 height 10
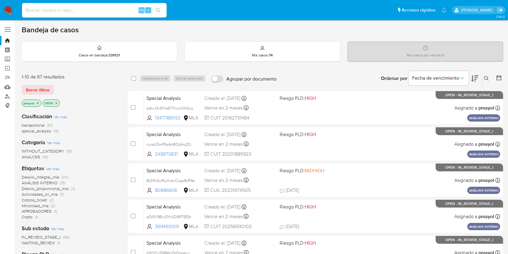
click at [114, 9] on input at bounding box center [94, 10] width 145 height 8
paste input "tm2mH73qEqmI0rd9GbPkanWH"
type input "tm2mH73qEqmI0rd9GbPkanWH"
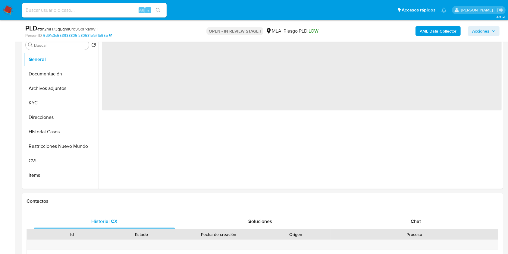
scroll to position [183, 0]
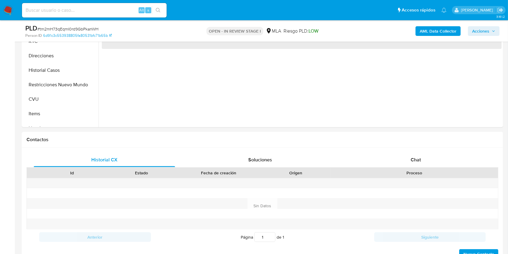
select select "10"
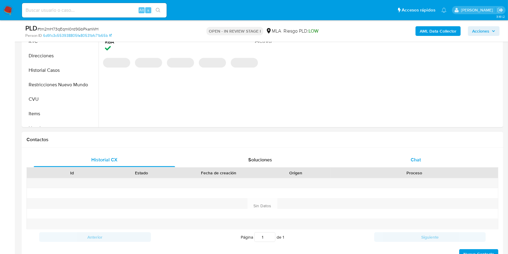
click at [397, 156] on div "Chat" at bounding box center [415, 159] width 141 height 14
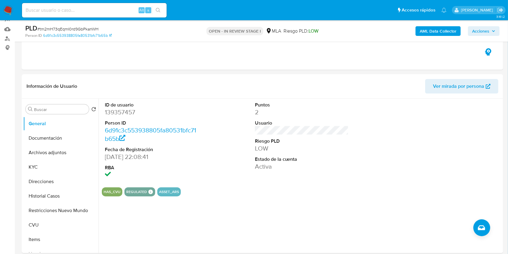
scroll to position [42, 0]
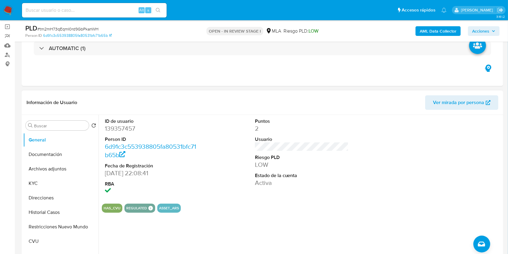
click at [116, 133] on dl "ID de usuario 139357457 Person ID 6d91c3c553938805fa80531bfc71b65b Fecha de Reg…" at bounding box center [152, 157] width 94 height 78
click at [115, 130] on dd "139357457" at bounding box center [152, 128] width 94 height 8
copy dd "139357457"
click at [110, 9] on input at bounding box center [94, 10] width 145 height 8
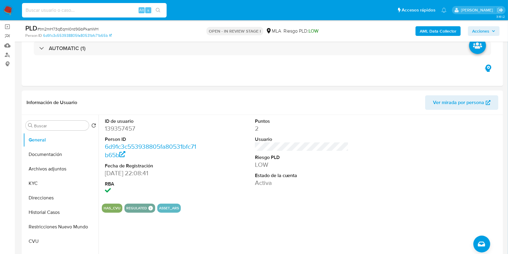
paste input "hyXsDCbk4KIpkfgVr0fcr9en"
type input "hyXsDCbk4KIpkfgVr0fcr9en"
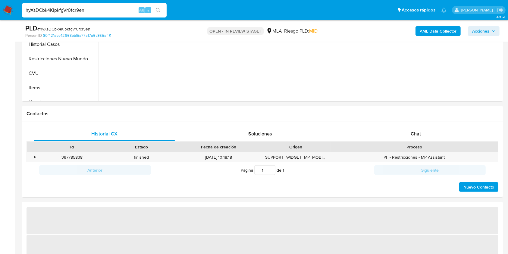
scroll to position [220, 0]
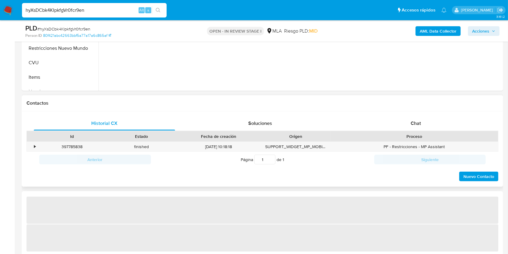
select select "10"
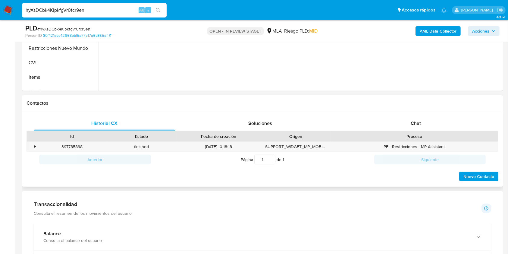
click at [416, 131] on div "Proceso" at bounding box center [413, 136] width 167 height 10
click at [414, 123] on span "Chat" at bounding box center [415, 123] width 10 height 7
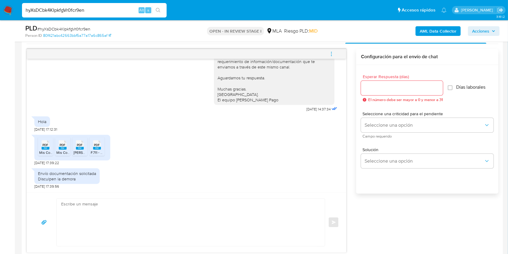
scroll to position [308, 0]
click at [43, 145] on span "PDF" at bounding box center [46, 143] width 6 height 4
click at [64, 144] on span "PDF" at bounding box center [63, 143] width 6 height 4
click at [78, 144] on span "PDF" at bounding box center [80, 143] width 6 height 4
click at [98, 145] on span "PDF" at bounding box center [97, 143] width 6 height 4
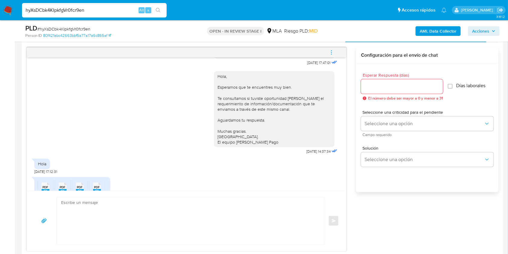
scroll to position [620, 0]
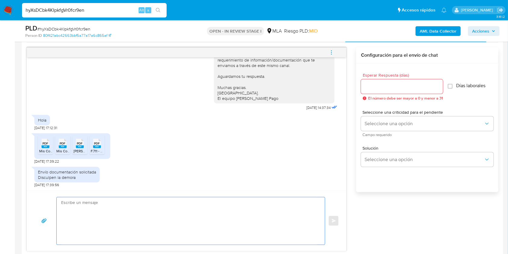
click at [220, 232] on textarea at bounding box center [189, 220] width 256 height 47
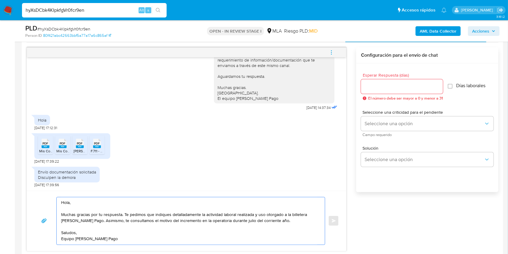
type textarea "Hola, Muchas gracias por tu respuesta. Te pedimos que indiques detalladamente l…"
click at [381, 80] on div at bounding box center [402, 86] width 82 height 14
click at [380, 85] on input "Esperar Respuesta (días)" at bounding box center [402, 86] width 82 height 8
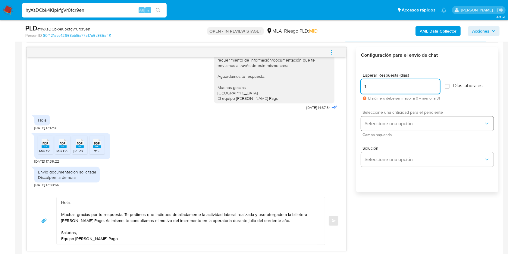
type input "1"
click at [376, 126] on span "Seleccione una opción" at bounding box center [423, 123] width 119 height 6
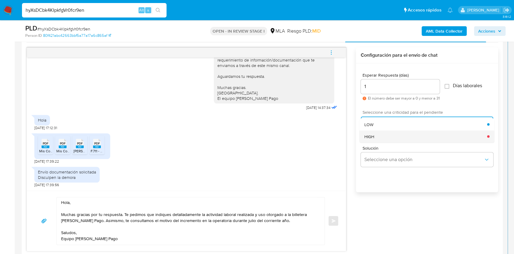
click at [379, 140] on div "HIGH" at bounding box center [425, 136] width 123 height 12
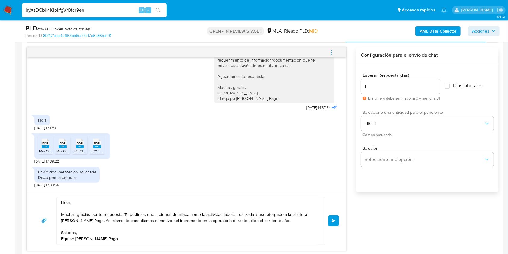
click at [229, 234] on textarea "Hola, Muchas gracias por tu respuesta. Te pedimos que indiques detalladamente l…" at bounding box center [189, 220] width 256 height 47
click at [332, 217] on button "Enviar" at bounding box center [333, 220] width 11 height 11
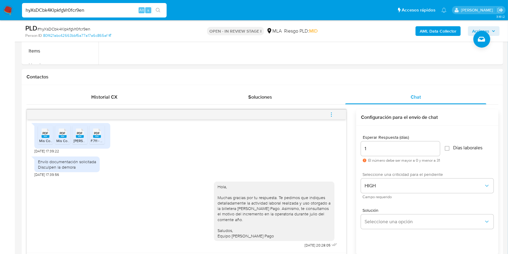
scroll to position [233, 0]
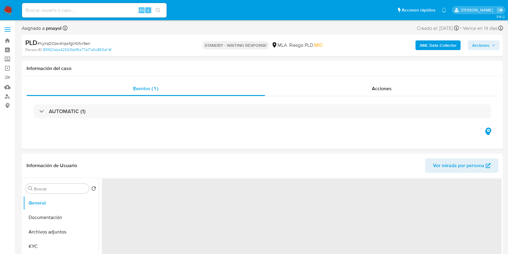
select select "10"
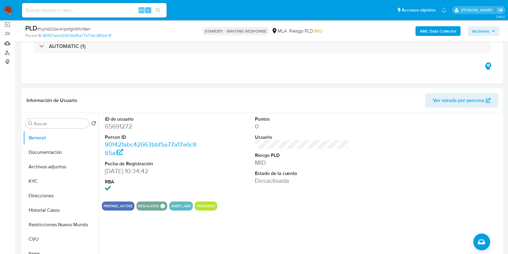
scroll to position [6, 0]
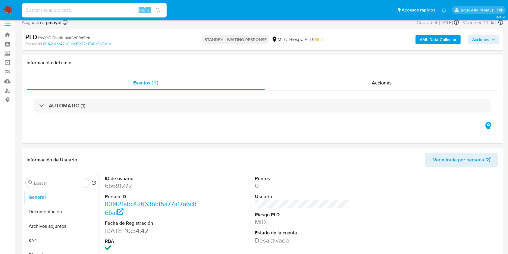
click at [10, 6] on img at bounding box center [8, 10] width 10 height 10
